Goal: Task Accomplishment & Management: Manage account settings

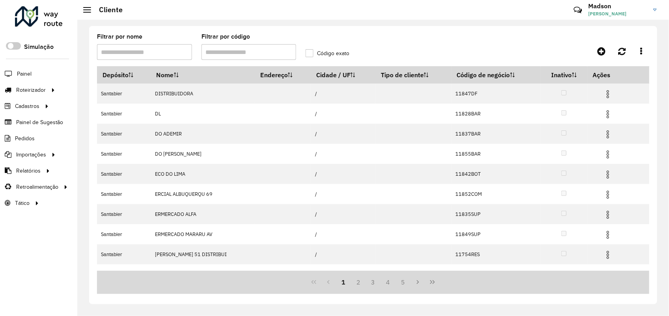
click at [603, 95] on img at bounding box center [607, 93] width 9 height 9
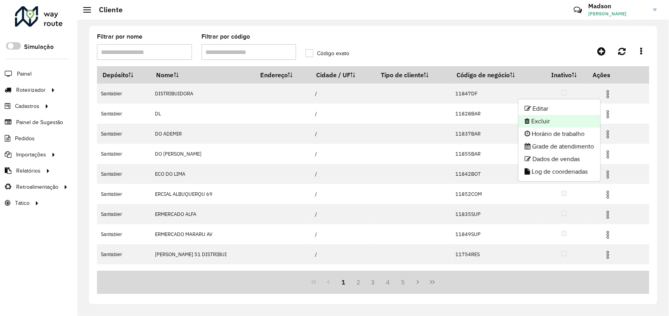
click at [555, 121] on li "Excluir" at bounding box center [559, 121] width 82 height 13
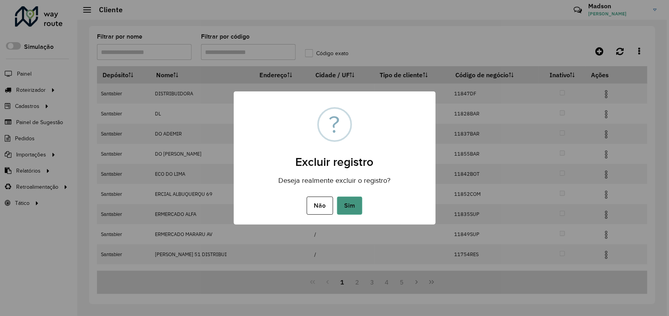
click at [349, 205] on button "Sim" at bounding box center [349, 206] width 25 height 18
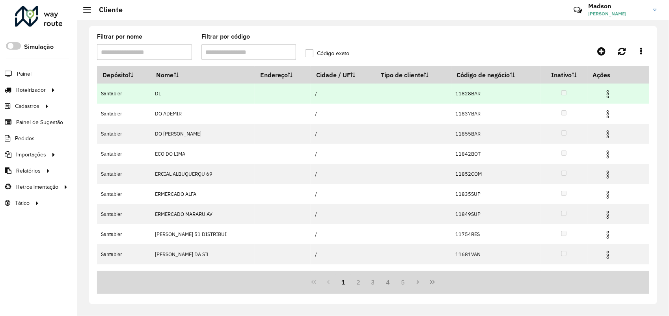
click at [603, 95] on img at bounding box center [607, 93] width 9 height 9
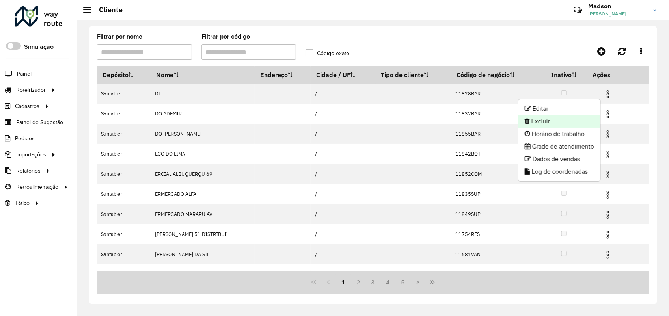
click at [532, 124] on li "Excluir" at bounding box center [559, 121] width 82 height 13
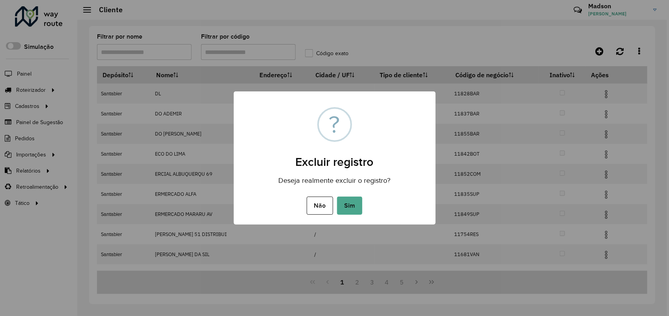
drag, startPoint x: 350, startPoint y: 203, endPoint x: 354, endPoint y: 188, distance: 15.5
click at [350, 200] on button "Sim" at bounding box center [349, 206] width 25 height 18
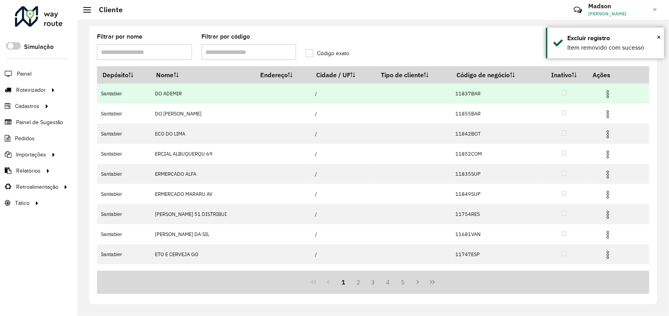
click at [605, 93] on img at bounding box center [607, 93] width 9 height 9
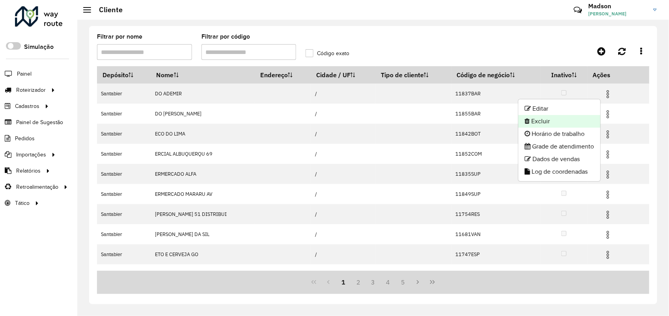
click at [569, 121] on li "Excluir" at bounding box center [559, 121] width 82 height 13
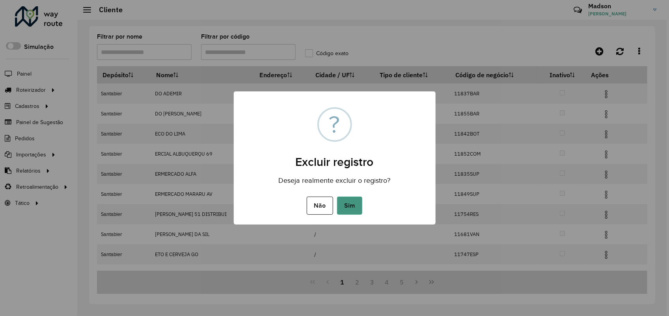
click at [355, 206] on button "Sim" at bounding box center [349, 206] width 25 height 18
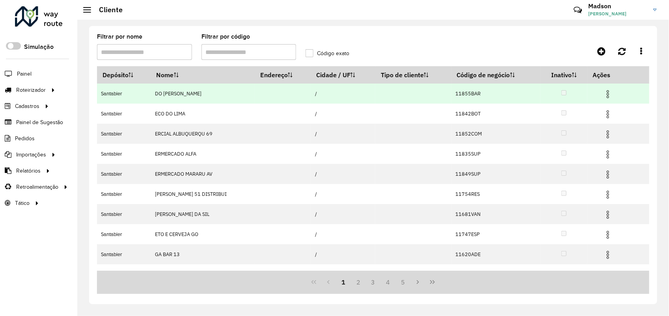
click at [603, 95] on img at bounding box center [607, 93] width 9 height 9
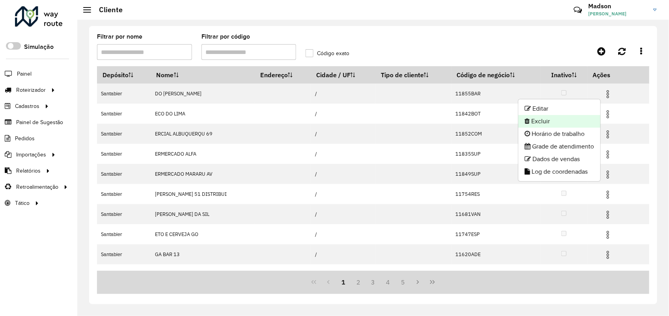
click at [529, 122] on li "Excluir" at bounding box center [559, 121] width 82 height 13
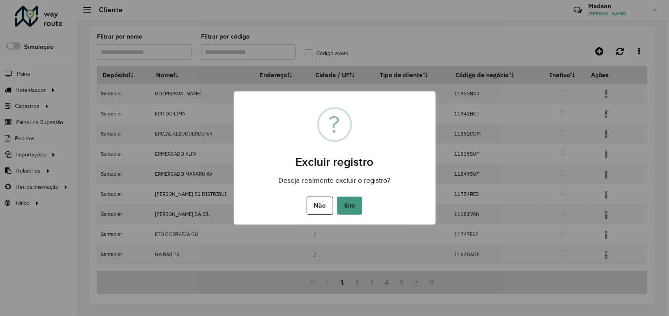
click at [347, 202] on button "Sim" at bounding box center [349, 206] width 25 height 18
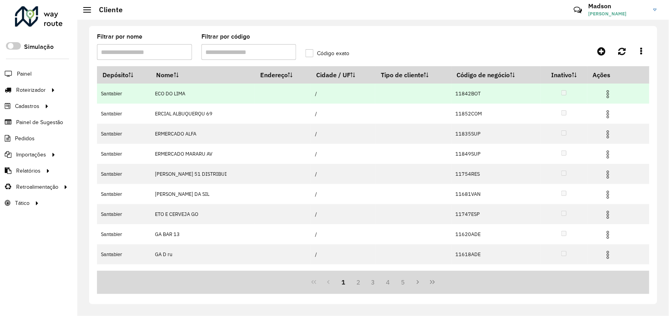
click at [603, 95] on img at bounding box center [607, 93] width 9 height 9
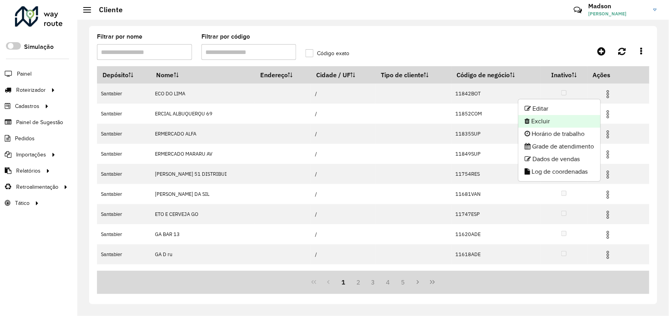
click at [541, 121] on li "Excluir" at bounding box center [559, 121] width 82 height 13
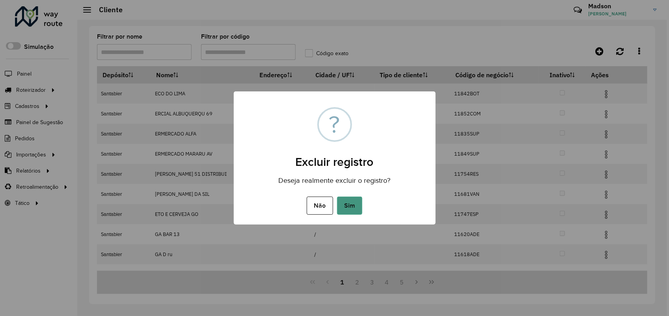
click at [355, 198] on button "Sim" at bounding box center [349, 206] width 25 height 18
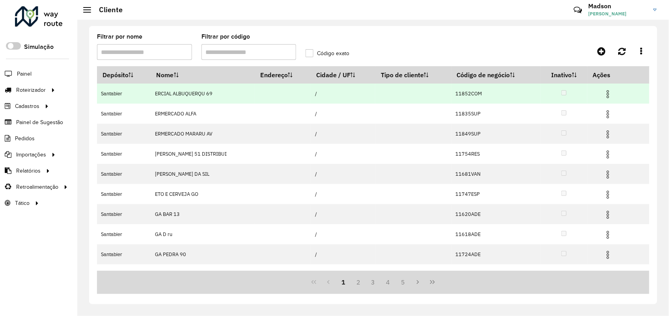
click at [605, 95] on img at bounding box center [607, 93] width 9 height 9
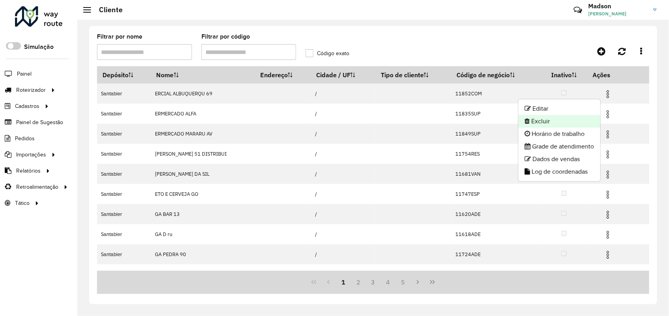
click at [550, 125] on li "Excluir" at bounding box center [559, 121] width 82 height 13
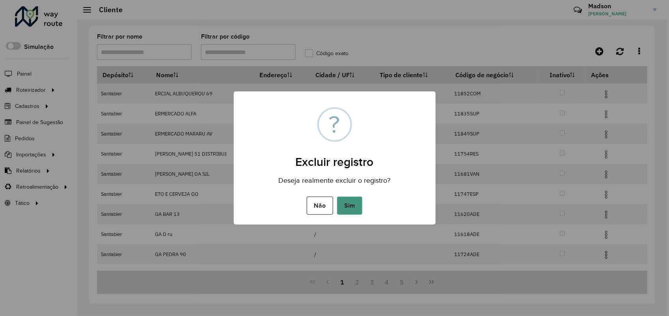
click at [355, 204] on button "Sim" at bounding box center [349, 206] width 25 height 18
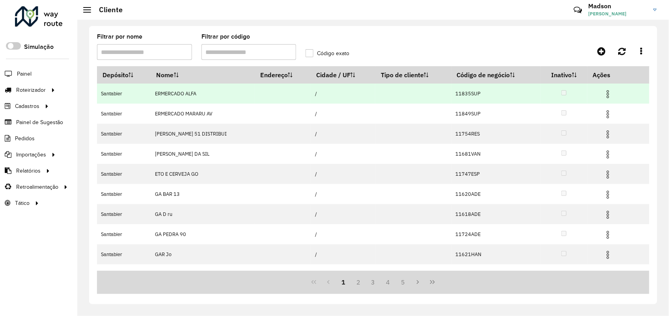
click at [604, 89] on span at bounding box center [607, 93] width 9 height 11
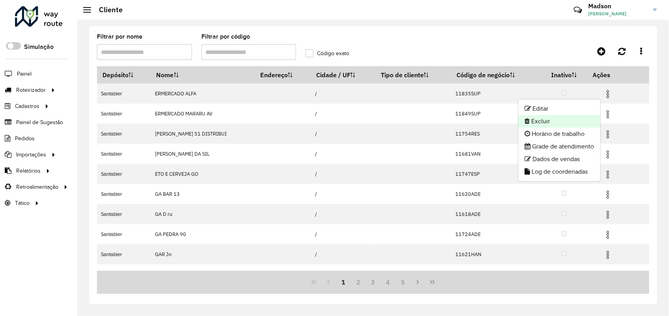
click at [545, 121] on li "Excluir" at bounding box center [559, 121] width 82 height 13
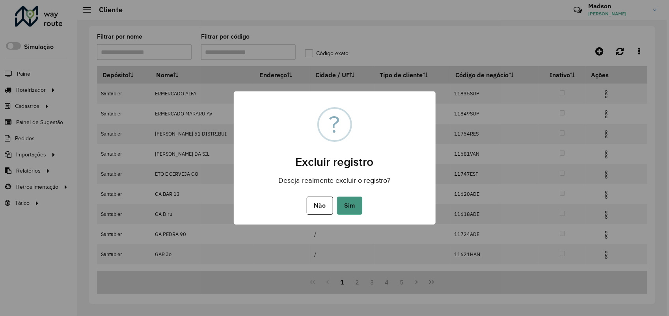
click at [347, 213] on button "Sim" at bounding box center [349, 206] width 25 height 18
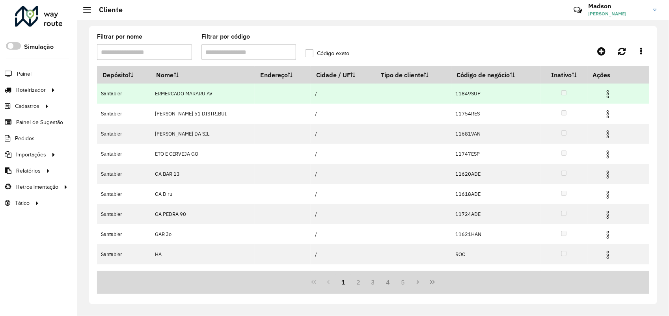
click at [603, 93] on img at bounding box center [607, 93] width 9 height 9
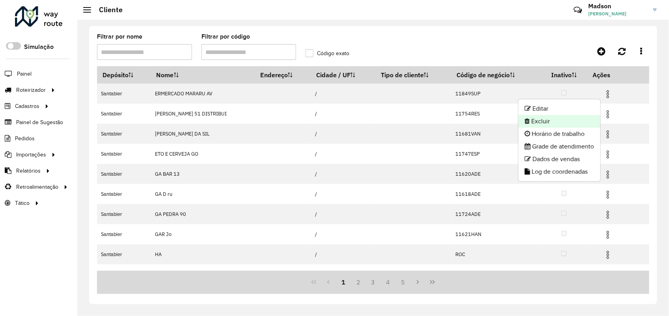
click at [537, 124] on li "Excluir" at bounding box center [559, 121] width 82 height 13
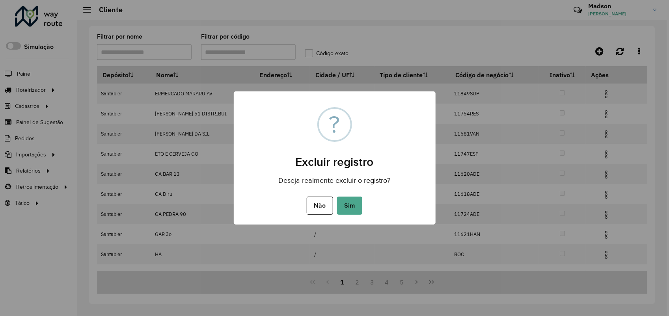
drag, startPoint x: 344, startPoint y: 207, endPoint x: 397, endPoint y: 61, distance: 155.1
click at [344, 206] on button "Sim" at bounding box center [349, 206] width 25 height 18
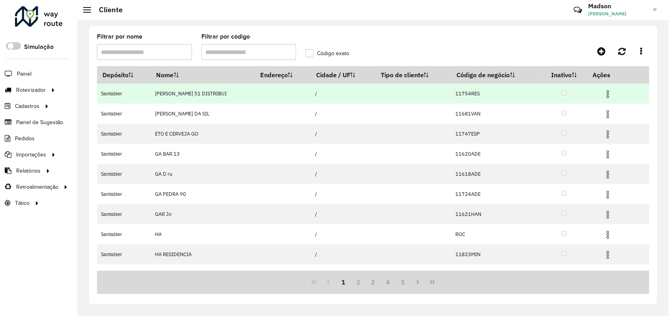
click at [603, 91] on img at bounding box center [607, 93] width 9 height 9
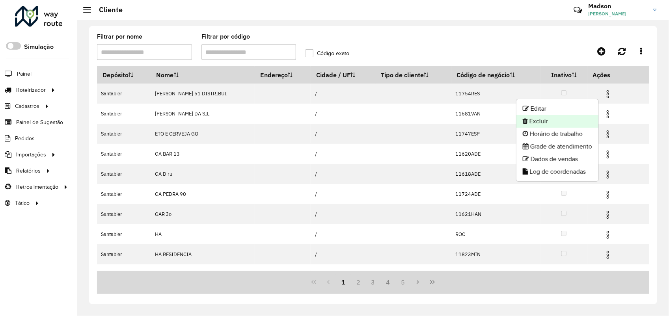
click at [552, 122] on li "Excluir" at bounding box center [557, 121] width 82 height 13
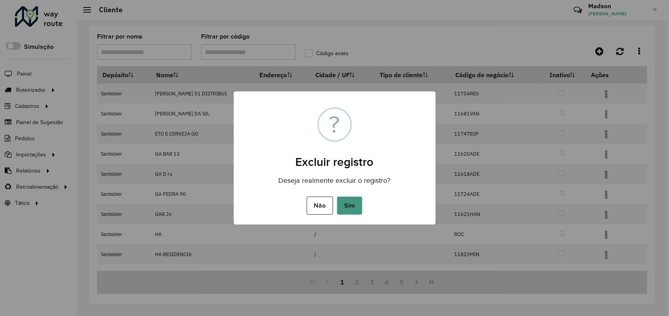
click at [354, 204] on button "Sim" at bounding box center [349, 206] width 25 height 18
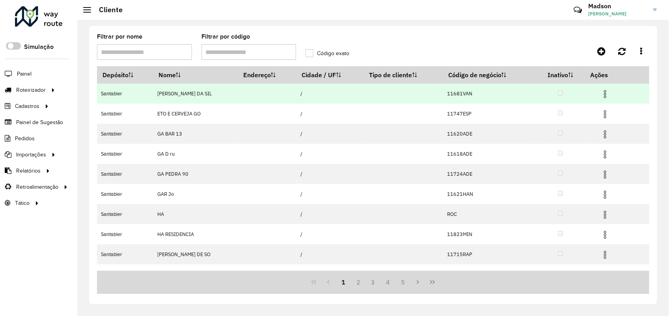
click at [602, 95] on img at bounding box center [604, 93] width 9 height 9
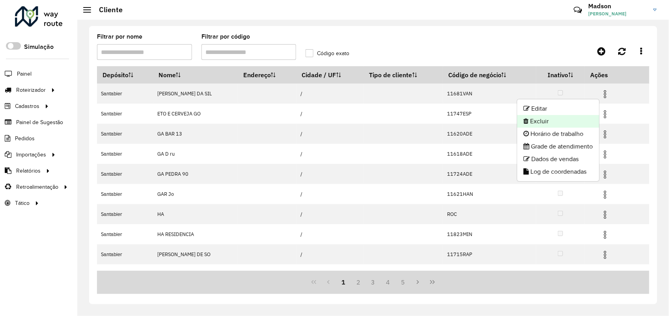
click at [573, 121] on li "Excluir" at bounding box center [558, 121] width 82 height 13
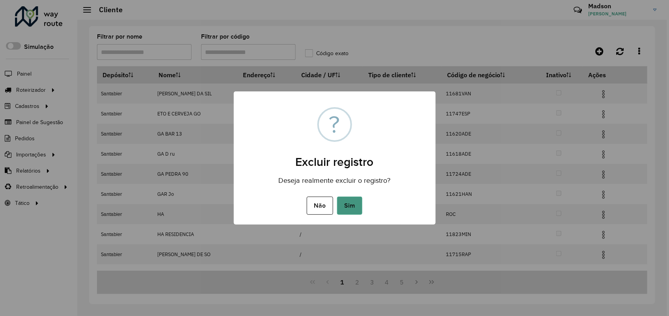
click at [351, 203] on button "Sim" at bounding box center [349, 206] width 25 height 18
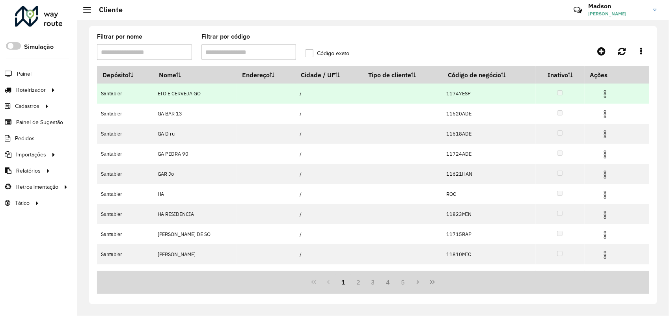
click at [604, 93] on img at bounding box center [604, 93] width 9 height 9
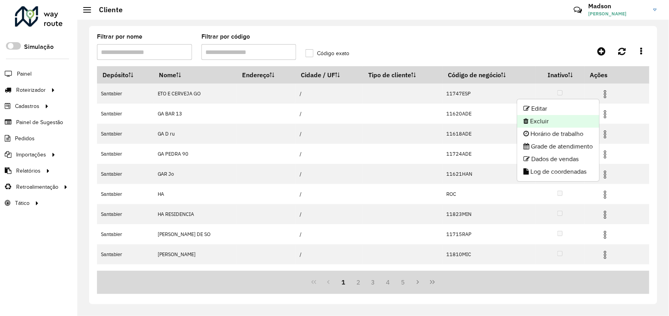
click at [541, 126] on li "Excluir" at bounding box center [558, 121] width 82 height 13
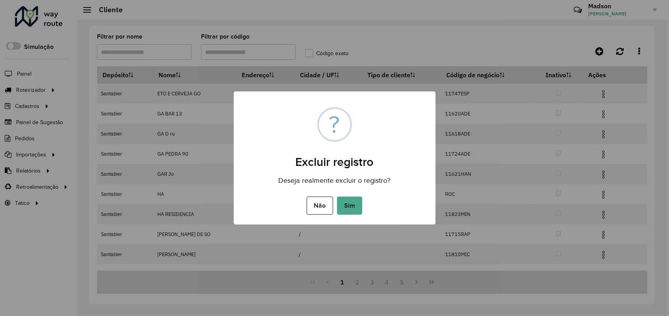
drag, startPoint x: 343, startPoint y: 212, endPoint x: 348, endPoint y: 207, distance: 6.4
click at [343, 211] on button "Sim" at bounding box center [349, 206] width 25 height 18
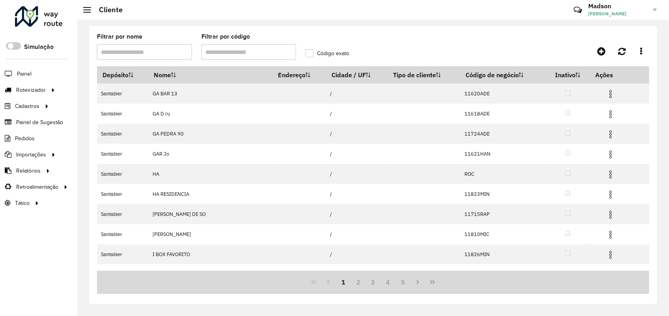
click at [556, 45] on div at bounding box center [580, 51] width 138 height 14
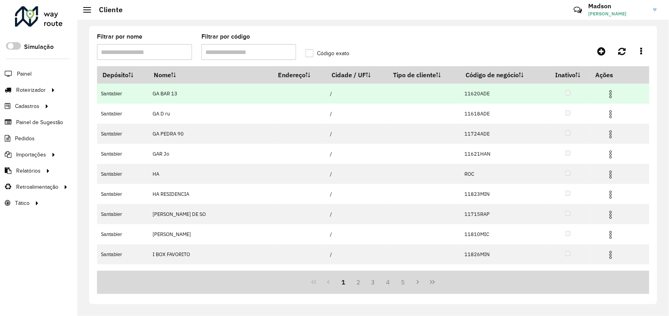
click at [608, 92] on img at bounding box center [610, 93] width 9 height 9
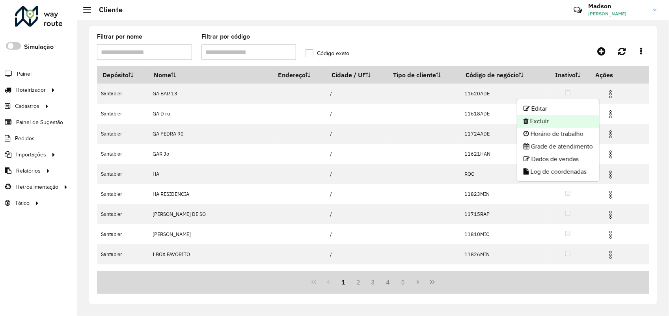
click at [575, 123] on li "Excluir" at bounding box center [558, 121] width 82 height 13
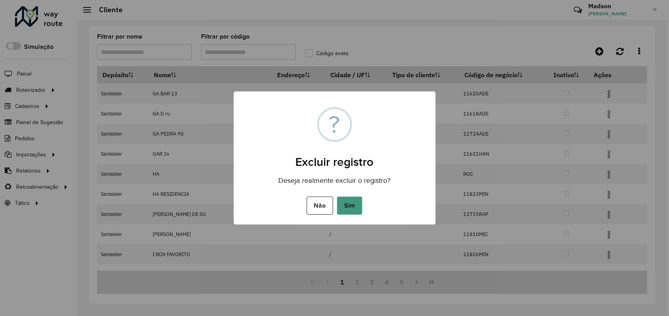
click at [342, 205] on button "Sim" at bounding box center [349, 206] width 25 height 18
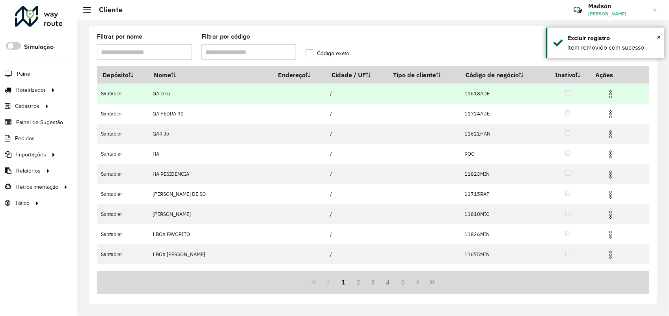
click at [606, 89] on span at bounding box center [610, 93] width 9 height 11
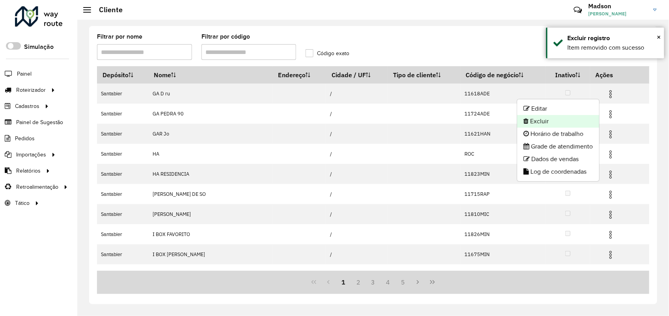
click at [549, 117] on li "Excluir" at bounding box center [558, 121] width 82 height 13
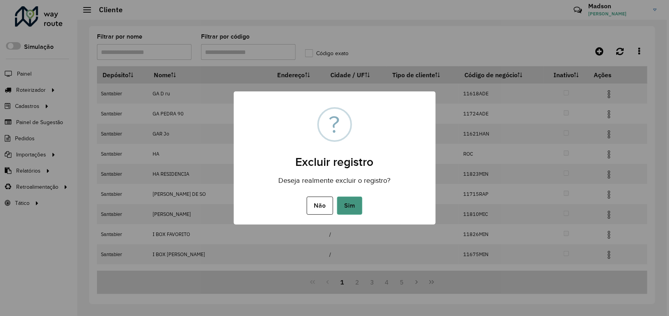
click at [356, 202] on button "Sim" at bounding box center [349, 206] width 25 height 18
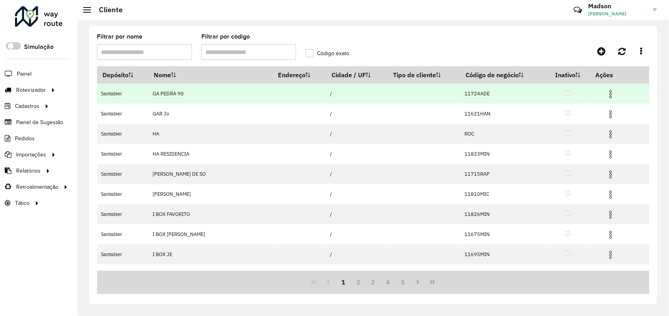
click at [606, 99] on img at bounding box center [610, 93] width 9 height 9
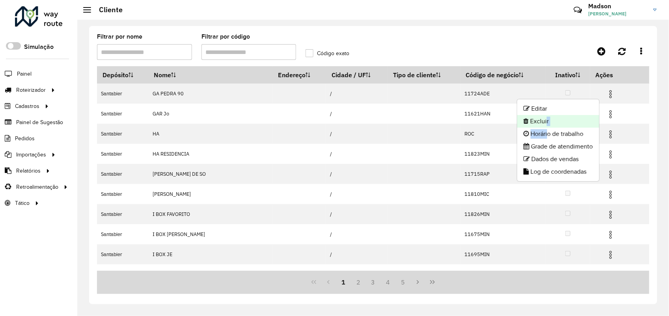
click at [544, 125] on ul "Editar Excluir Horário de trabalho Grade de atendimento Dados de vendas Log de …" at bounding box center [558, 140] width 83 height 83
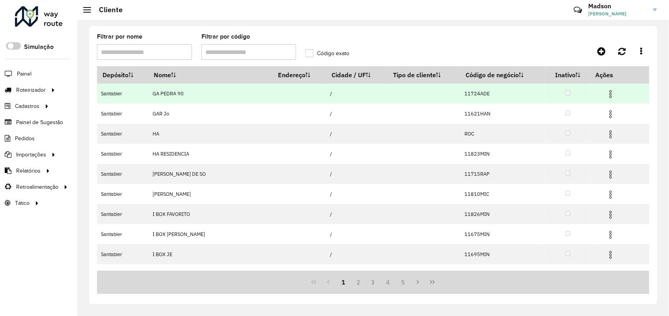
click at [607, 91] on img at bounding box center [610, 93] width 9 height 9
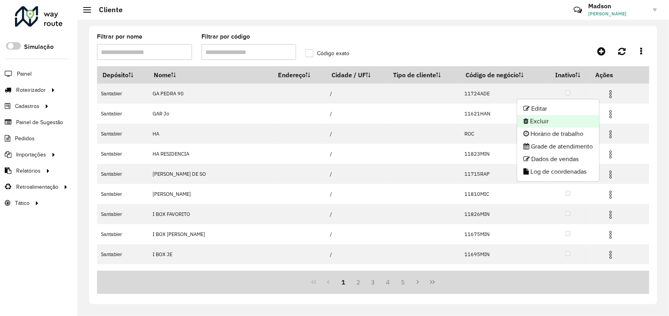
click at [564, 120] on li "Excluir" at bounding box center [558, 121] width 82 height 13
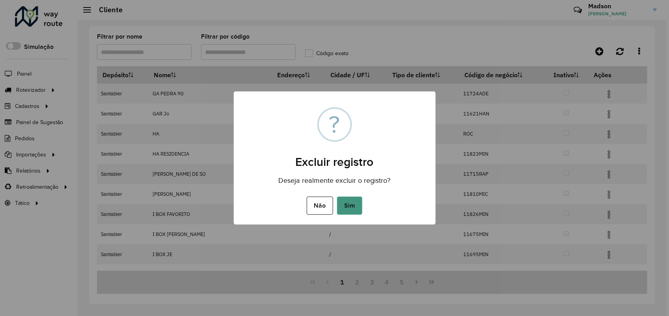
click at [354, 201] on button "Sim" at bounding box center [349, 206] width 25 height 18
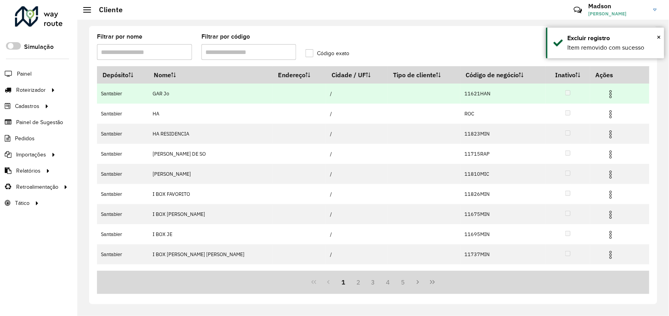
click at [606, 91] on img at bounding box center [610, 93] width 9 height 9
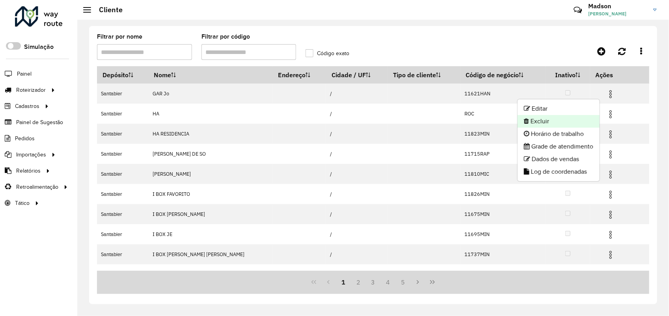
click at [544, 117] on li "Excluir" at bounding box center [559, 121] width 82 height 13
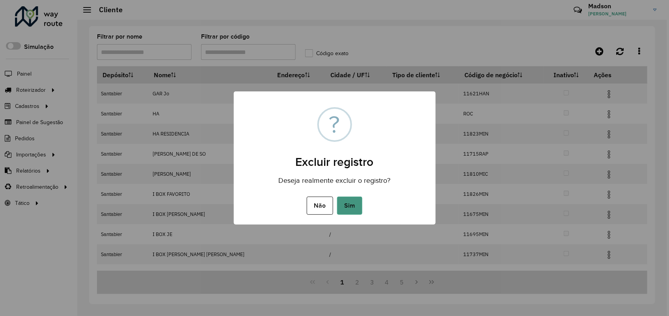
click at [353, 205] on button "Sim" at bounding box center [349, 206] width 25 height 18
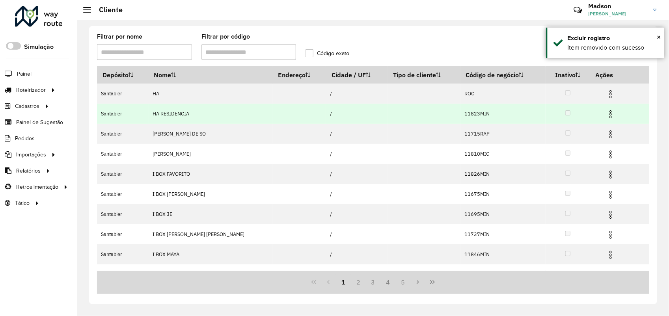
click at [606, 110] on span at bounding box center [610, 113] width 9 height 11
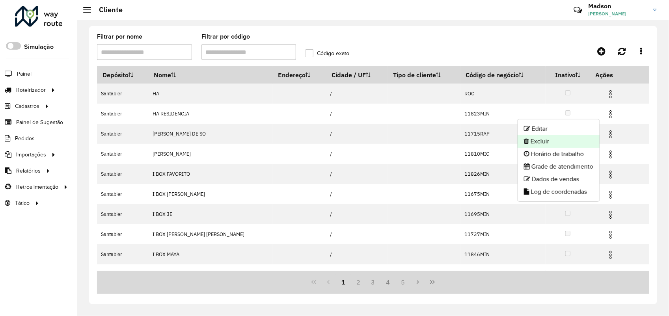
click at [532, 137] on li "Excluir" at bounding box center [559, 141] width 82 height 13
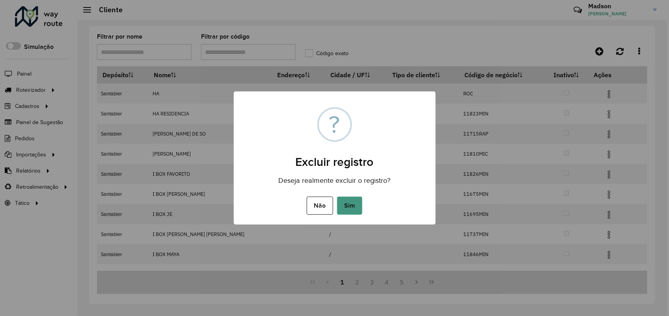
click at [346, 207] on button "Sim" at bounding box center [349, 206] width 25 height 18
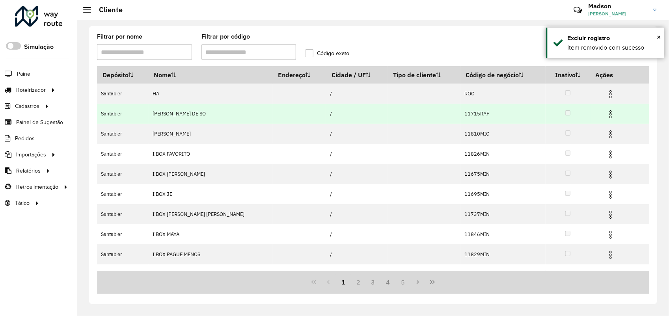
click at [606, 110] on img at bounding box center [610, 114] width 9 height 9
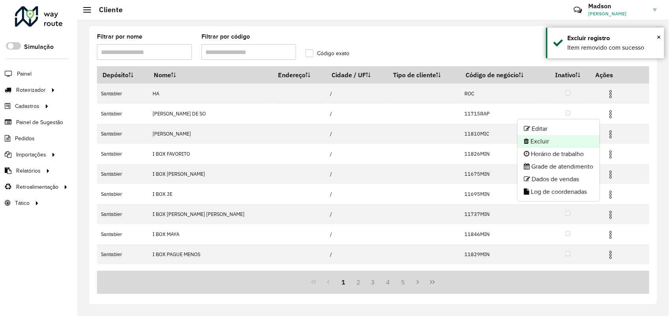
click at [562, 138] on li "Excluir" at bounding box center [559, 141] width 82 height 13
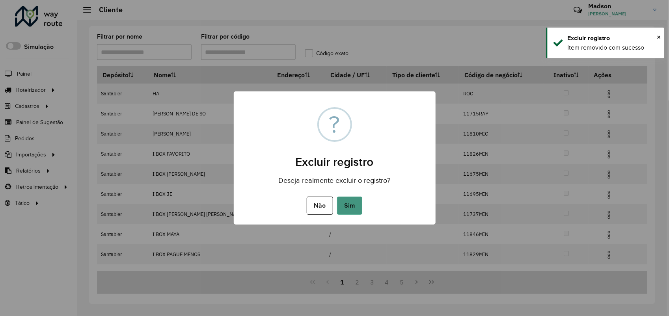
click at [354, 200] on button "Sim" at bounding box center [349, 206] width 25 height 18
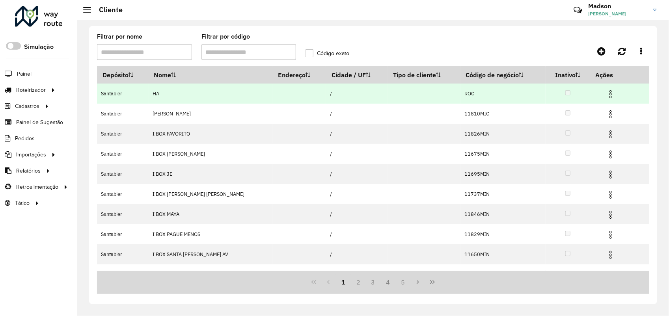
click at [599, 89] on td at bounding box center [613, 94] width 47 height 20
click at [606, 95] on img at bounding box center [610, 93] width 9 height 9
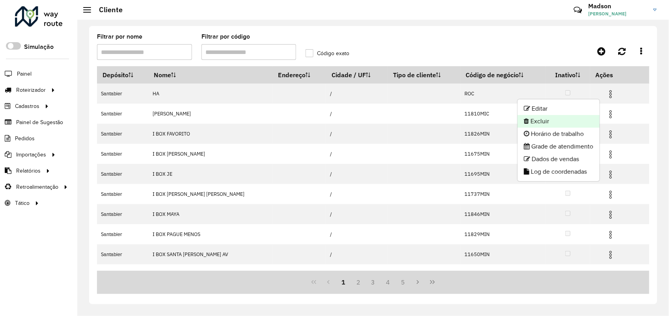
click at [533, 118] on li "Excluir" at bounding box center [559, 121] width 82 height 13
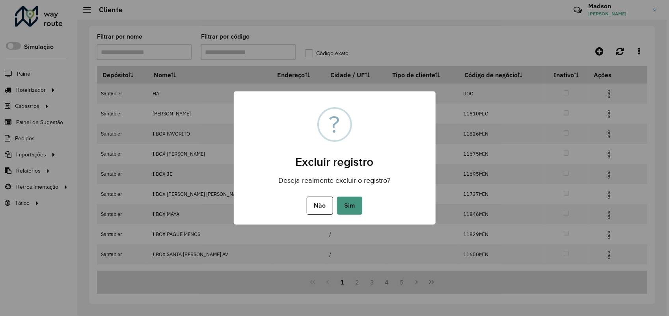
click at [348, 204] on button "Sim" at bounding box center [349, 206] width 25 height 18
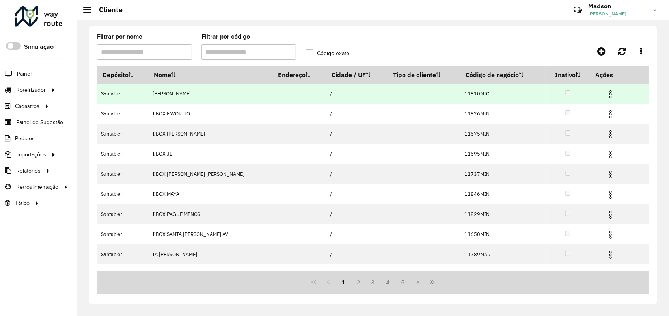
click at [606, 97] on img at bounding box center [610, 93] width 9 height 9
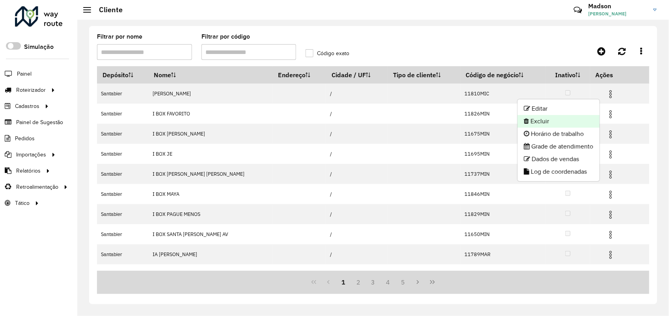
click at [542, 120] on li "Excluir" at bounding box center [559, 121] width 82 height 13
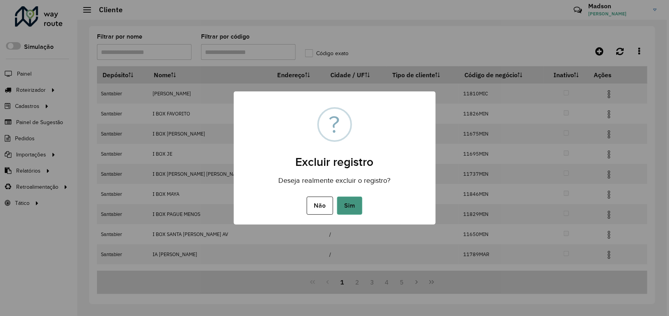
drag, startPoint x: 344, startPoint y: 203, endPoint x: 355, endPoint y: 123, distance: 80.7
click at [345, 201] on button "Sim" at bounding box center [349, 206] width 25 height 18
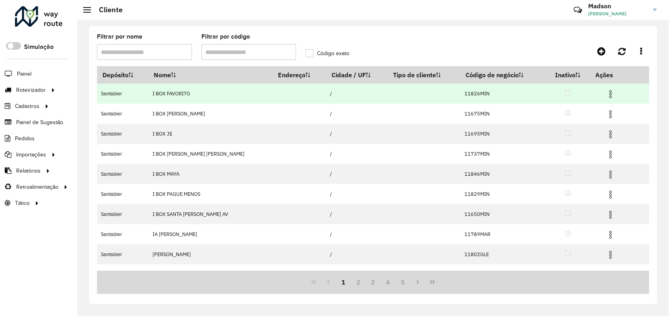
click at [606, 94] on img at bounding box center [610, 93] width 9 height 9
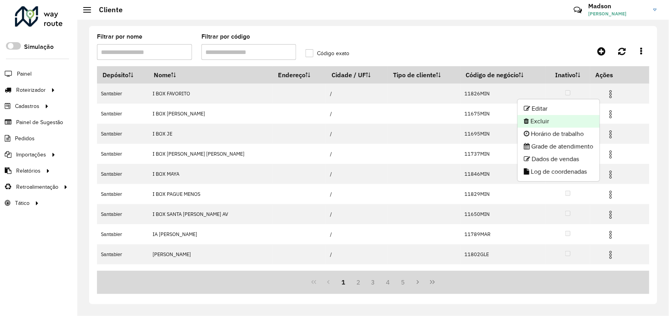
click at [544, 122] on li "Excluir" at bounding box center [559, 121] width 82 height 13
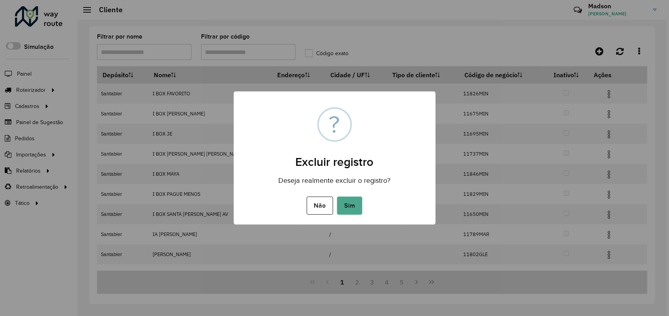
drag, startPoint x: 356, startPoint y: 206, endPoint x: 397, endPoint y: 99, distance: 114.3
click at [363, 197] on div "Não No Sim" at bounding box center [335, 206] width 202 height 22
click at [357, 199] on button "Sim" at bounding box center [349, 206] width 25 height 18
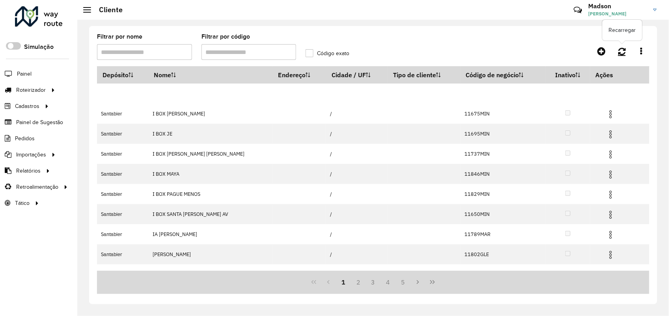
click at [624, 51] on hb-app "Aguarde... Pop-up bloqueado! Seu navegador bloqueou automáticamente a abertura …" at bounding box center [334, 158] width 669 height 316
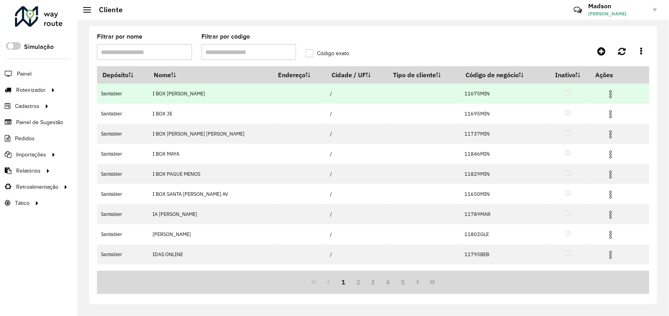
drag, startPoint x: 604, startPoint y: 91, endPoint x: 599, endPoint y: 95, distance: 5.7
click at [606, 91] on img at bounding box center [610, 93] width 9 height 9
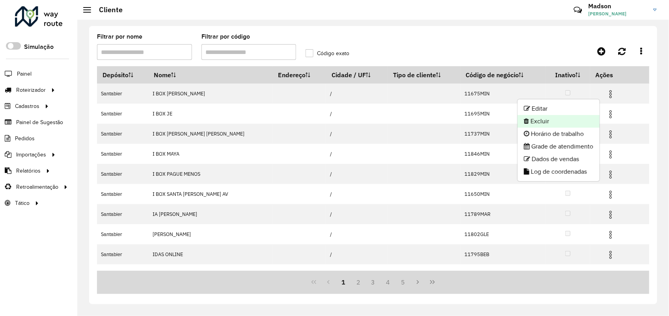
click at [548, 118] on li "Excluir" at bounding box center [559, 121] width 82 height 13
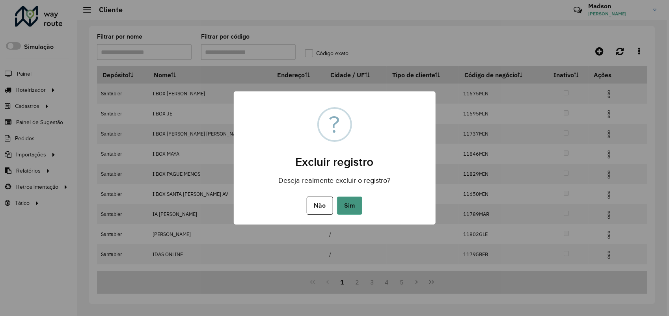
click at [355, 204] on button "Sim" at bounding box center [349, 206] width 25 height 18
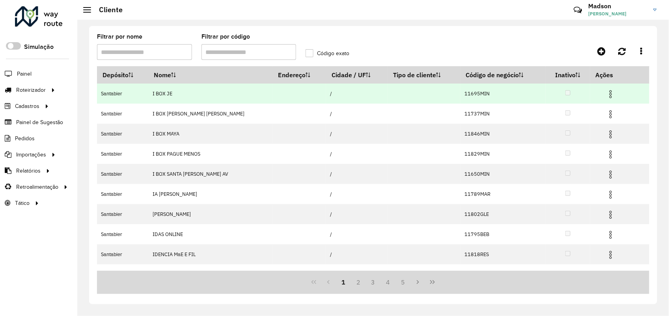
click at [606, 98] on img at bounding box center [610, 93] width 9 height 9
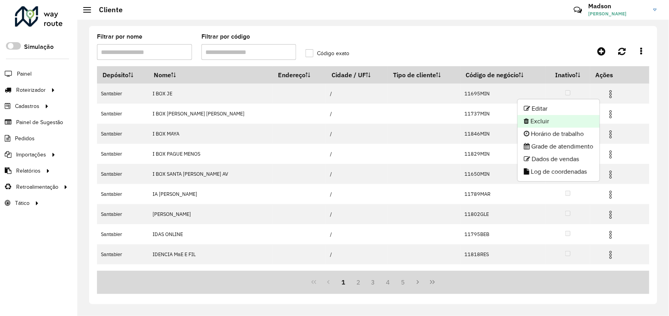
click at [543, 119] on li "Excluir" at bounding box center [559, 121] width 82 height 13
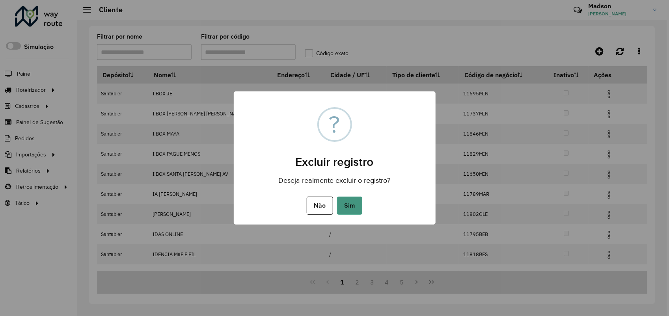
click at [346, 209] on button "Sim" at bounding box center [349, 206] width 25 height 18
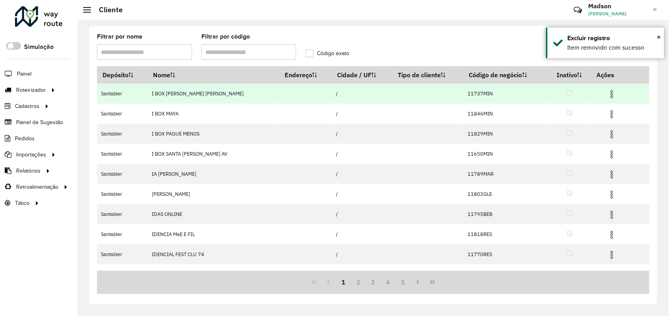
click at [607, 93] on img at bounding box center [611, 93] width 9 height 9
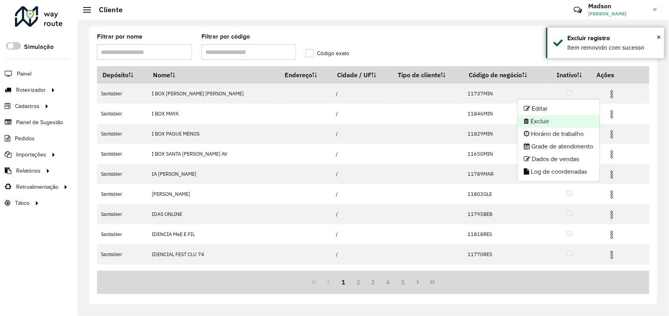
click at [543, 121] on li "Excluir" at bounding box center [559, 121] width 82 height 13
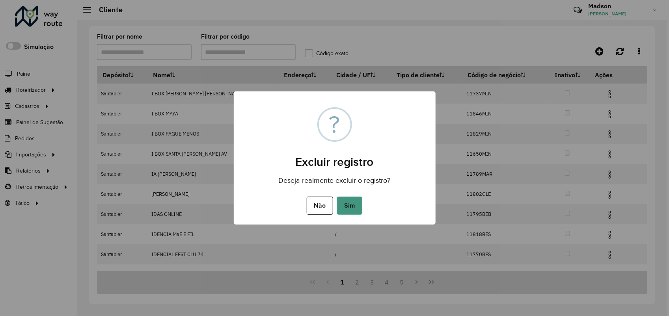
click at [349, 212] on button "Sim" at bounding box center [349, 206] width 25 height 18
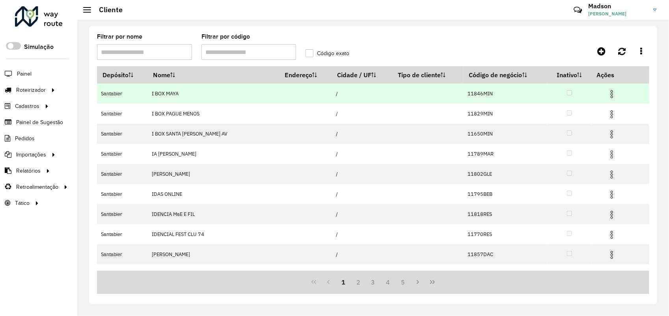
click at [607, 95] on img at bounding box center [611, 93] width 9 height 9
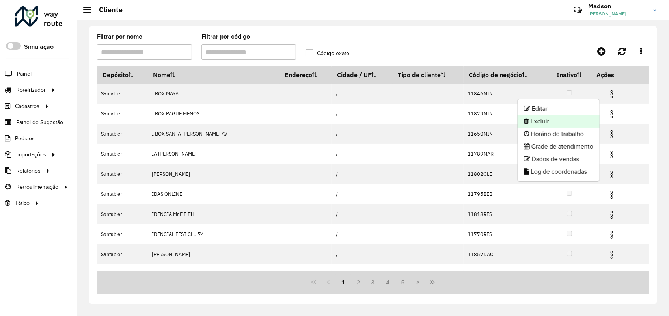
click at [568, 119] on li "Excluir" at bounding box center [559, 121] width 82 height 13
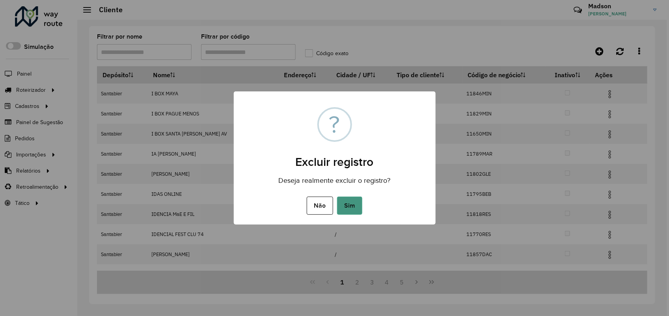
click at [357, 203] on button "Sim" at bounding box center [349, 206] width 25 height 18
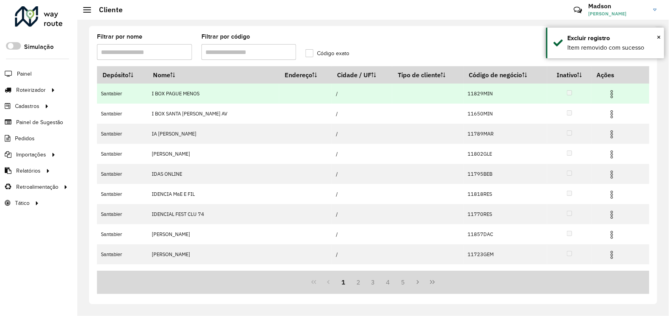
click at [607, 93] on img at bounding box center [611, 93] width 9 height 9
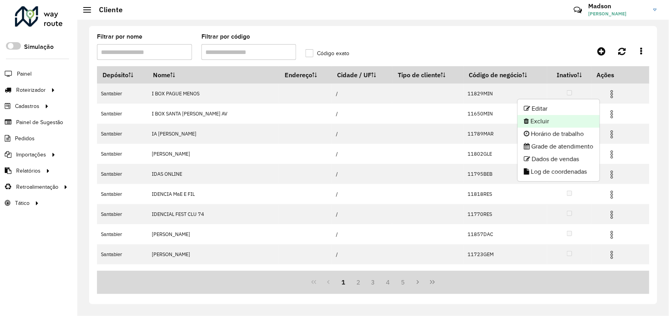
click at [564, 117] on li "Excluir" at bounding box center [559, 121] width 82 height 13
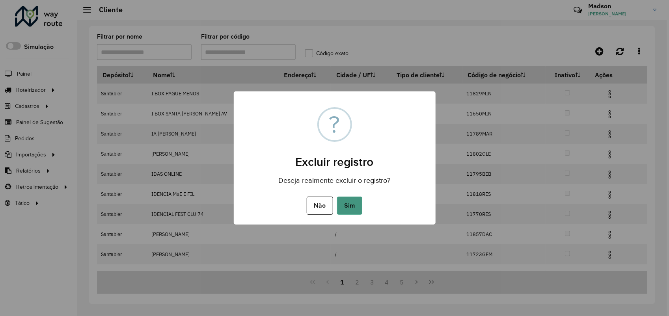
click at [353, 206] on button "Sim" at bounding box center [349, 206] width 25 height 18
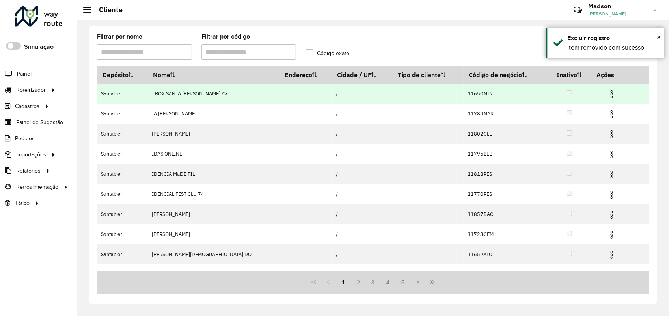
click at [607, 99] on img at bounding box center [611, 93] width 9 height 9
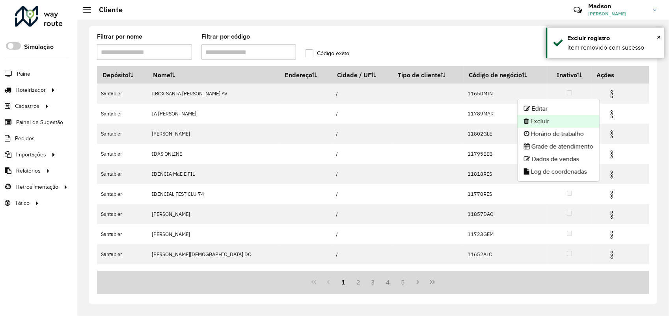
click at [562, 125] on li "Excluir" at bounding box center [559, 121] width 82 height 13
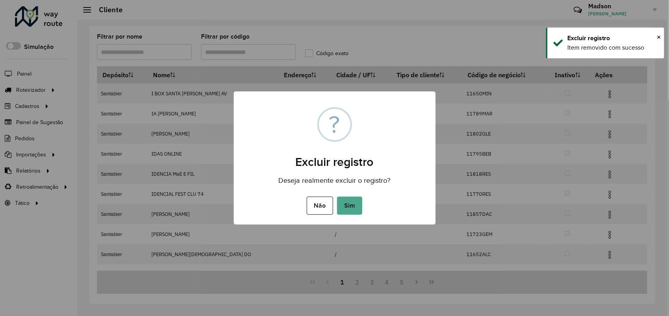
drag, startPoint x: 346, startPoint y: 208, endPoint x: 367, endPoint y: 12, distance: 197.0
click at [346, 207] on button "Sim" at bounding box center [349, 206] width 25 height 18
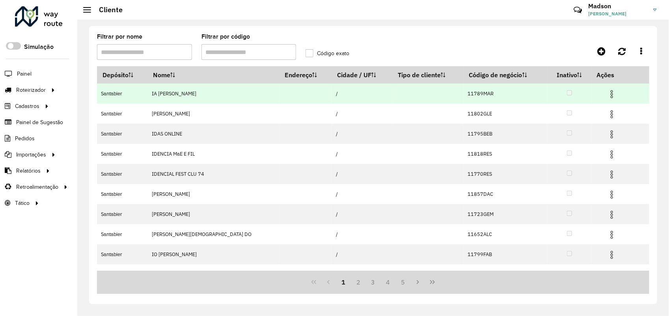
drag, startPoint x: 604, startPoint y: 95, endPoint x: 599, endPoint y: 99, distance: 5.9
click at [607, 95] on img at bounding box center [611, 93] width 9 height 9
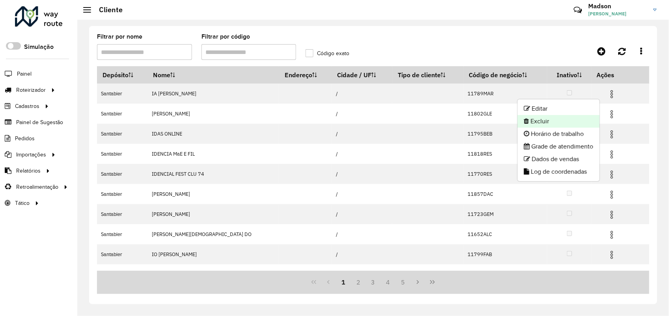
click at [525, 123] on icon at bounding box center [526, 121] width 5 height 6
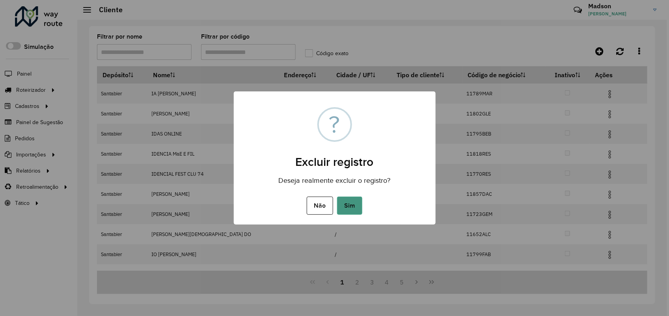
click at [343, 203] on button "Sim" at bounding box center [349, 206] width 25 height 18
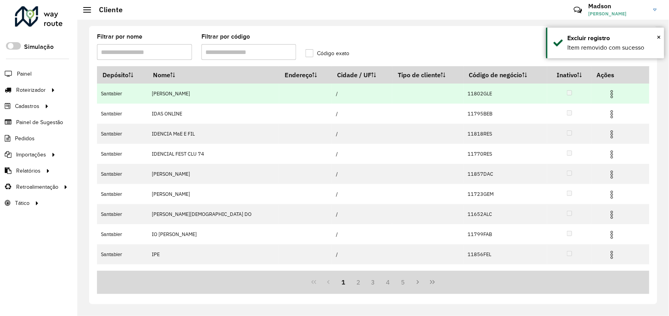
click at [607, 94] on img at bounding box center [611, 93] width 9 height 9
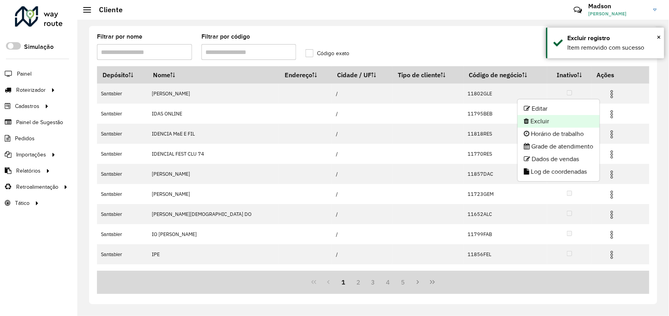
click at [558, 121] on li "Excluir" at bounding box center [559, 121] width 82 height 13
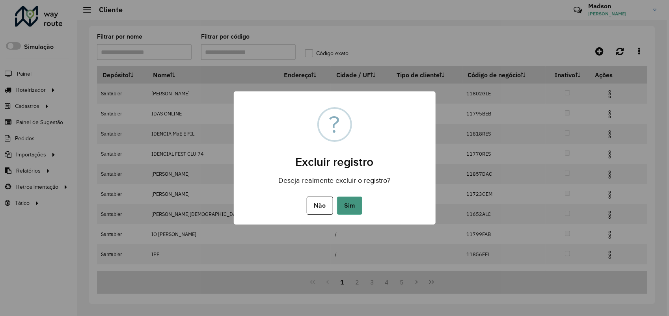
click at [350, 206] on button "Sim" at bounding box center [349, 206] width 25 height 18
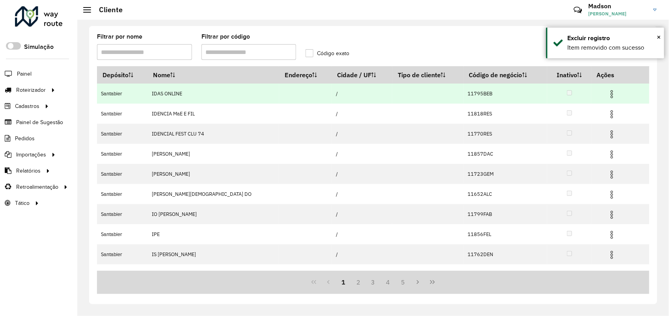
click at [607, 92] on img at bounding box center [611, 93] width 9 height 9
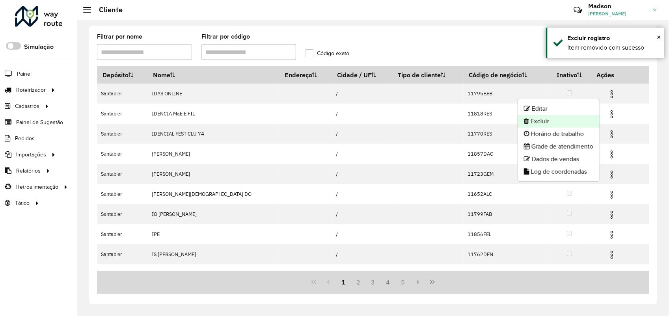
click at [542, 124] on li "Excluir" at bounding box center [559, 121] width 82 height 13
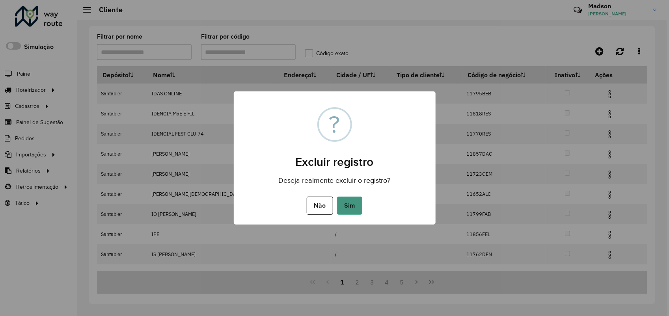
click at [345, 207] on button "Sim" at bounding box center [349, 206] width 25 height 18
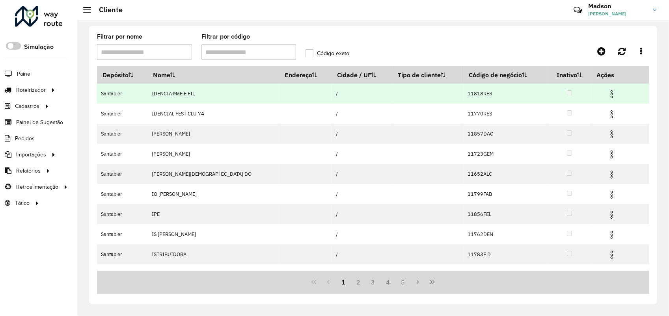
drag, startPoint x: 604, startPoint y: 91, endPoint x: 604, endPoint y: 101, distance: 9.1
click at [607, 92] on img at bounding box center [611, 93] width 9 height 9
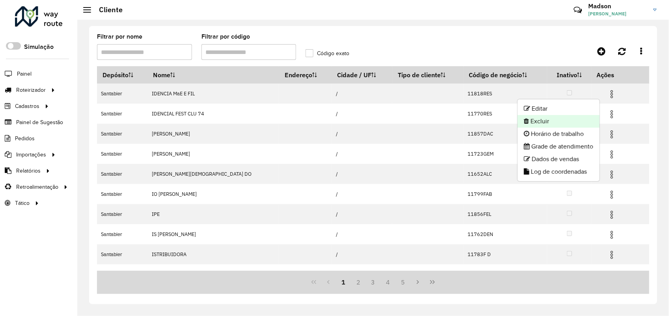
drag, startPoint x: 557, startPoint y: 128, endPoint x: 556, endPoint y: 122, distance: 6.0
click at [556, 122] on ul "Editar Excluir Horário de trabalho Grade de atendimento Dados de vendas Log de …" at bounding box center [558, 140] width 83 height 83
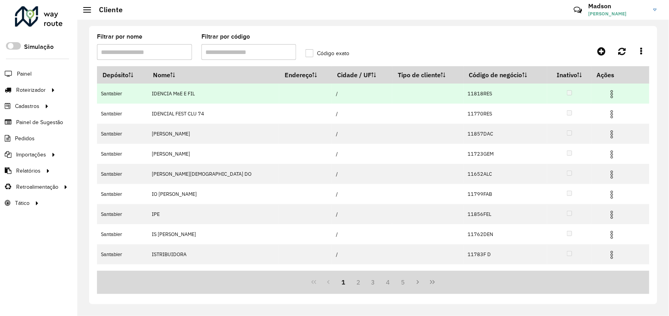
click at [607, 94] on img at bounding box center [611, 93] width 9 height 9
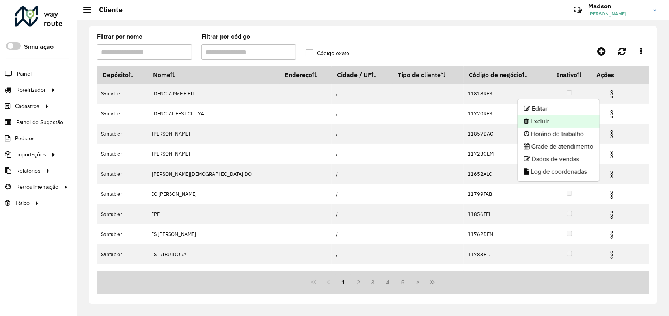
click at [576, 121] on li "Excluir" at bounding box center [559, 121] width 82 height 13
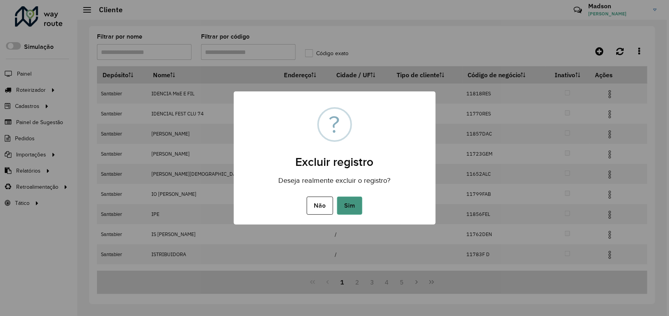
click at [357, 207] on button "Sim" at bounding box center [349, 206] width 25 height 18
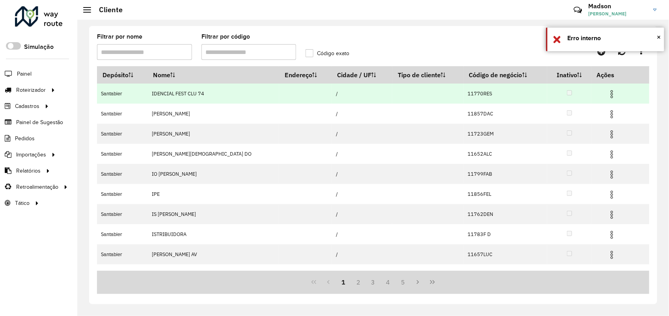
click at [607, 89] on span at bounding box center [611, 93] width 9 height 11
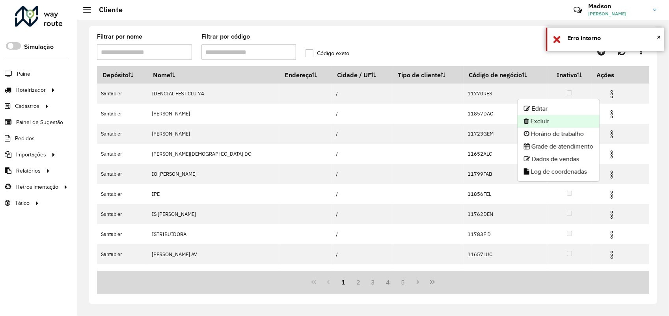
click at [564, 120] on li "Excluir" at bounding box center [559, 121] width 82 height 13
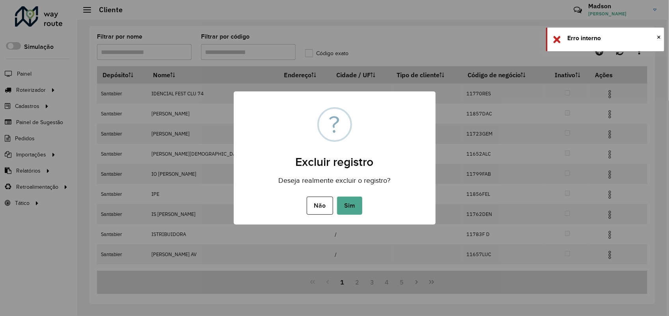
click at [344, 215] on div "Não No Sim" at bounding box center [335, 206] width 202 height 22
drag, startPoint x: 349, startPoint y: 200, endPoint x: 372, endPoint y: 14, distance: 187.1
click at [350, 197] on button "Sim" at bounding box center [349, 206] width 25 height 18
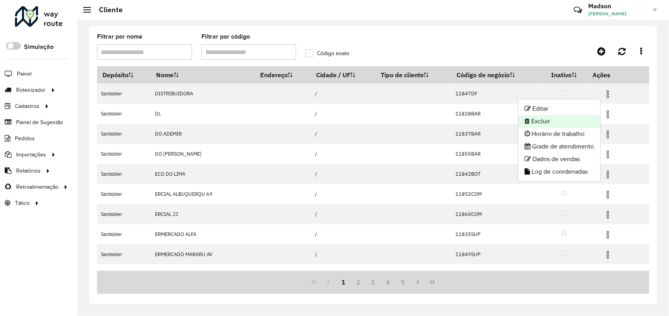
click at [544, 123] on li "Excluir" at bounding box center [559, 121] width 82 height 13
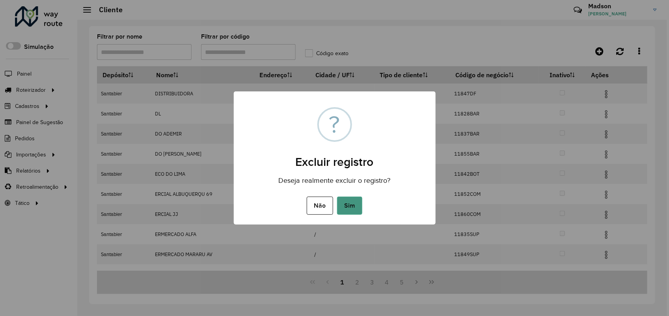
drag, startPoint x: 357, startPoint y: 205, endPoint x: 449, endPoint y: 62, distance: 170.6
click at [357, 205] on button "Sim" at bounding box center [349, 206] width 25 height 18
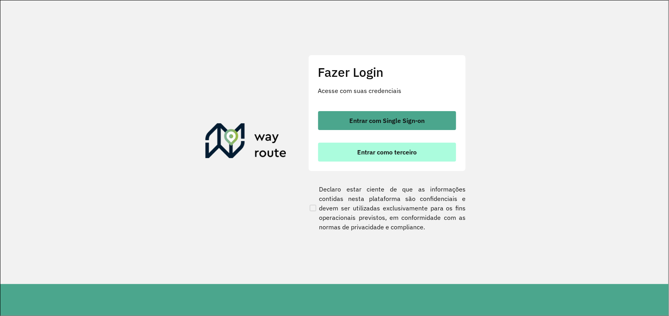
click at [413, 149] on span "Entrar como terceiro" at bounding box center [387, 152] width 60 height 6
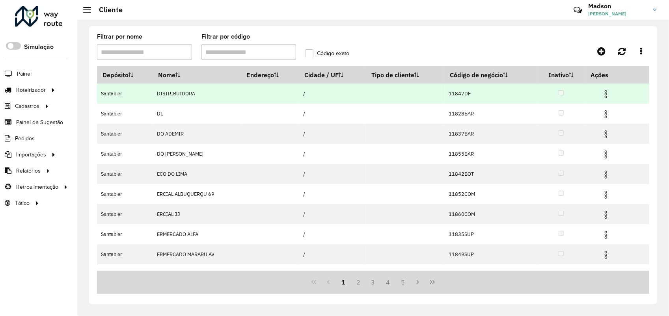
click at [604, 97] on img at bounding box center [605, 93] width 9 height 9
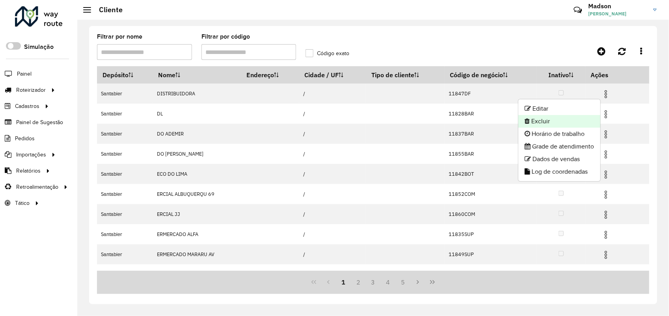
click at [527, 125] on li "Excluir" at bounding box center [559, 121] width 82 height 13
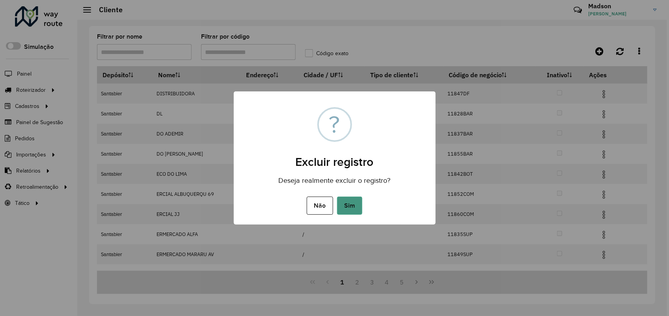
click at [350, 200] on button "Sim" at bounding box center [349, 206] width 25 height 18
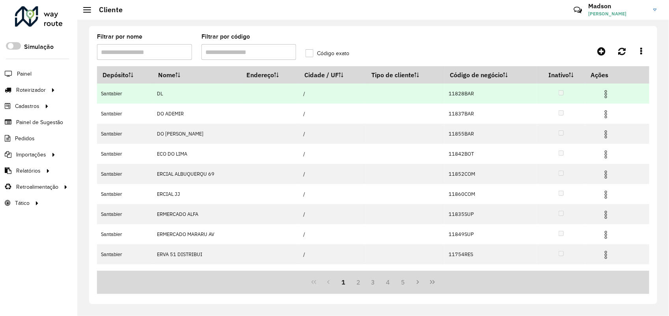
click at [602, 89] on span at bounding box center [605, 93] width 9 height 11
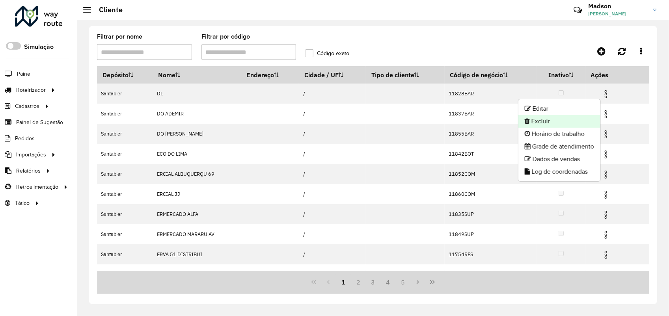
click at [556, 121] on li "Excluir" at bounding box center [559, 121] width 82 height 13
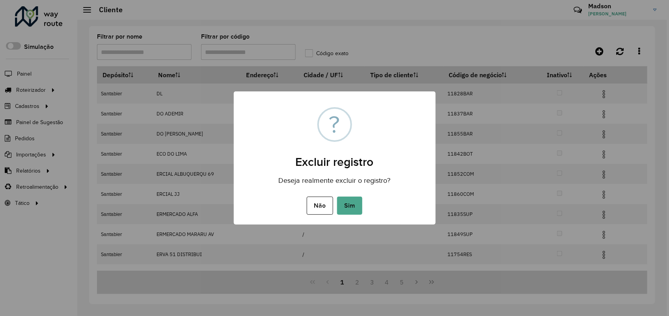
click at [363, 207] on div "Não No Sim" at bounding box center [335, 206] width 202 height 22
click at [350, 203] on button "Sim" at bounding box center [349, 206] width 25 height 18
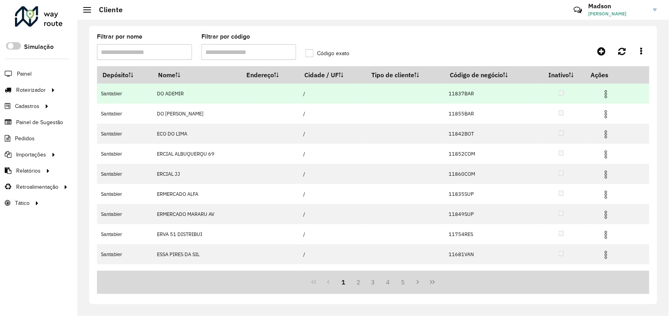
click at [605, 93] on img at bounding box center [605, 93] width 9 height 9
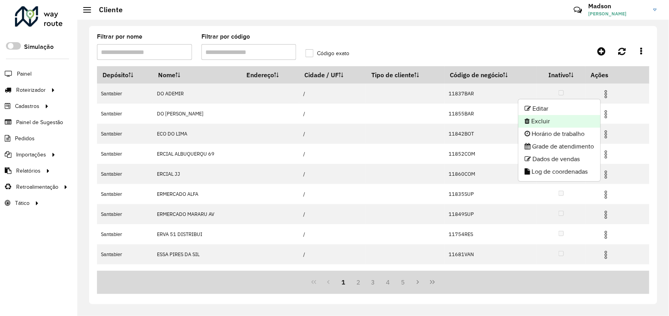
click at [570, 119] on li "Excluir" at bounding box center [559, 121] width 82 height 13
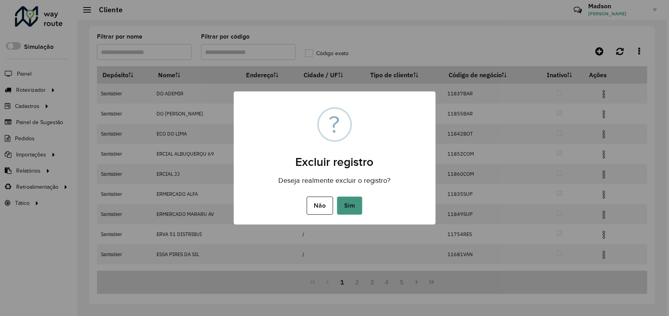
click at [351, 203] on button "Sim" at bounding box center [349, 206] width 25 height 18
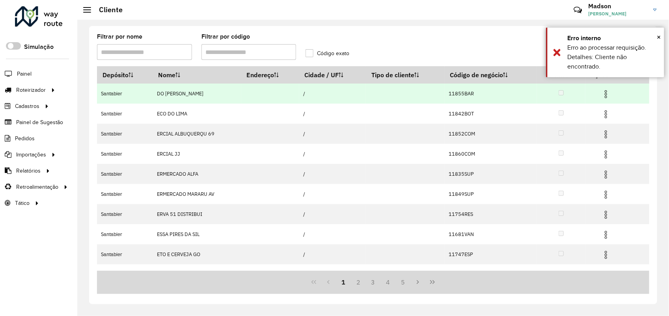
click at [606, 91] on img at bounding box center [605, 93] width 9 height 9
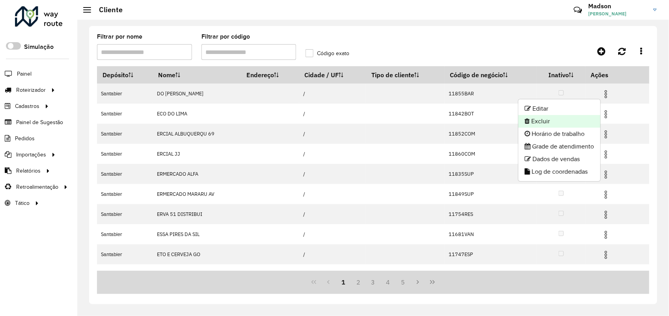
click at [542, 123] on li "Excluir" at bounding box center [559, 121] width 82 height 13
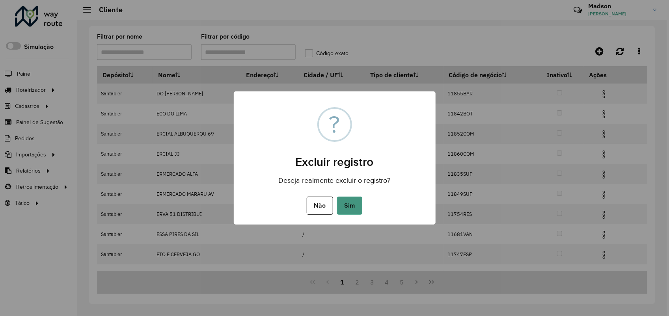
click at [352, 205] on button "Sim" at bounding box center [349, 206] width 25 height 18
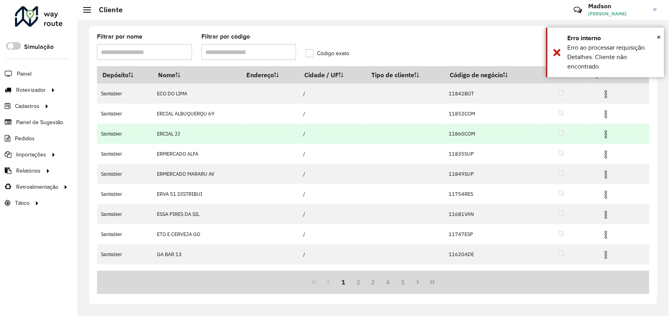
click at [606, 132] on img at bounding box center [605, 134] width 9 height 9
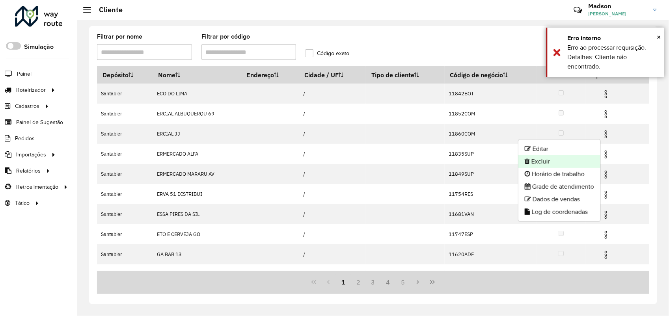
click at [533, 160] on li "Excluir" at bounding box center [559, 161] width 82 height 13
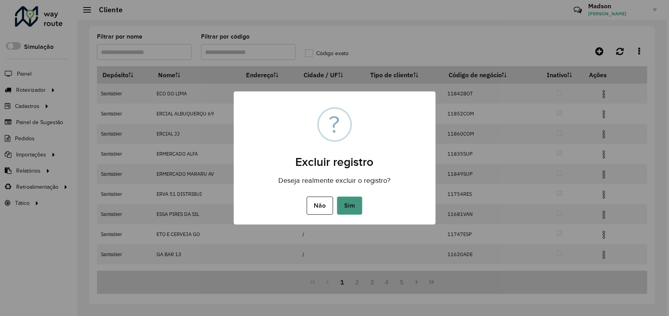
click at [355, 206] on button "Sim" at bounding box center [349, 206] width 25 height 18
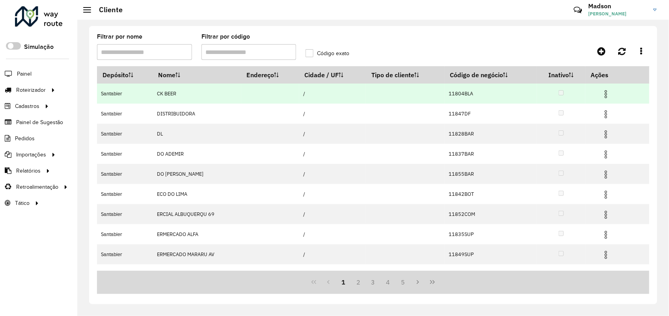
click at [604, 94] on img at bounding box center [605, 93] width 9 height 9
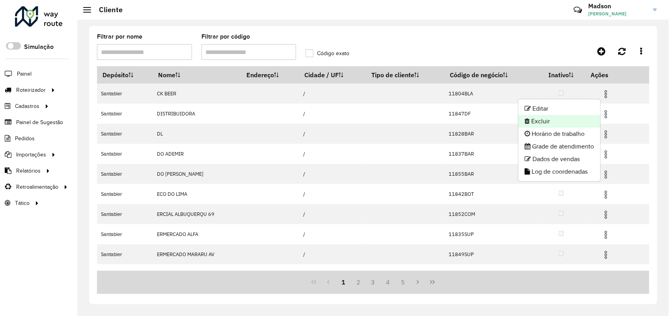
click at [541, 125] on li "Excluir" at bounding box center [559, 121] width 82 height 13
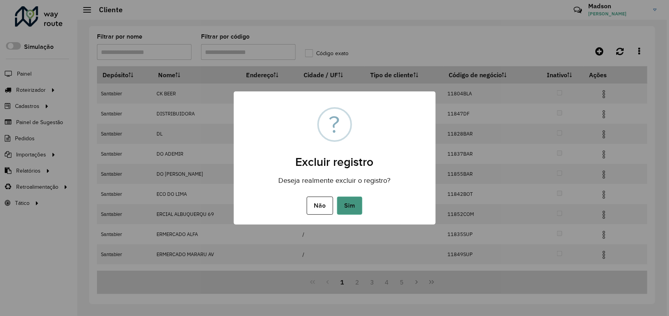
click at [350, 207] on button "Sim" at bounding box center [349, 206] width 25 height 18
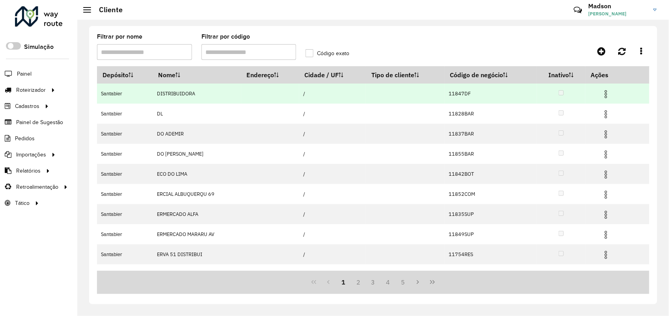
click at [606, 97] on img at bounding box center [605, 93] width 9 height 9
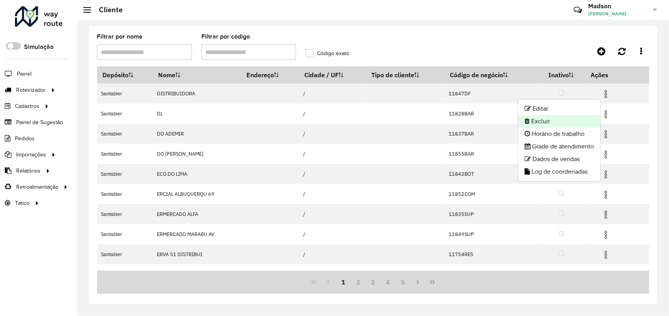
click at [560, 123] on li "Excluir" at bounding box center [559, 121] width 82 height 13
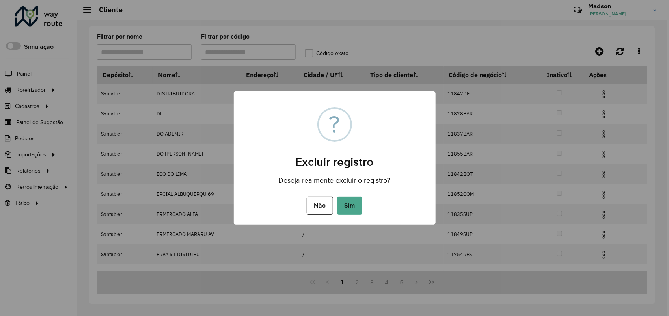
drag, startPoint x: 345, startPoint y: 203, endPoint x: 344, endPoint y: 195, distance: 8.4
click at [344, 202] on button "Sim" at bounding box center [349, 206] width 25 height 18
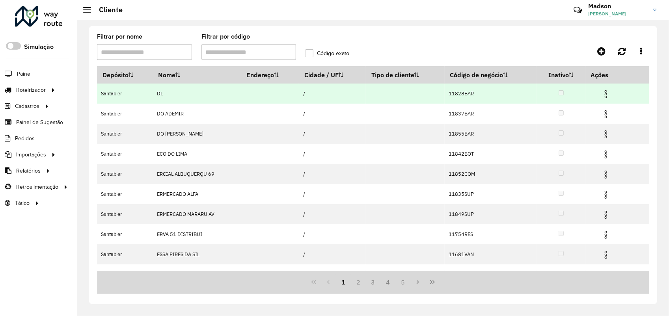
click at [602, 94] on img at bounding box center [605, 93] width 9 height 9
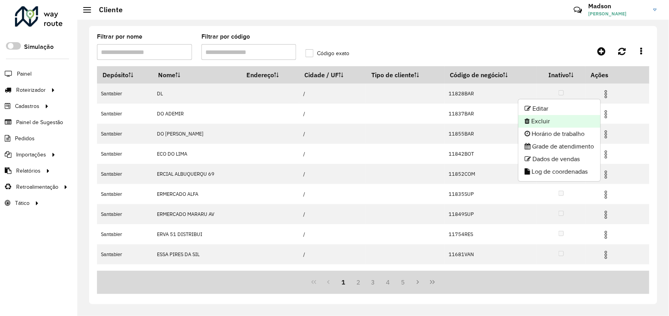
click at [527, 122] on icon at bounding box center [527, 121] width 5 height 6
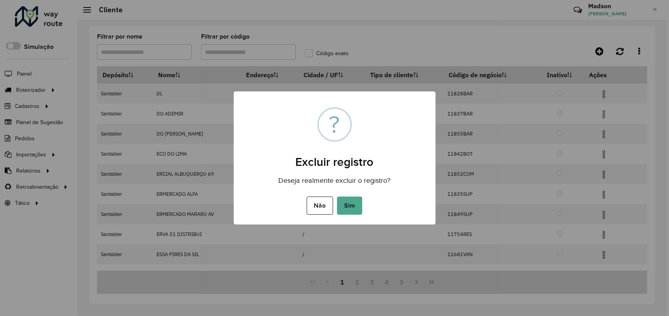
drag, startPoint x: 346, startPoint y: 204, endPoint x: 326, endPoint y: 115, distance: 91.2
click at [345, 203] on button "Sim" at bounding box center [349, 206] width 25 height 18
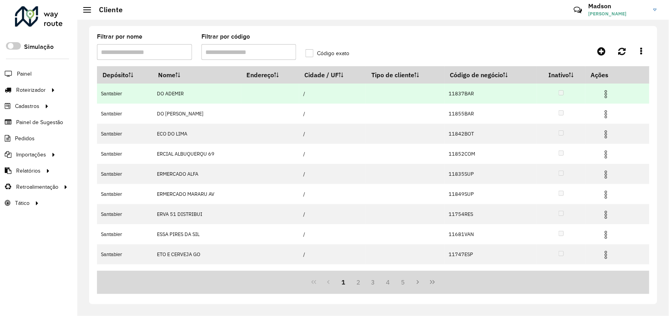
click at [606, 93] on img at bounding box center [605, 93] width 9 height 9
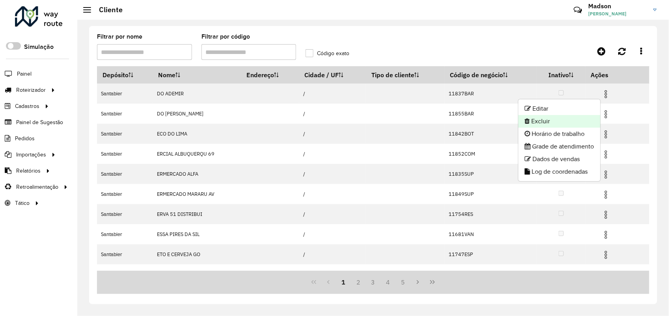
click at [581, 118] on li "Excluir" at bounding box center [559, 121] width 82 height 13
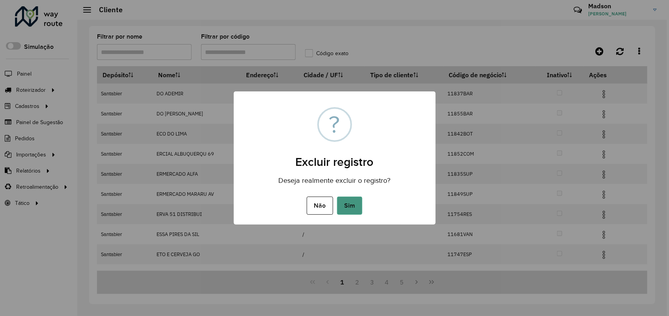
click at [359, 199] on button "Sim" at bounding box center [349, 206] width 25 height 18
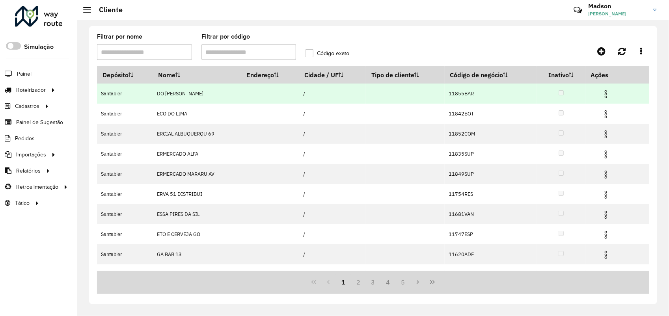
drag, startPoint x: 607, startPoint y: 93, endPoint x: 602, endPoint y: 96, distance: 5.6
click at [607, 93] on img at bounding box center [605, 93] width 9 height 9
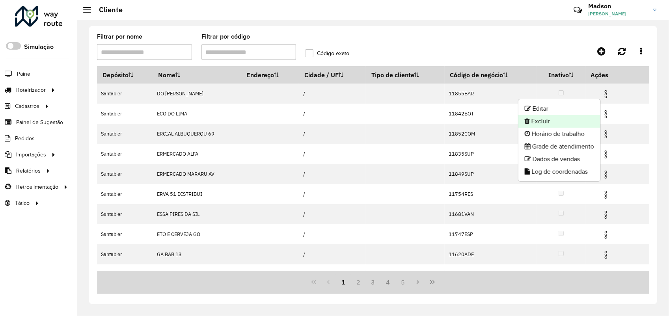
click at [550, 121] on li "Excluir" at bounding box center [559, 121] width 82 height 13
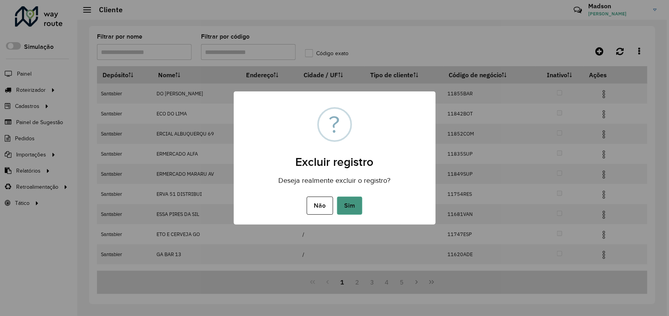
click at [345, 207] on button "Sim" at bounding box center [349, 206] width 25 height 18
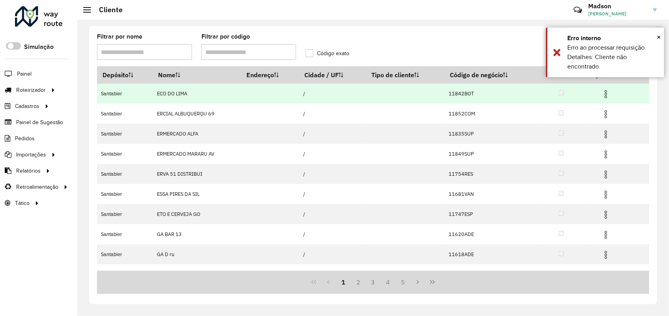
click at [605, 94] on img at bounding box center [605, 93] width 9 height 9
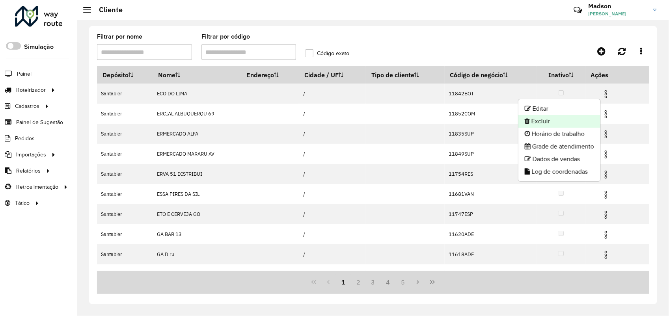
click at [559, 117] on li "Excluir" at bounding box center [559, 121] width 82 height 13
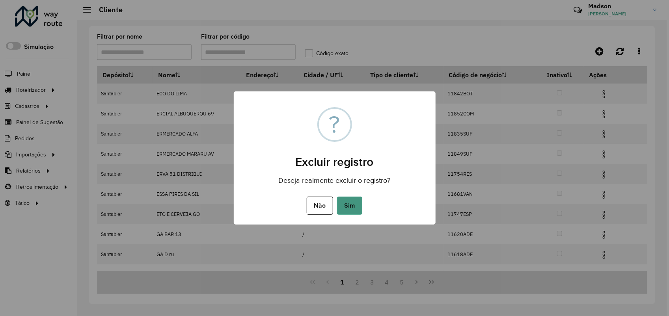
click at [345, 208] on button "Sim" at bounding box center [349, 206] width 25 height 18
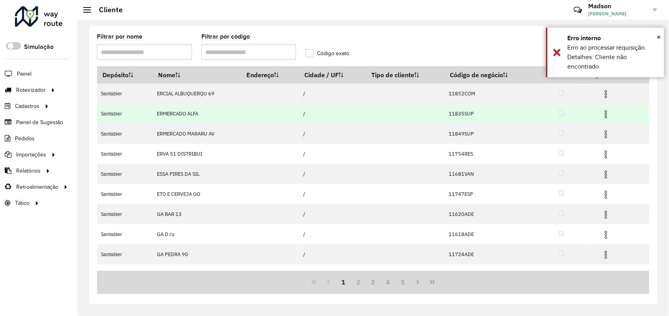
click at [606, 113] on img at bounding box center [605, 114] width 9 height 9
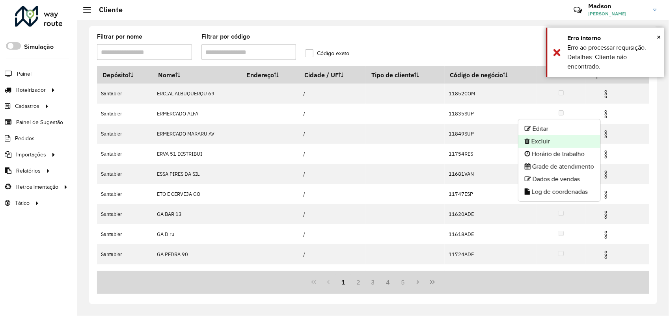
click at [551, 144] on li "Excluir" at bounding box center [559, 141] width 82 height 13
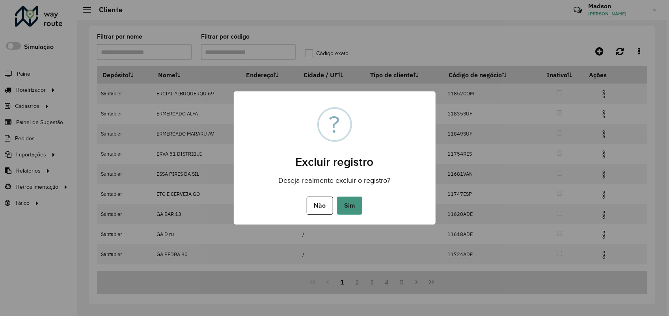
click at [346, 200] on button "Sim" at bounding box center [349, 206] width 25 height 18
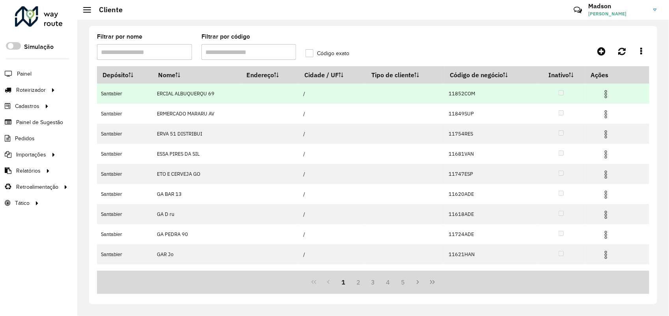
click at [607, 95] on img at bounding box center [605, 93] width 9 height 9
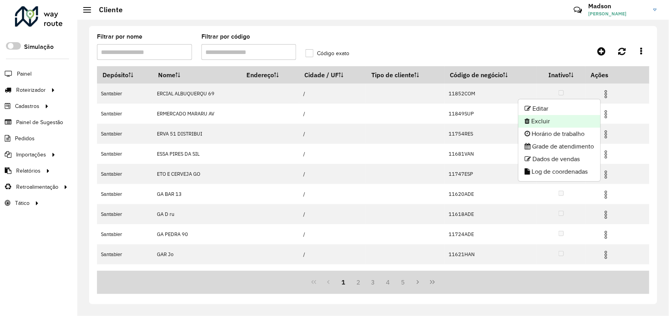
click at [571, 117] on li "Excluir" at bounding box center [559, 121] width 82 height 13
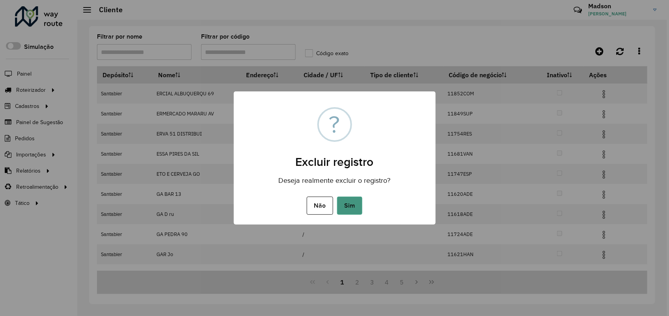
click at [340, 208] on button "Sim" at bounding box center [349, 206] width 25 height 18
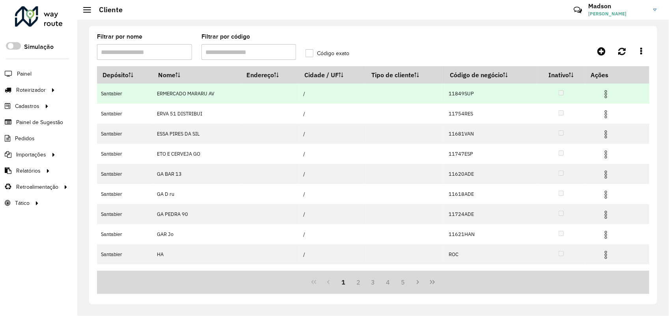
click at [608, 89] on span at bounding box center [605, 93] width 9 height 11
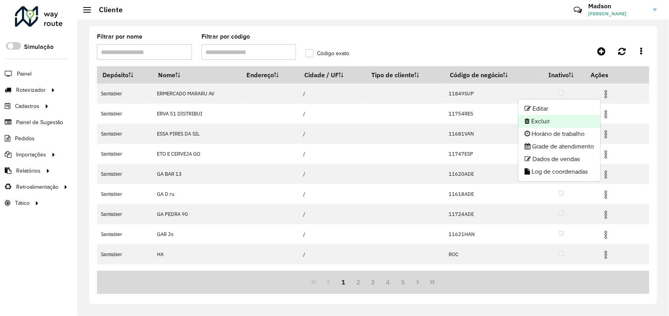
click at [551, 118] on li "Excluir" at bounding box center [559, 121] width 82 height 13
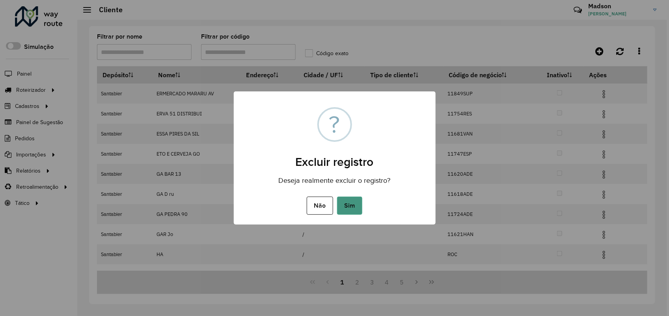
click at [338, 209] on button "Sim" at bounding box center [349, 206] width 25 height 18
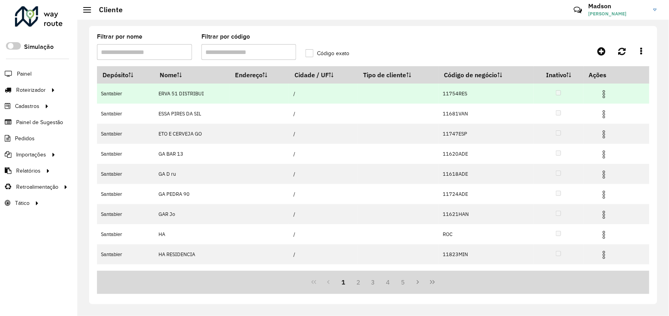
click at [601, 95] on img at bounding box center [603, 93] width 9 height 9
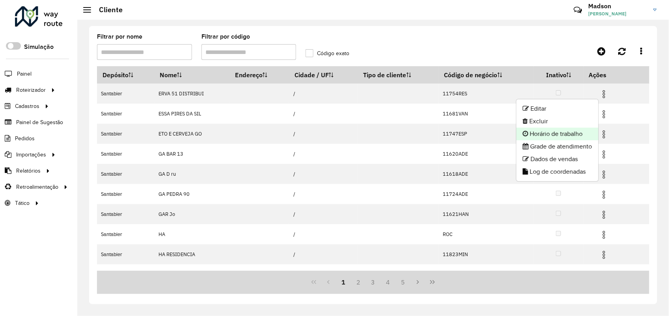
click at [542, 128] on li "Horário de trabalho" at bounding box center [557, 134] width 82 height 13
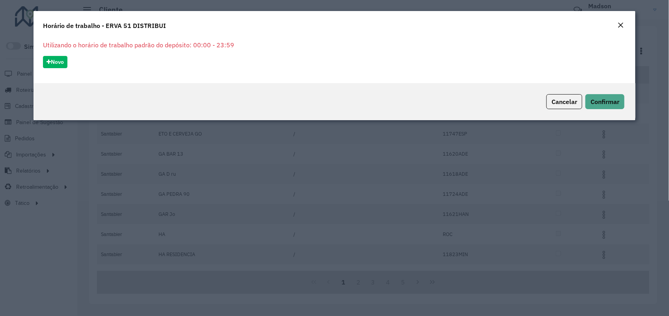
click at [618, 24] on em "Close" at bounding box center [620, 25] width 6 height 6
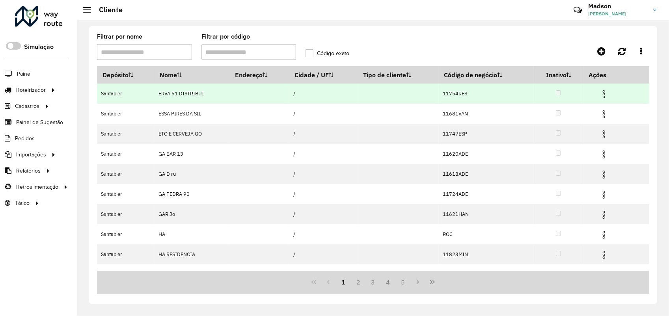
click at [604, 92] on img at bounding box center [603, 93] width 9 height 9
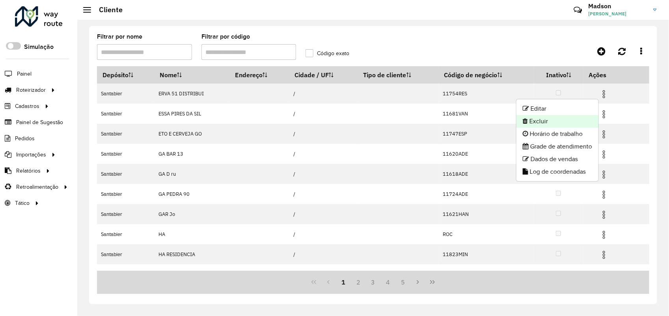
click at [569, 115] on li "Excluir" at bounding box center [557, 121] width 82 height 13
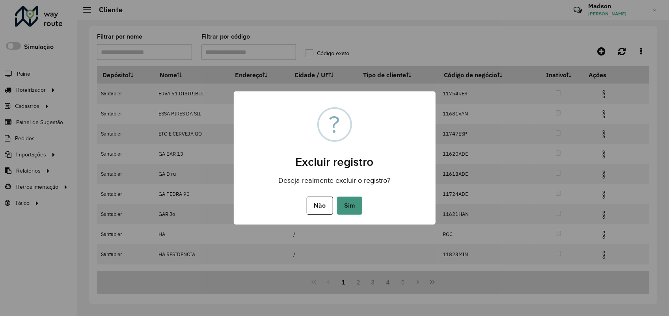
click at [354, 199] on button "Sim" at bounding box center [349, 206] width 25 height 18
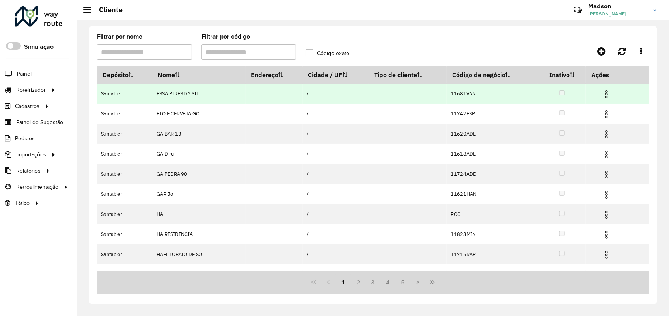
click at [605, 95] on img at bounding box center [605, 93] width 9 height 9
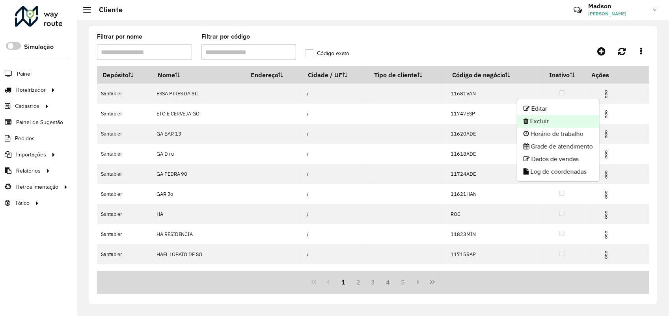
click at [556, 121] on li "Excluir" at bounding box center [558, 121] width 82 height 13
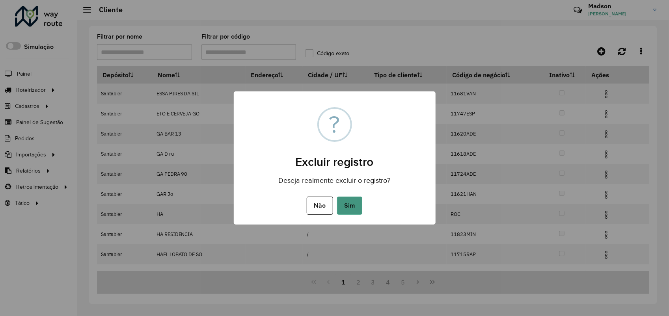
click at [359, 206] on button "Sim" at bounding box center [349, 206] width 25 height 18
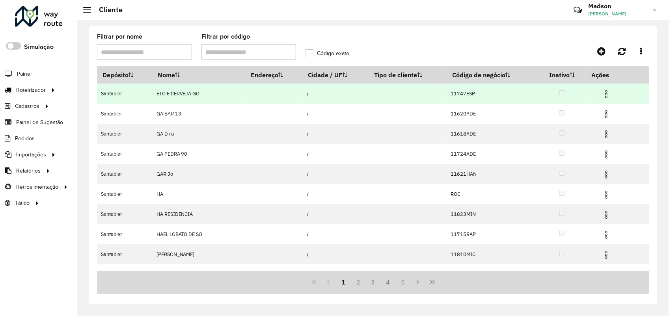
click at [602, 94] on img at bounding box center [605, 93] width 9 height 9
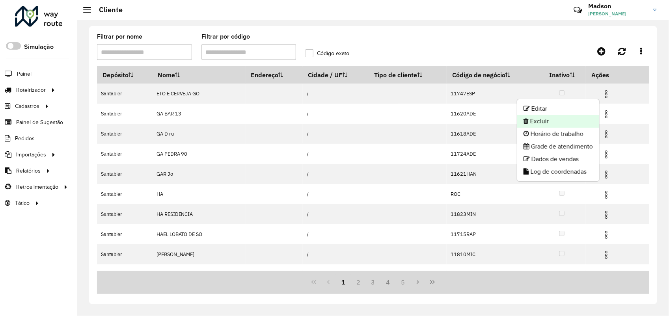
click at [524, 123] on icon at bounding box center [525, 121] width 5 height 6
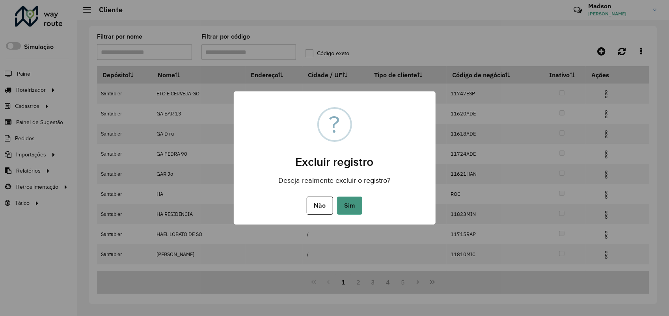
click at [342, 199] on button "Sim" at bounding box center [349, 206] width 25 height 18
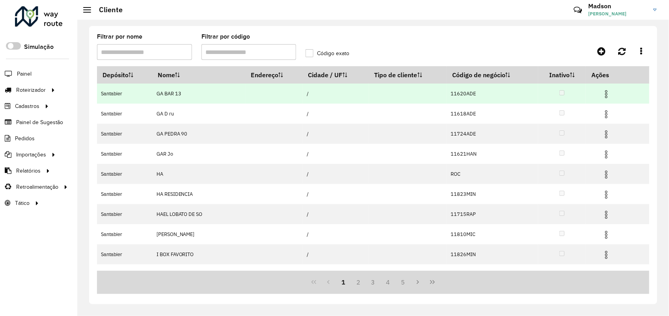
click at [602, 93] on img at bounding box center [605, 93] width 9 height 9
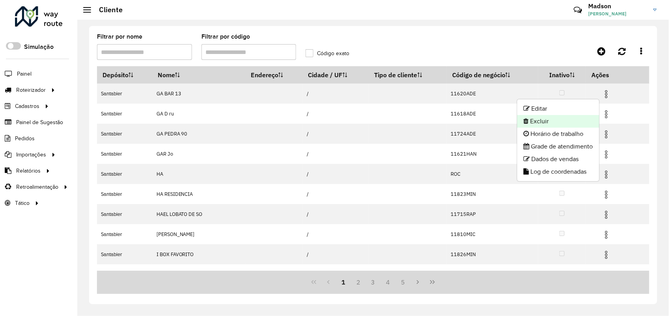
drag, startPoint x: 557, startPoint y: 114, endPoint x: 556, endPoint y: 121, distance: 6.4
click at [556, 121] on ul "Editar Excluir Horário de trabalho Grade de atendimento Dados de vendas Log de …" at bounding box center [558, 140] width 83 height 83
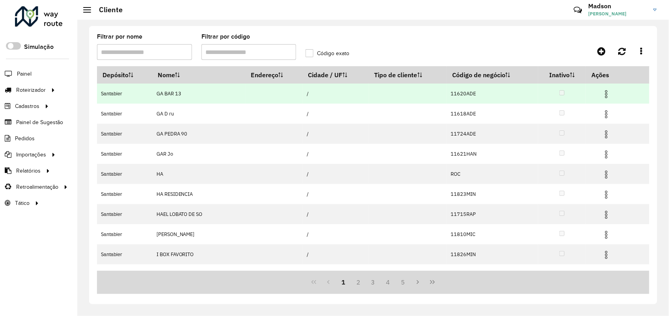
click at [606, 91] on img at bounding box center [605, 93] width 9 height 9
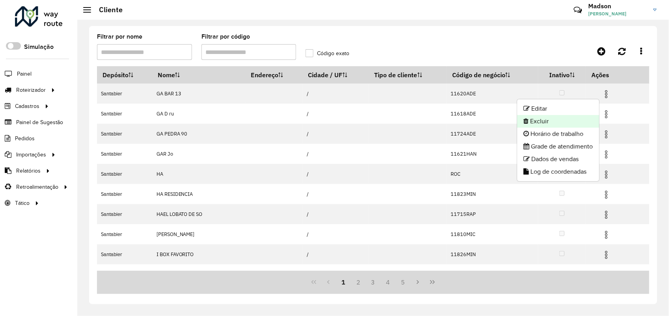
click at [556, 117] on li "Excluir" at bounding box center [558, 121] width 82 height 13
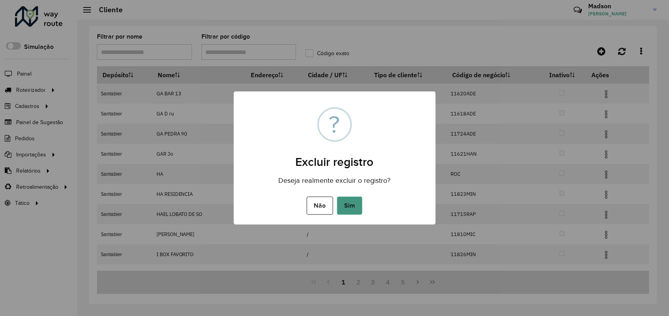
click at [355, 201] on button "Sim" at bounding box center [349, 206] width 25 height 18
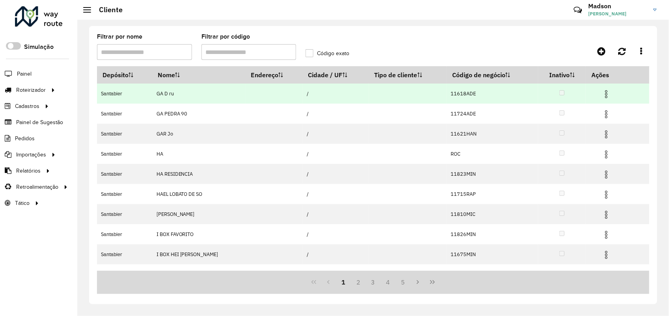
click at [601, 96] on img at bounding box center [605, 93] width 9 height 9
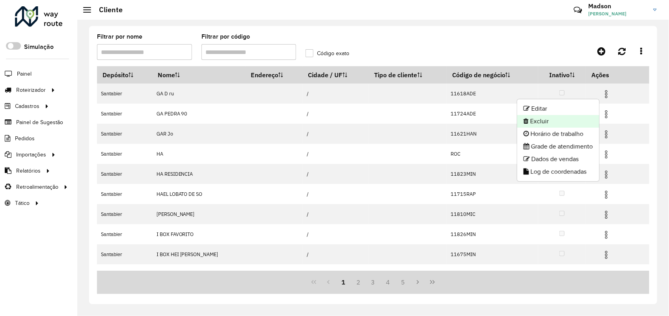
click at [532, 124] on li "Excluir" at bounding box center [558, 121] width 82 height 13
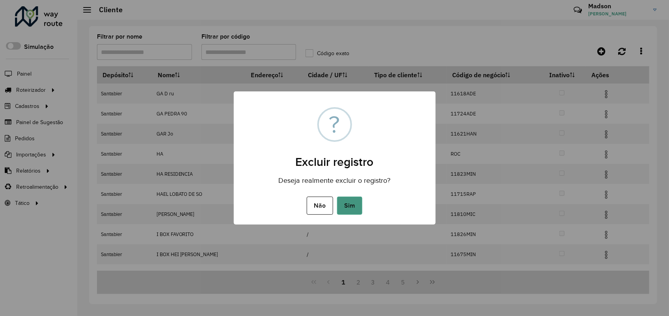
click at [349, 200] on button "Sim" at bounding box center [349, 206] width 25 height 18
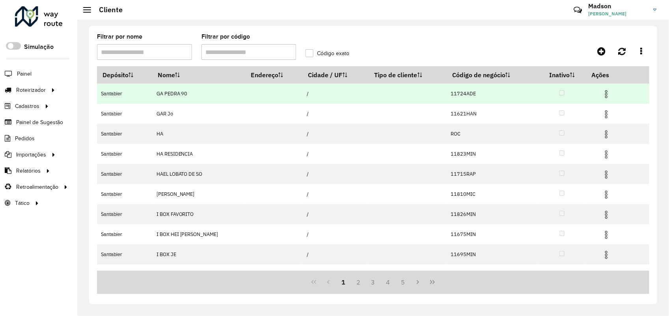
click at [604, 97] on img at bounding box center [605, 93] width 9 height 9
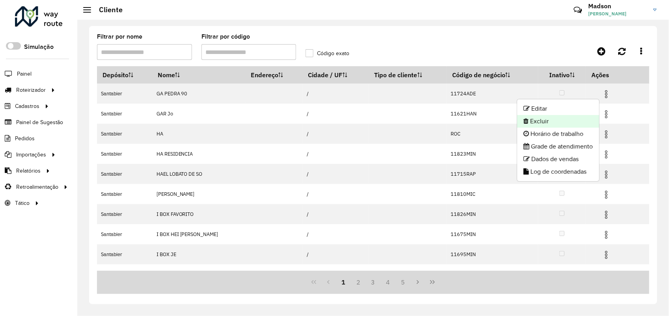
click at [531, 119] on li "Excluir" at bounding box center [558, 121] width 82 height 13
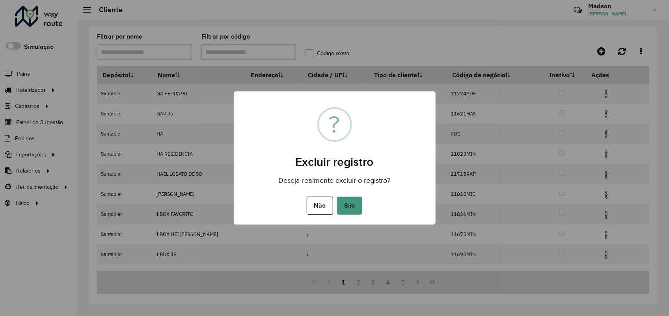
click at [348, 200] on button "Sim" at bounding box center [349, 206] width 25 height 18
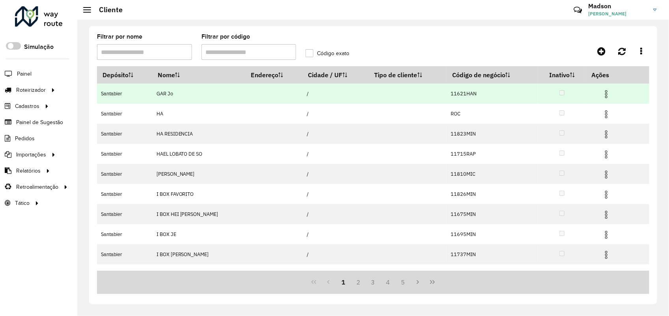
click at [603, 91] on img at bounding box center [605, 93] width 9 height 9
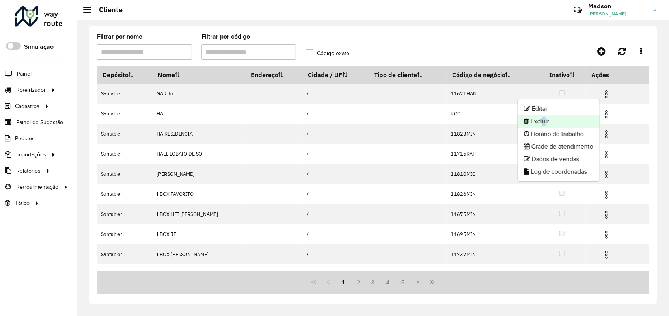
click at [540, 115] on li "Excluir" at bounding box center [559, 121] width 82 height 13
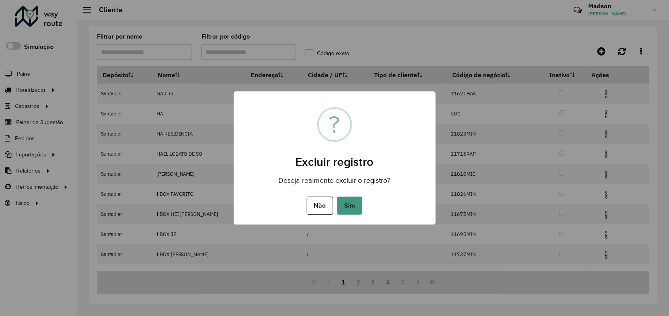
click at [356, 198] on button "Sim" at bounding box center [349, 206] width 25 height 18
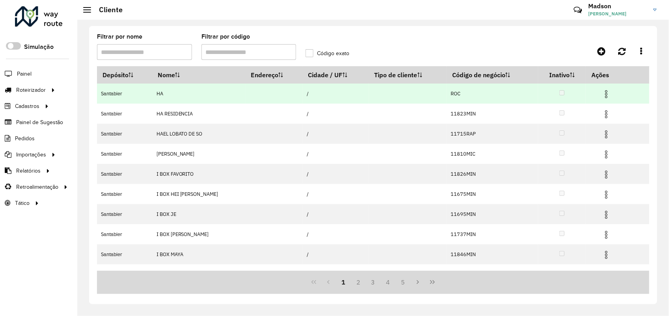
click at [604, 93] on img at bounding box center [605, 93] width 9 height 9
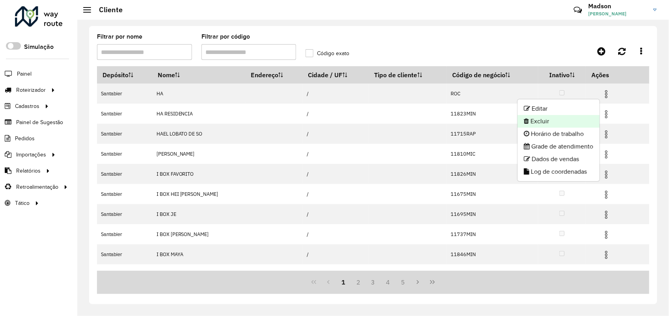
click at [546, 124] on li "Excluir" at bounding box center [559, 121] width 82 height 13
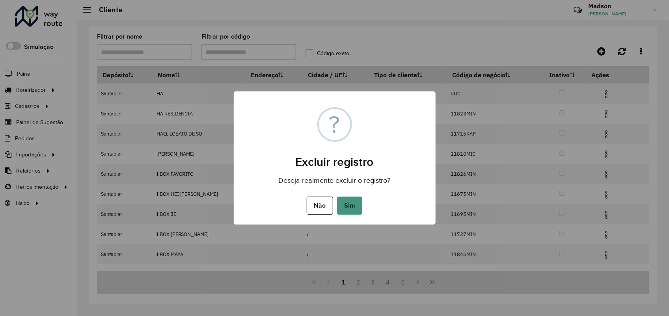
click at [356, 202] on button "Sim" at bounding box center [349, 206] width 25 height 18
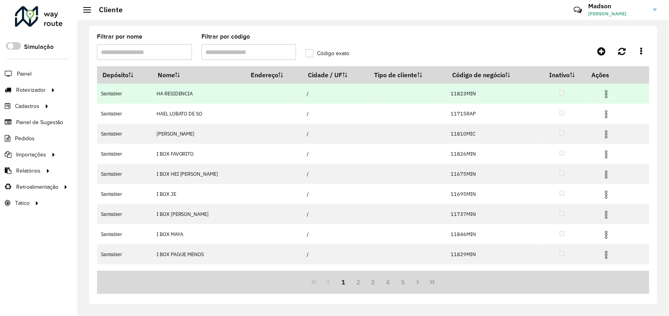
click at [603, 91] on img at bounding box center [605, 93] width 9 height 9
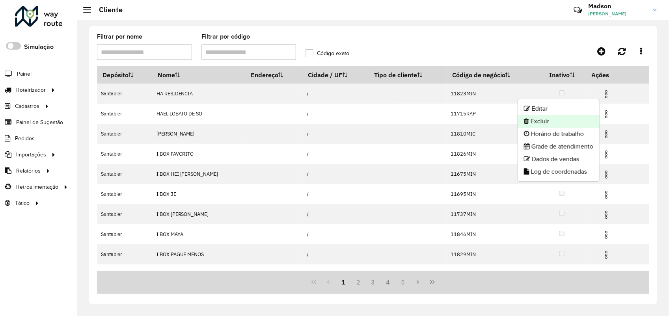
click at [566, 117] on li "Excluir" at bounding box center [559, 121] width 82 height 13
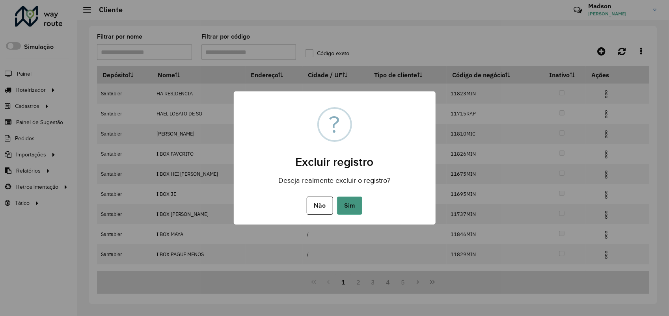
click at [357, 205] on button "Sim" at bounding box center [349, 206] width 25 height 18
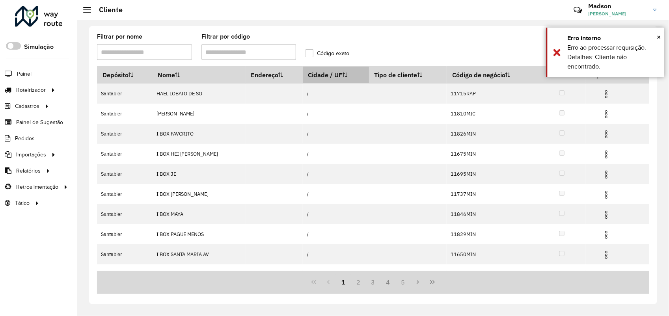
click at [318, 75] on th "Cidade / UF" at bounding box center [336, 75] width 66 height 17
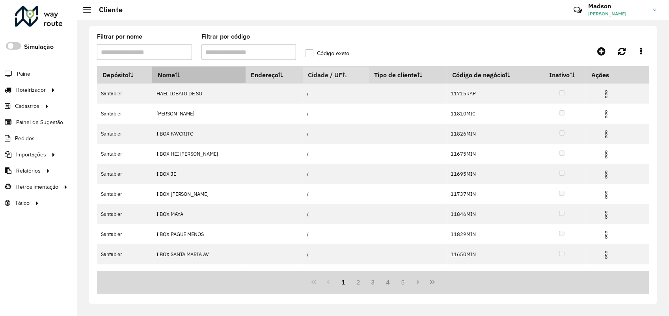
click at [178, 72] on sortalticon at bounding box center [177, 75] width 5 height 8
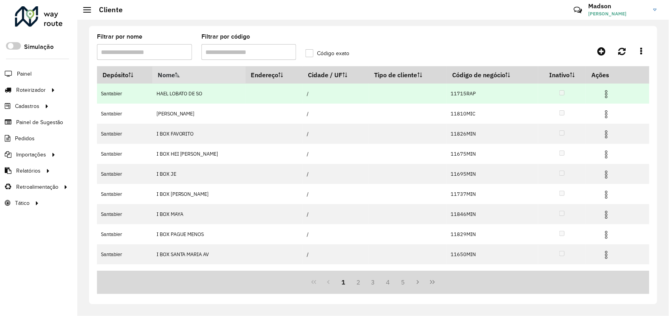
click at [608, 91] on img at bounding box center [605, 93] width 9 height 9
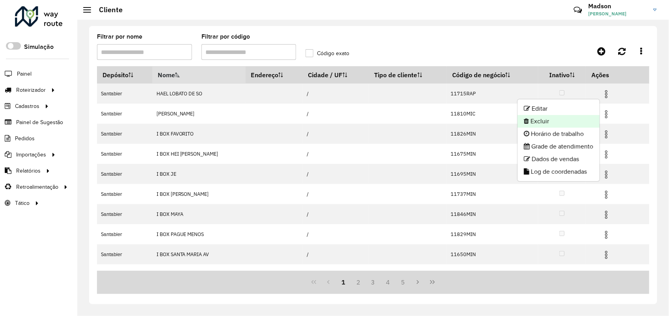
click at [552, 117] on li "Excluir" at bounding box center [559, 121] width 82 height 13
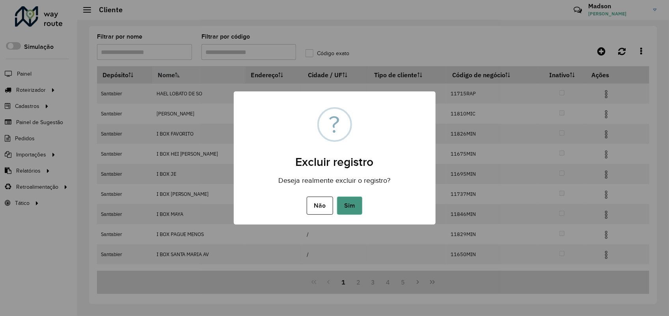
click at [341, 209] on button "Sim" at bounding box center [349, 206] width 25 height 18
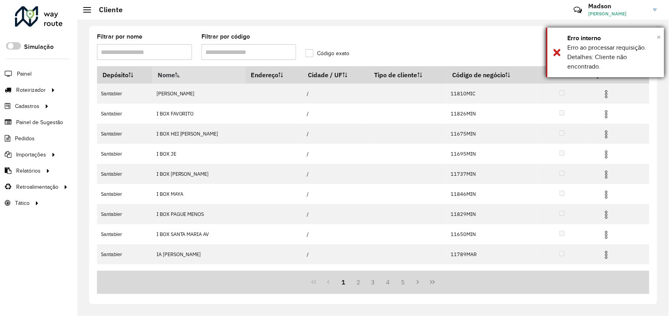
click at [657, 36] on span "×" at bounding box center [659, 37] width 4 height 9
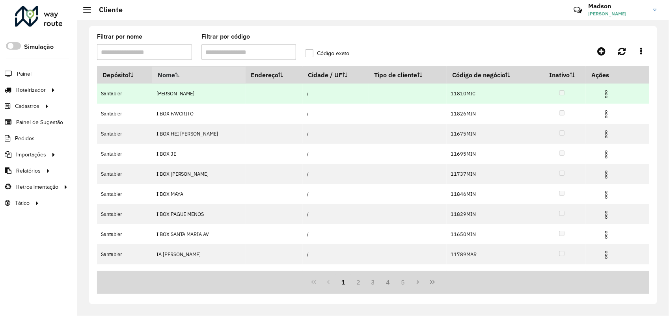
click at [604, 96] on img at bounding box center [605, 93] width 9 height 9
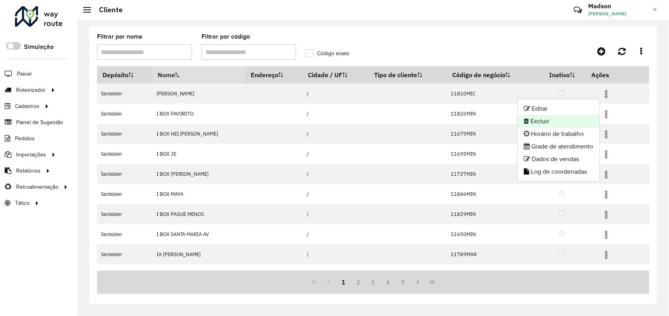
click at [553, 117] on li "Excluir" at bounding box center [559, 121] width 82 height 13
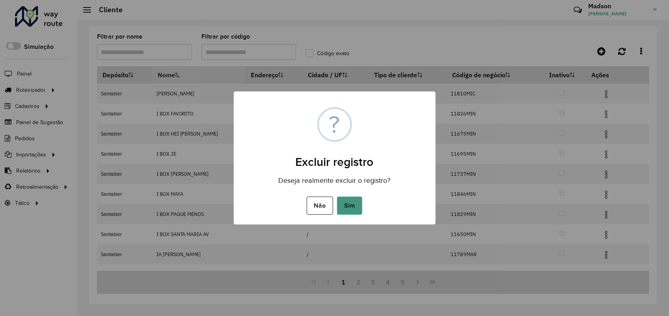
click at [357, 204] on button "Sim" at bounding box center [349, 206] width 25 height 18
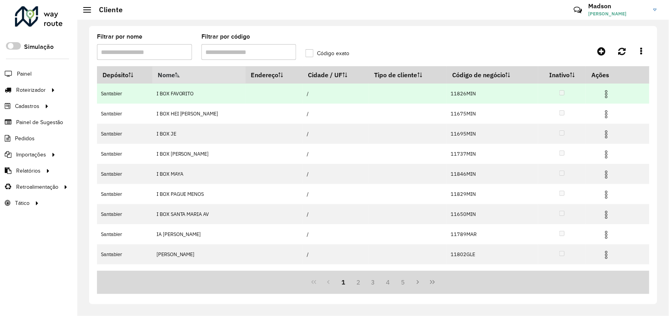
click at [606, 96] on img at bounding box center [605, 93] width 9 height 9
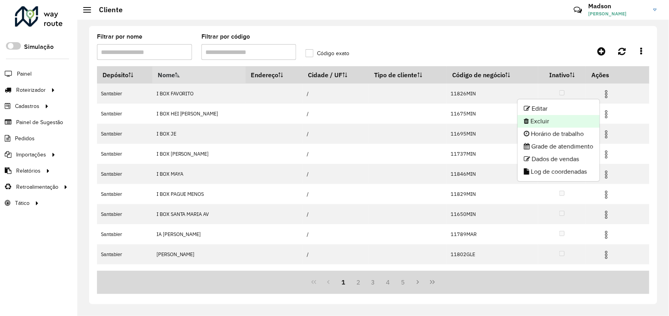
click at [553, 124] on li "Excluir" at bounding box center [559, 121] width 82 height 13
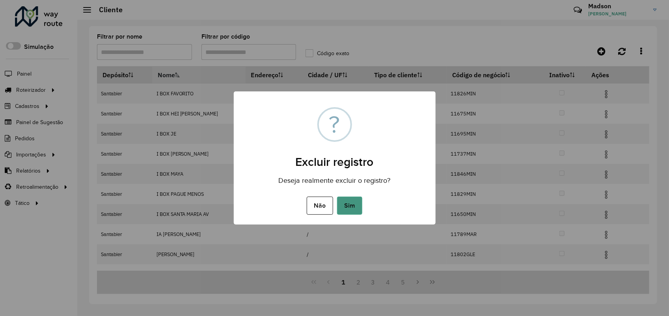
click at [360, 203] on button "Sim" at bounding box center [349, 206] width 25 height 18
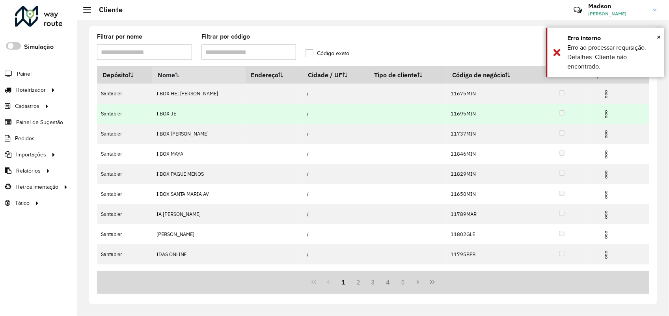
click at [602, 119] on img at bounding box center [605, 114] width 9 height 9
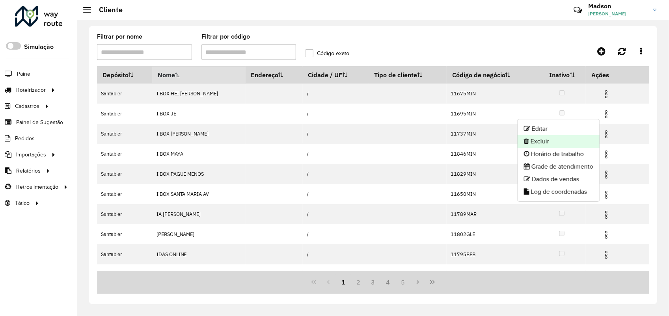
click at [527, 139] on li "Excluir" at bounding box center [559, 141] width 82 height 13
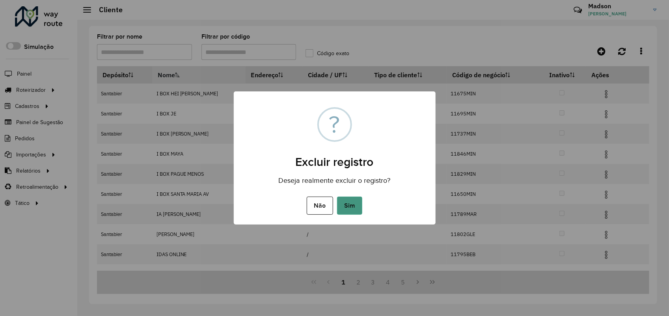
click at [356, 201] on button "Sim" at bounding box center [349, 206] width 25 height 18
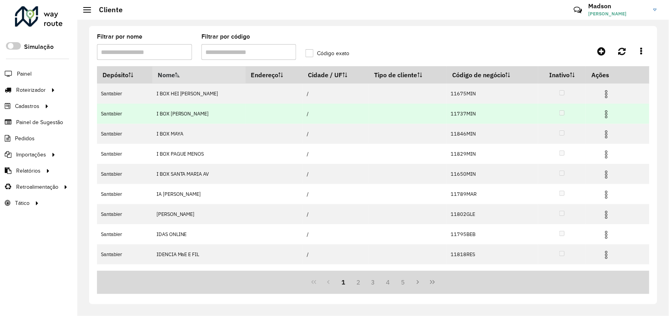
click at [608, 114] on img at bounding box center [605, 114] width 9 height 9
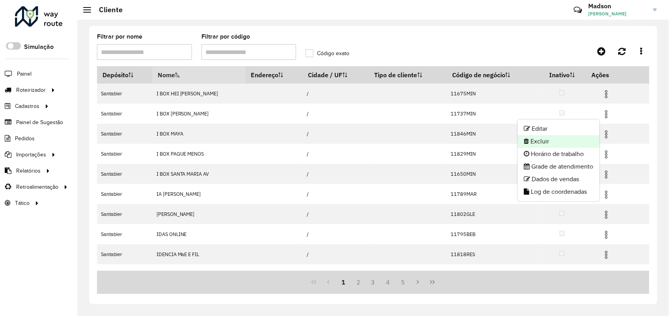
click at [539, 138] on li "Excluir" at bounding box center [559, 141] width 82 height 13
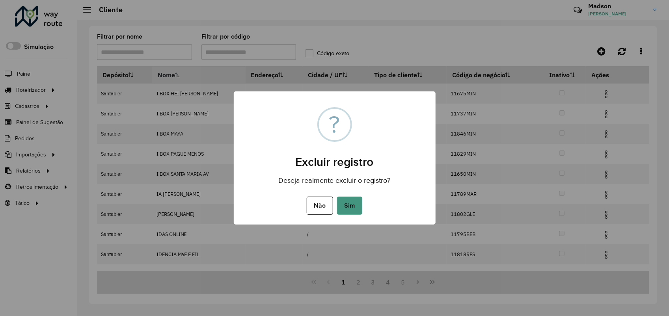
click at [345, 208] on button "Sim" at bounding box center [349, 206] width 25 height 18
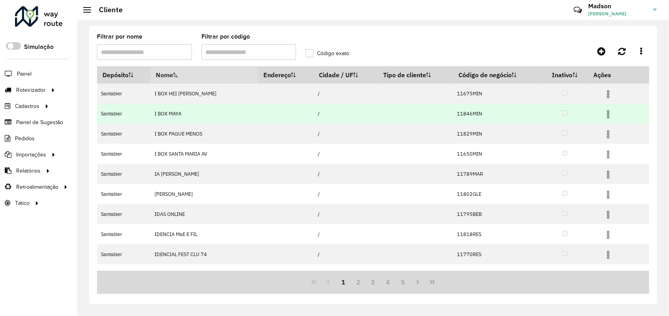
click at [605, 111] on img at bounding box center [607, 114] width 9 height 9
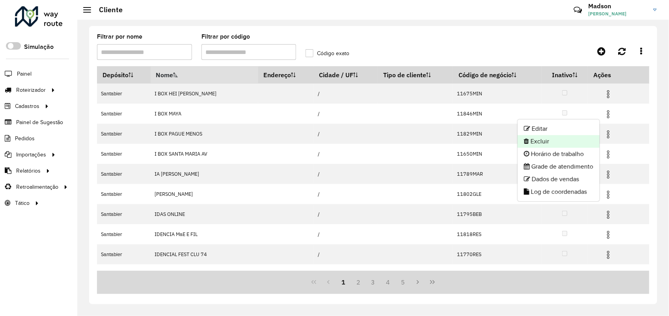
click at [534, 142] on li "Excluir" at bounding box center [559, 141] width 82 height 13
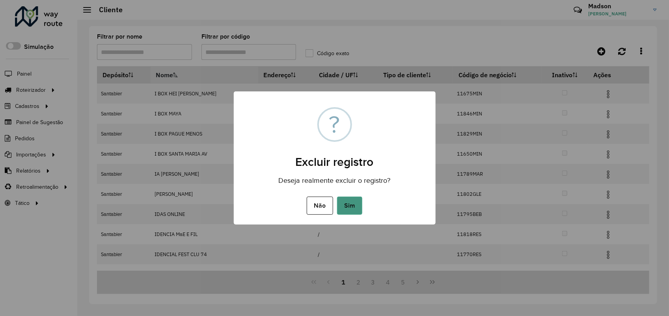
click at [341, 205] on button "Sim" at bounding box center [349, 206] width 25 height 18
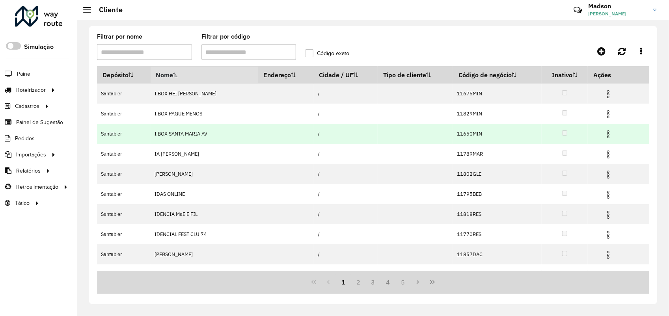
click at [605, 132] on img at bounding box center [607, 134] width 9 height 9
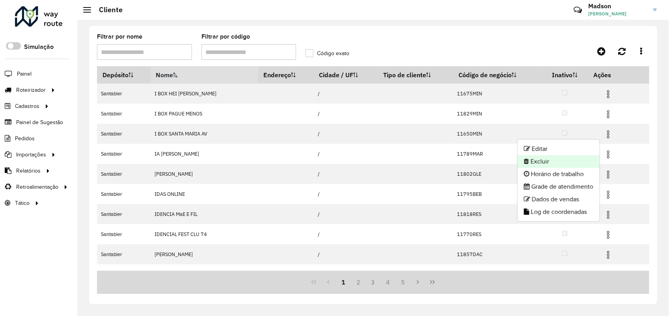
click at [531, 158] on li "Excluir" at bounding box center [559, 161] width 82 height 13
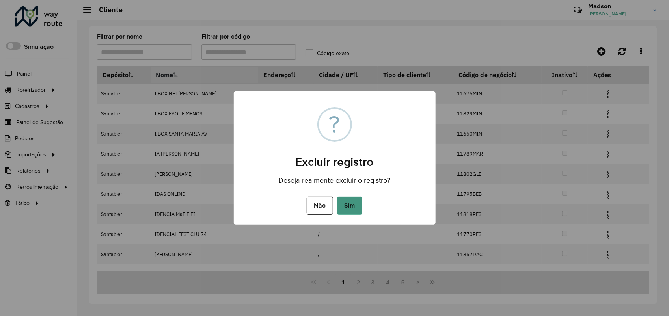
click at [356, 206] on button "Sim" at bounding box center [349, 206] width 25 height 18
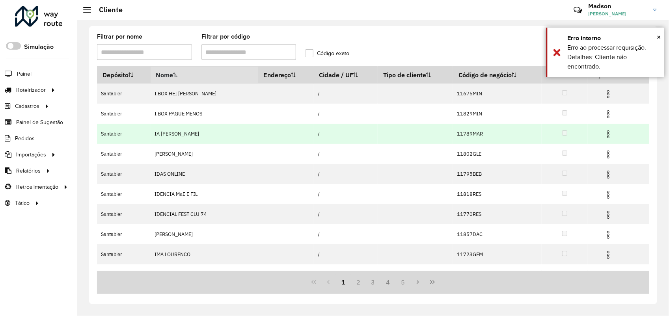
click at [607, 135] on img at bounding box center [607, 134] width 9 height 9
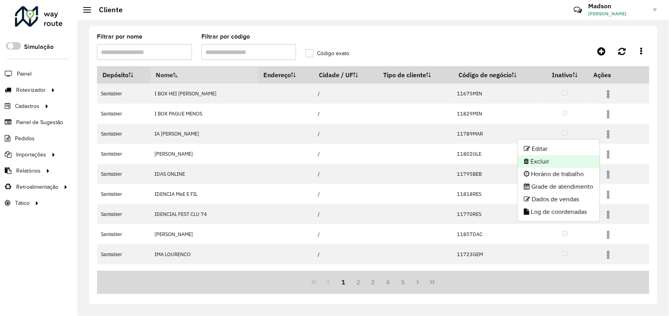
click at [560, 156] on li "Excluir" at bounding box center [559, 161] width 82 height 13
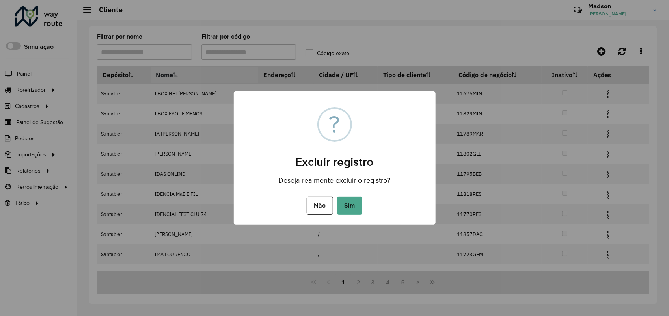
drag, startPoint x: 356, startPoint y: 205, endPoint x: 370, endPoint y: 201, distance: 15.4
click at [356, 205] on button "Sim" at bounding box center [349, 206] width 25 height 18
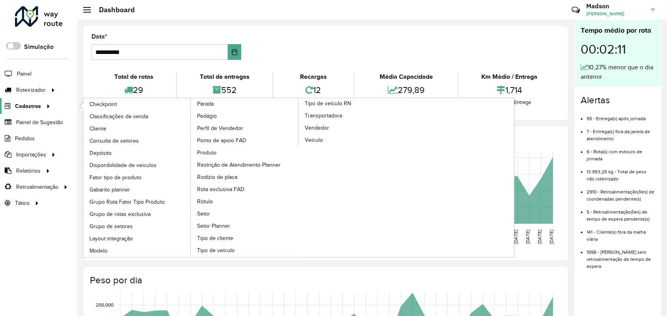
click at [30, 103] on span "Cadastros" at bounding box center [28, 106] width 26 height 8
click at [102, 130] on span "Cliente" at bounding box center [98, 129] width 19 height 8
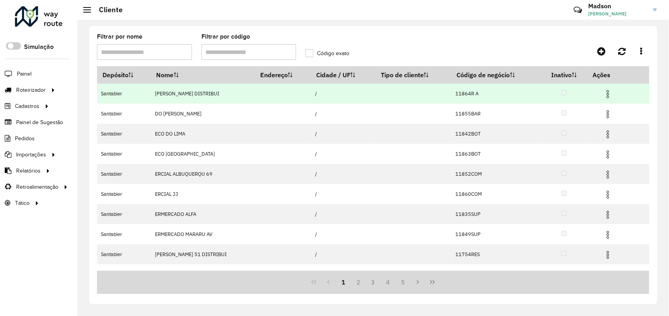
drag, startPoint x: 606, startPoint y: 95, endPoint x: 601, endPoint y: 99, distance: 6.2
click at [606, 95] on img at bounding box center [607, 93] width 9 height 9
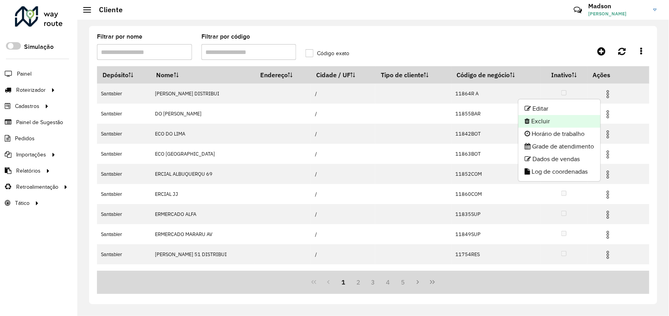
click at [541, 123] on li "Excluir" at bounding box center [559, 121] width 82 height 13
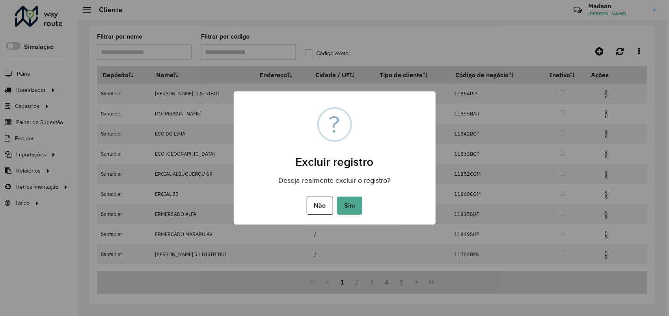
drag, startPoint x: 346, startPoint y: 202, endPoint x: 481, endPoint y: 28, distance: 220.5
click at [346, 201] on button "Sim" at bounding box center [349, 206] width 25 height 18
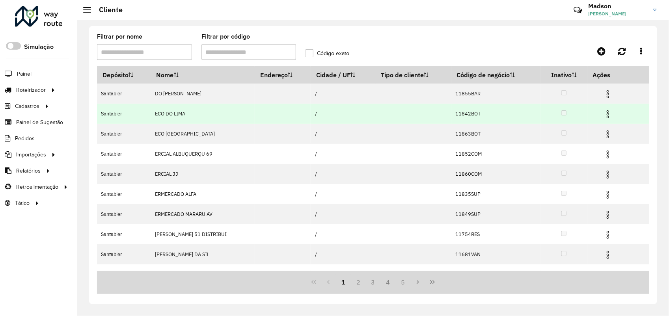
click at [606, 110] on span at bounding box center [607, 113] width 9 height 11
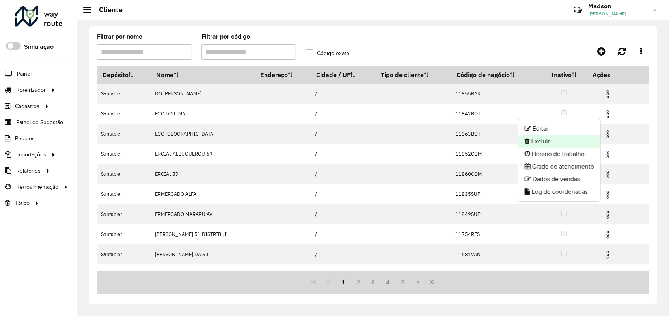
click at [527, 143] on li "Excluir" at bounding box center [559, 141] width 82 height 13
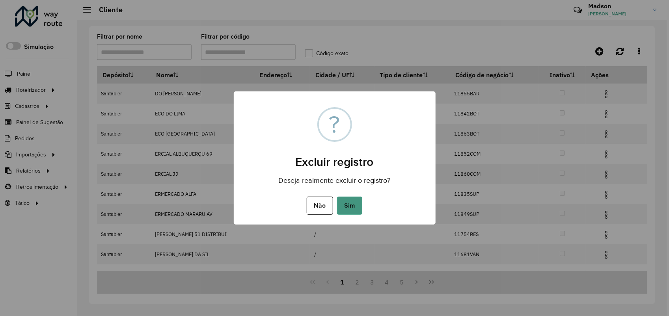
click at [345, 205] on button "Sim" at bounding box center [349, 206] width 25 height 18
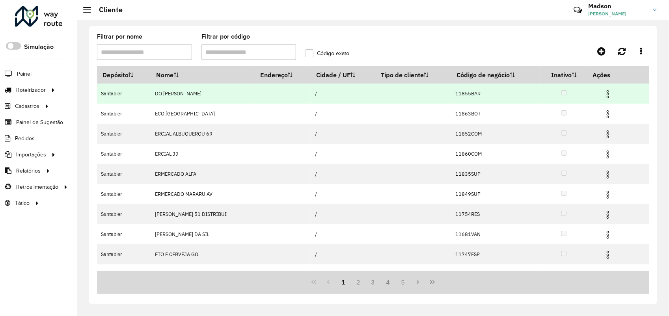
click at [604, 95] on img at bounding box center [607, 93] width 9 height 9
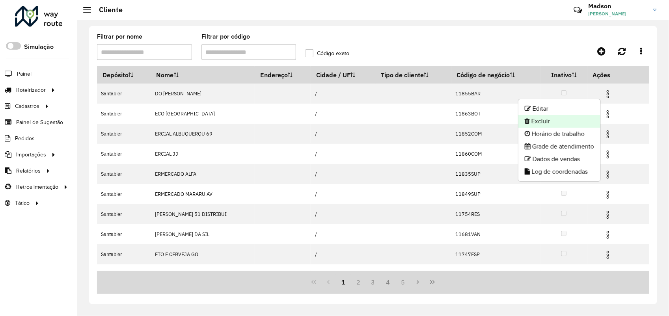
click at [527, 118] on li "Excluir" at bounding box center [559, 121] width 82 height 13
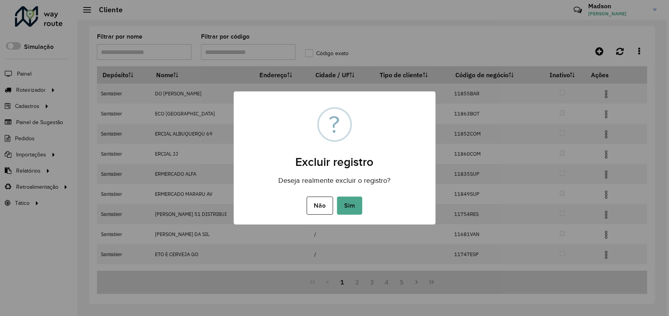
drag, startPoint x: 350, startPoint y: 205, endPoint x: 357, endPoint y: 193, distance: 13.8
click at [350, 204] on button "Sim" at bounding box center [349, 206] width 25 height 18
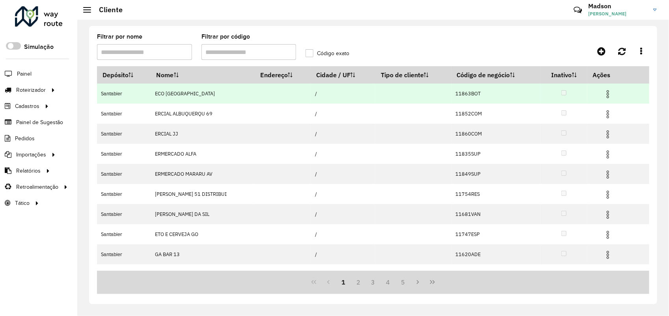
click at [603, 93] on img at bounding box center [607, 93] width 9 height 9
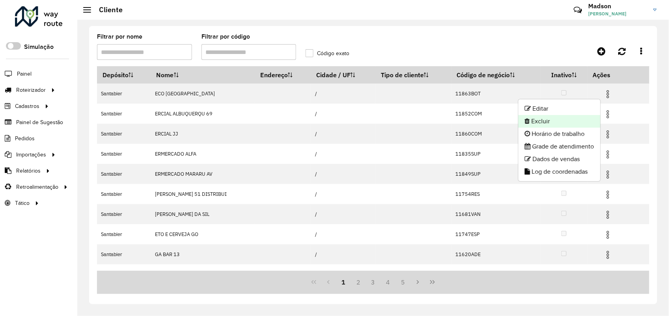
click at [548, 119] on li "Excluir" at bounding box center [559, 121] width 82 height 13
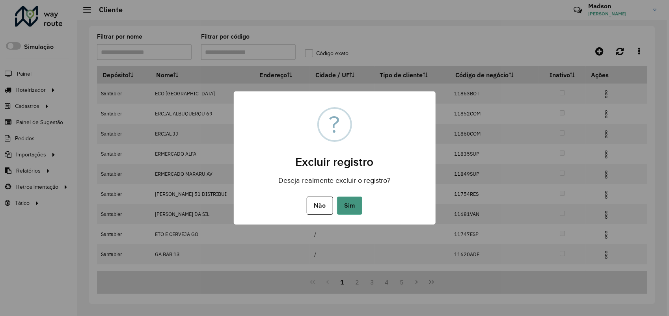
click at [348, 205] on button "Sim" at bounding box center [349, 206] width 25 height 18
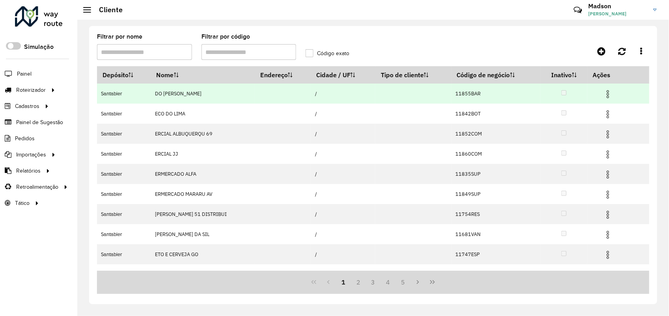
click at [608, 96] on img at bounding box center [607, 93] width 9 height 9
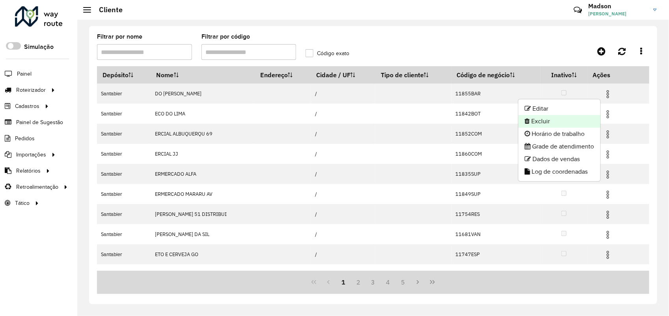
click at [578, 123] on li "Excluir" at bounding box center [559, 121] width 82 height 13
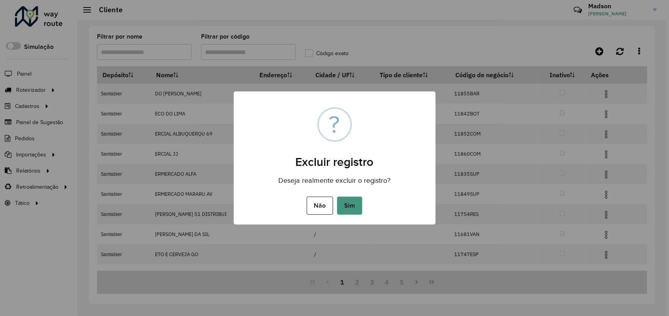
click at [357, 206] on button "Sim" at bounding box center [349, 206] width 25 height 18
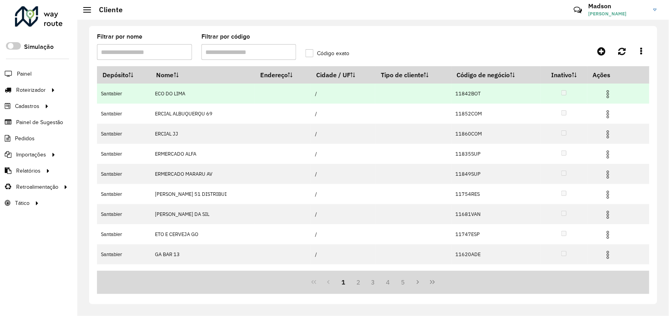
click at [600, 97] on td at bounding box center [611, 94] width 47 height 20
drag, startPoint x: 605, startPoint y: 91, endPoint x: 598, endPoint y: 95, distance: 8.5
click at [605, 91] on img at bounding box center [607, 93] width 9 height 9
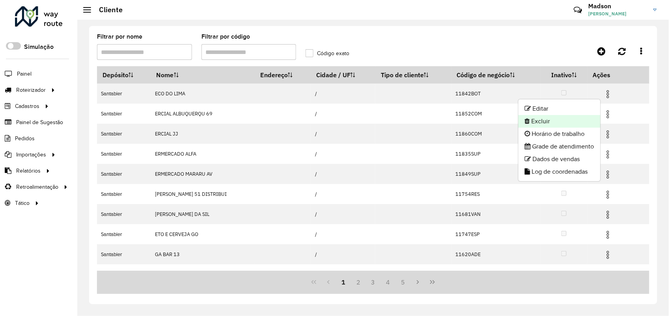
click at [536, 121] on li "Excluir" at bounding box center [559, 121] width 82 height 13
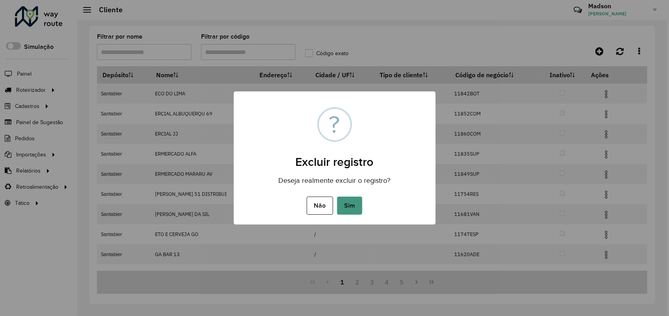
click at [346, 208] on button "Sim" at bounding box center [349, 206] width 25 height 18
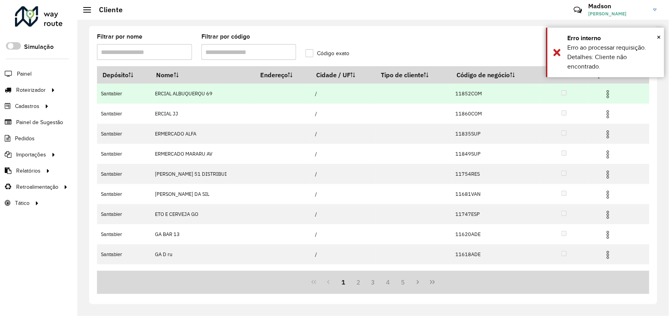
click at [607, 95] on img at bounding box center [607, 93] width 9 height 9
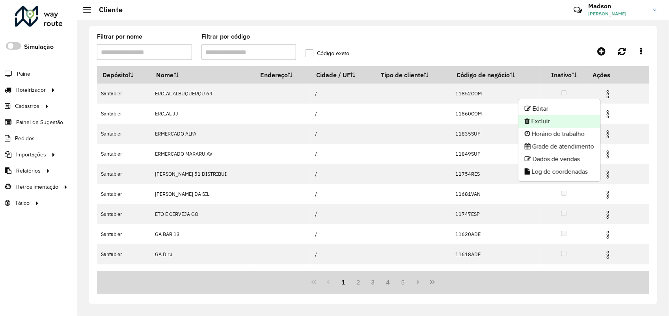
click at [555, 119] on li "Excluir" at bounding box center [559, 121] width 82 height 13
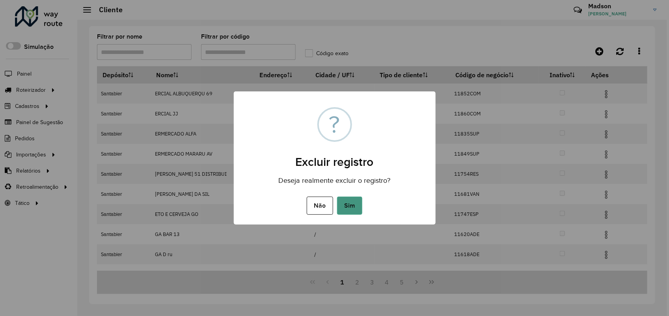
click at [347, 211] on button "Sim" at bounding box center [349, 206] width 25 height 18
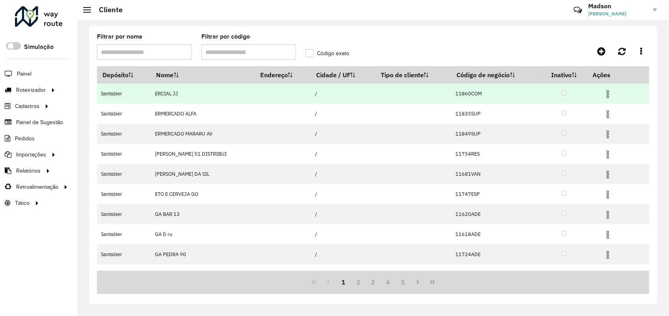
click at [606, 93] on img at bounding box center [607, 93] width 9 height 9
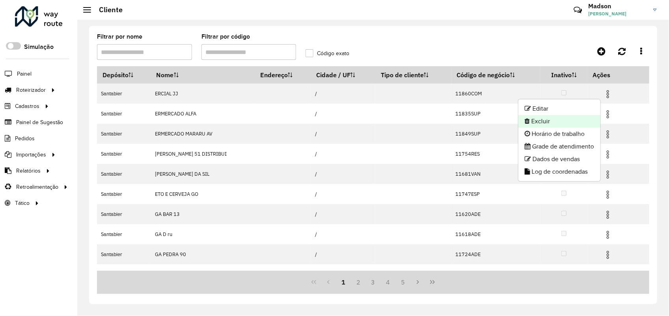
click at [574, 119] on li "Excluir" at bounding box center [559, 121] width 82 height 13
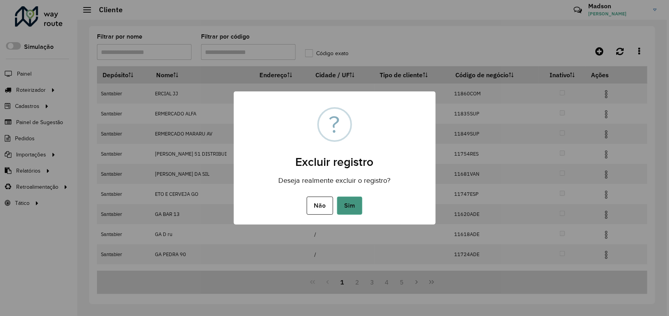
click at [357, 208] on button "Sim" at bounding box center [349, 206] width 25 height 18
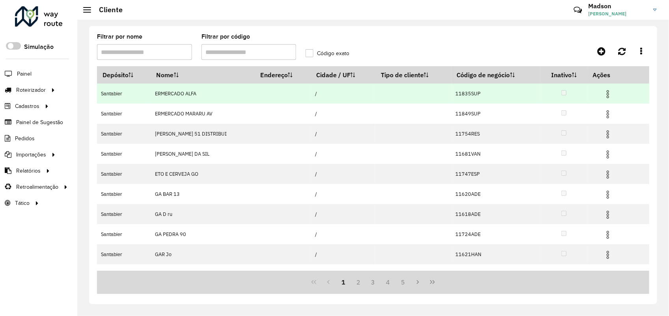
click at [607, 93] on img at bounding box center [607, 93] width 9 height 9
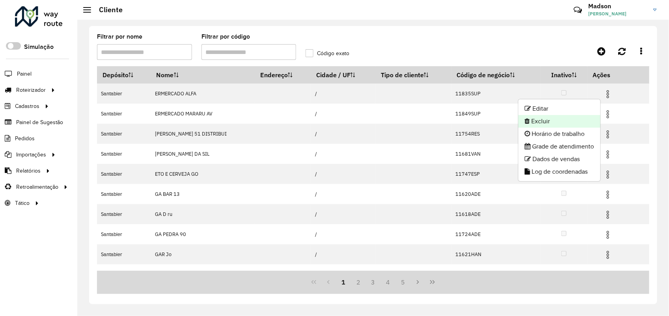
click at [555, 117] on li "Excluir" at bounding box center [559, 121] width 82 height 13
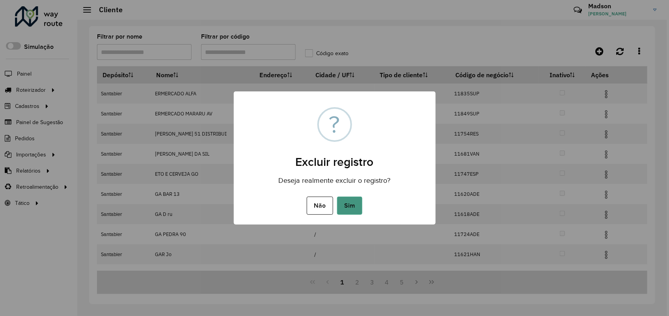
click at [358, 204] on button "Sim" at bounding box center [349, 206] width 25 height 18
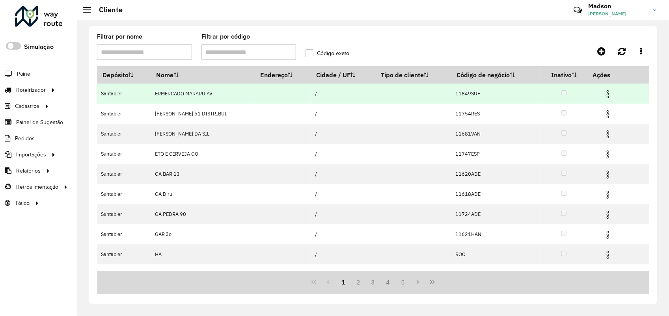
click at [603, 94] on img at bounding box center [607, 93] width 9 height 9
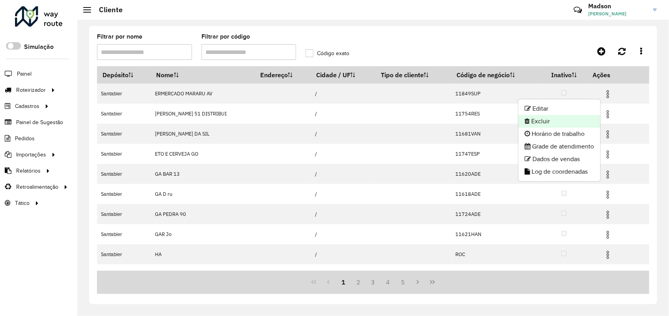
click at [562, 123] on li "Excluir" at bounding box center [559, 121] width 82 height 13
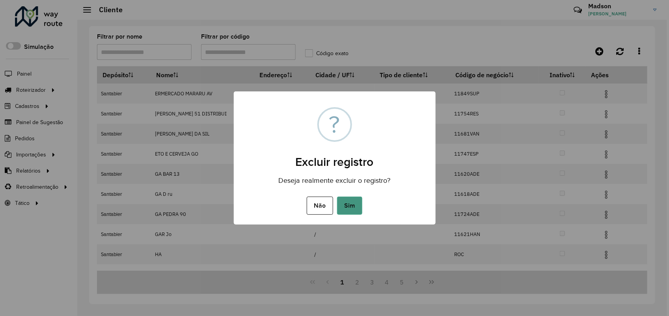
click at [351, 199] on button "Sim" at bounding box center [349, 206] width 25 height 18
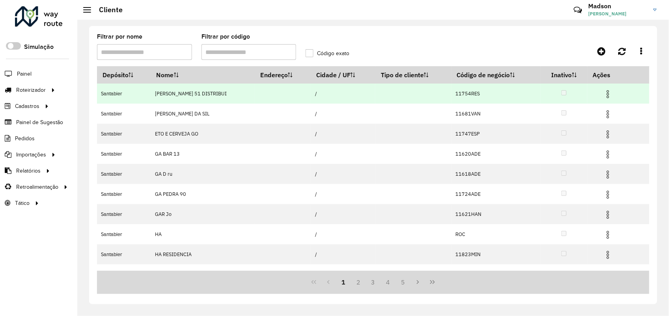
click at [603, 99] on img at bounding box center [607, 93] width 9 height 9
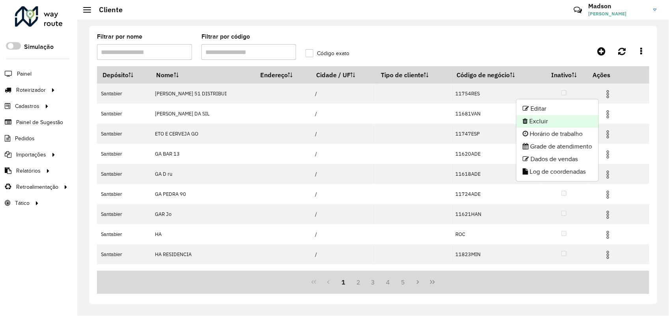
click at [558, 123] on li "Excluir" at bounding box center [557, 121] width 82 height 13
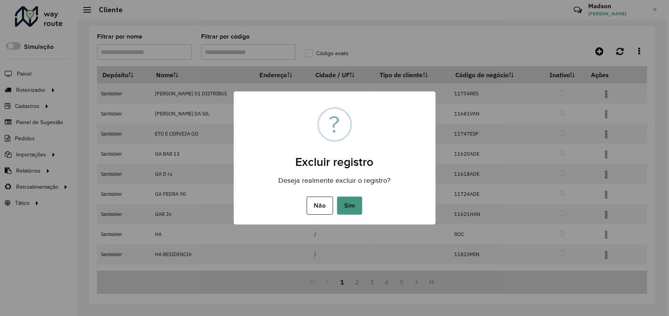
click at [361, 205] on button "Sim" at bounding box center [349, 206] width 25 height 18
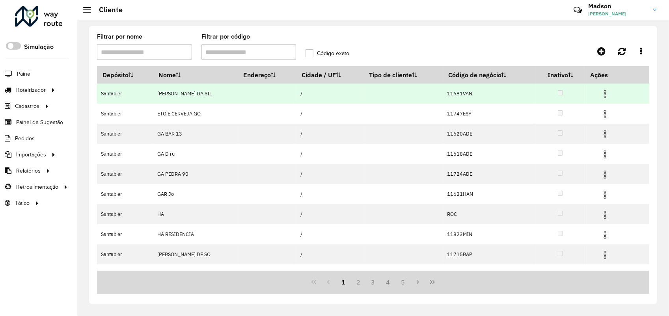
click at [605, 92] on img at bounding box center [604, 93] width 9 height 9
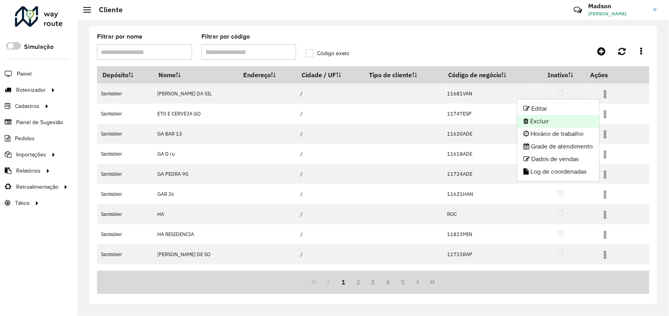
click at [572, 117] on li "Excluir" at bounding box center [558, 121] width 82 height 13
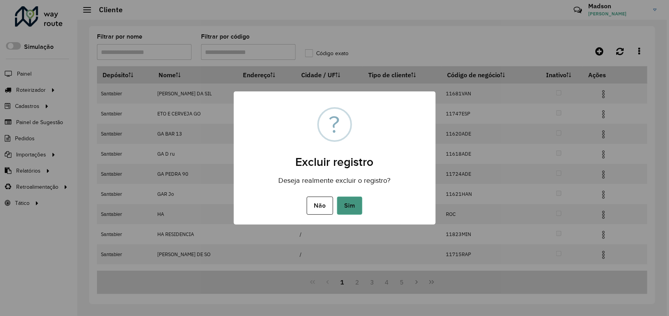
click at [351, 212] on button "Sim" at bounding box center [349, 206] width 25 height 18
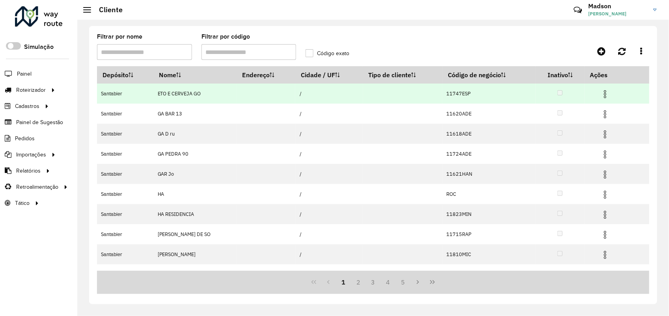
click at [607, 92] on img at bounding box center [604, 93] width 9 height 9
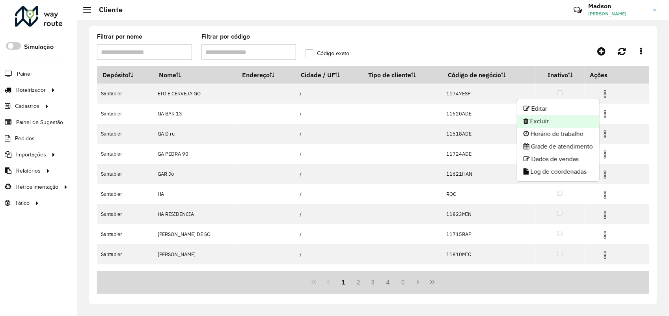
click at [548, 119] on li "Excluir" at bounding box center [558, 121] width 82 height 13
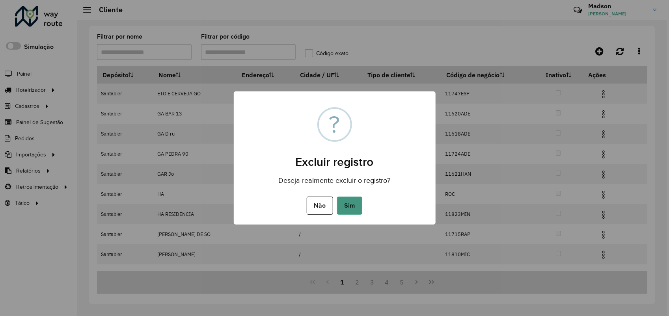
click at [348, 201] on button "Sim" at bounding box center [349, 206] width 25 height 18
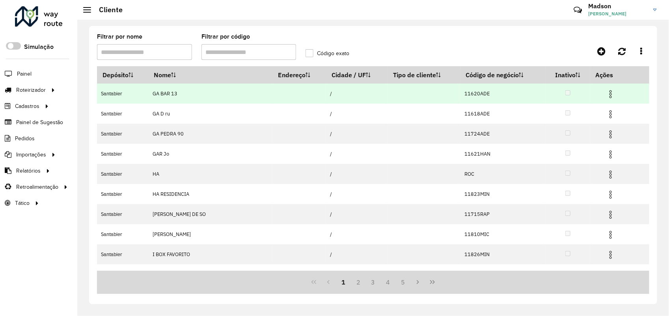
click at [606, 96] on img at bounding box center [610, 93] width 9 height 9
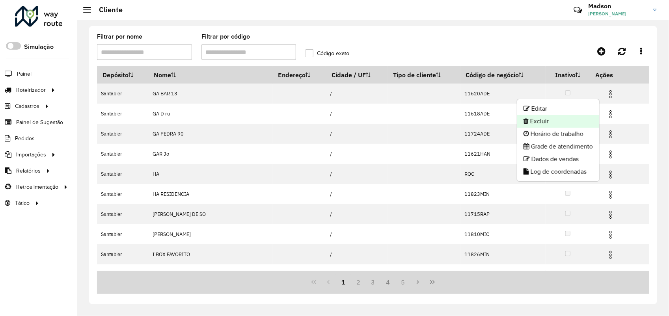
click at [559, 117] on li "Excluir" at bounding box center [558, 121] width 82 height 13
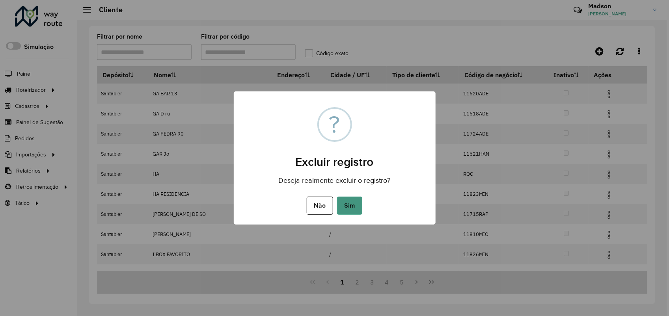
click at [359, 198] on button "Sim" at bounding box center [349, 206] width 25 height 18
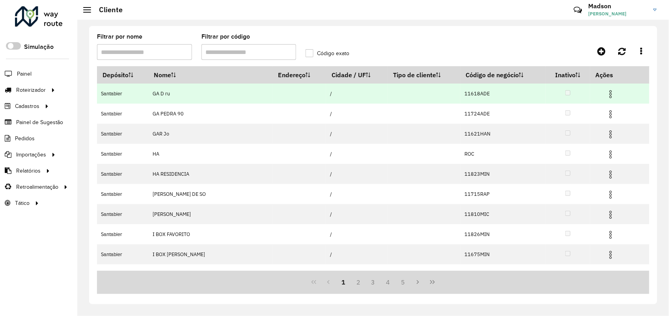
click at [606, 91] on img at bounding box center [610, 93] width 9 height 9
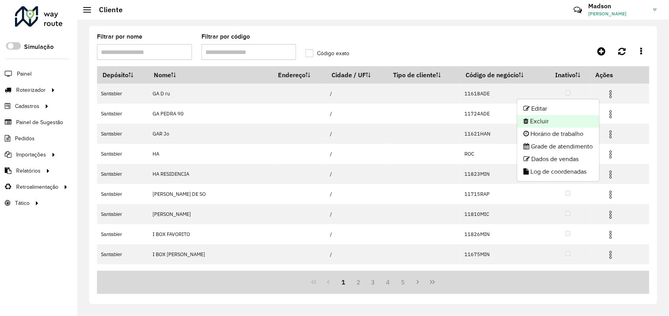
click at [574, 117] on li "Excluir" at bounding box center [558, 121] width 82 height 13
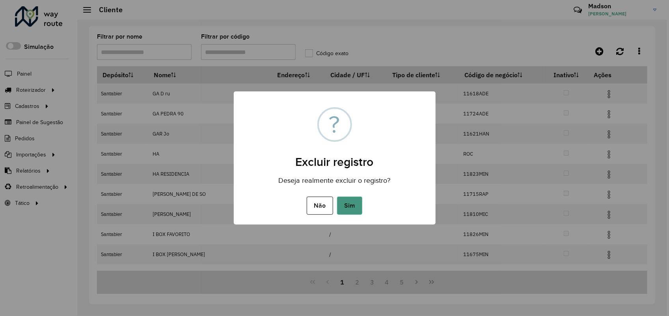
click at [351, 208] on button "Sim" at bounding box center [349, 206] width 25 height 18
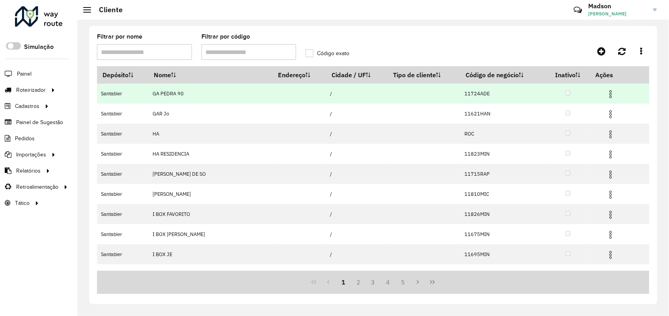
click at [606, 91] on img at bounding box center [610, 93] width 9 height 9
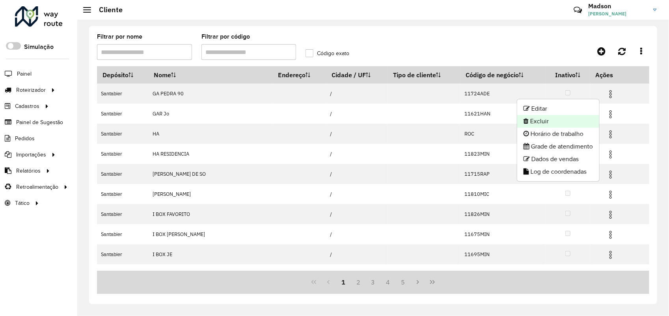
click at [553, 116] on li "Excluir" at bounding box center [558, 121] width 82 height 13
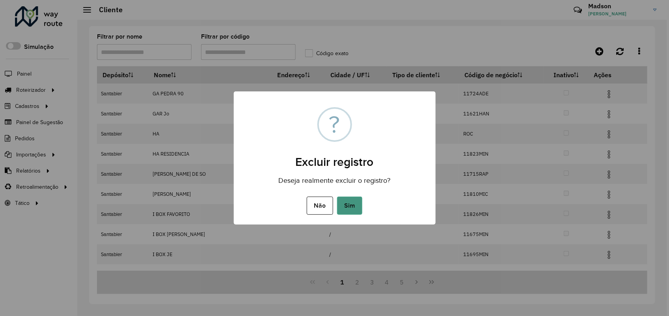
click at [354, 203] on button "Sim" at bounding box center [349, 206] width 25 height 18
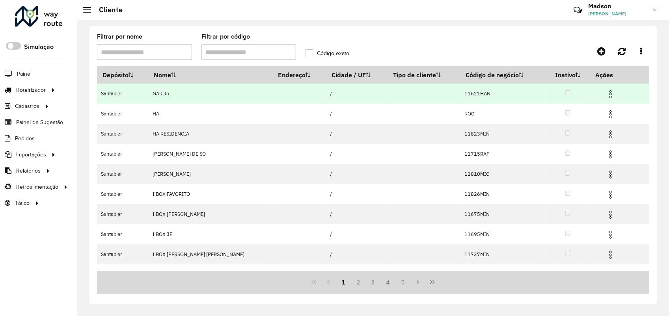
click at [606, 93] on img at bounding box center [610, 93] width 9 height 9
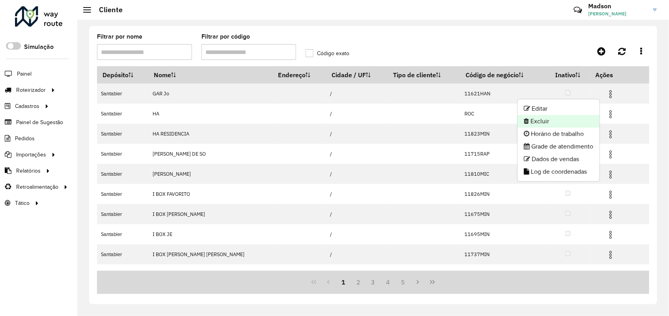
click at [558, 119] on li "Excluir" at bounding box center [559, 121] width 82 height 13
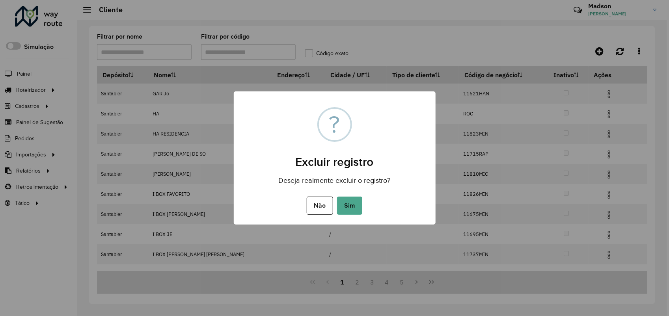
drag, startPoint x: 357, startPoint y: 200, endPoint x: 454, endPoint y: 41, distance: 187.0
click at [357, 199] on button "Sim" at bounding box center [349, 206] width 25 height 18
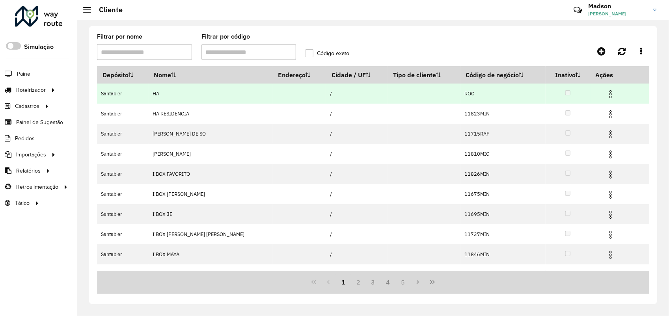
click at [606, 94] on img at bounding box center [610, 93] width 9 height 9
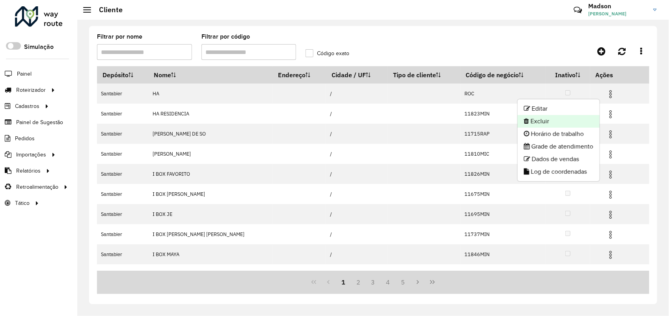
click at [553, 127] on li "Excluir" at bounding box center [559, 121] width 82 height 13
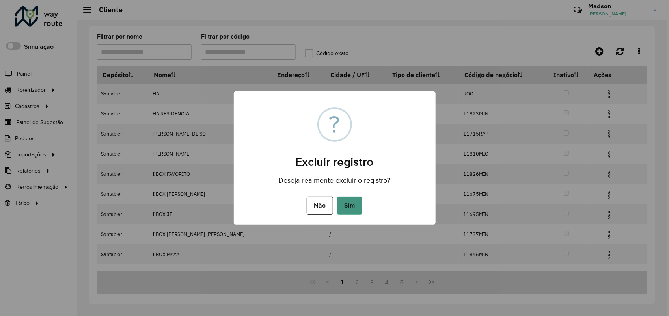
drag, startPoint x: 353, startPoint y: 202, endPoint x: 475, endPoint y: 25, distance: 215.2
click at [353, 201] on button "Sim" at bounding box center [349, 206] width 25 height 18
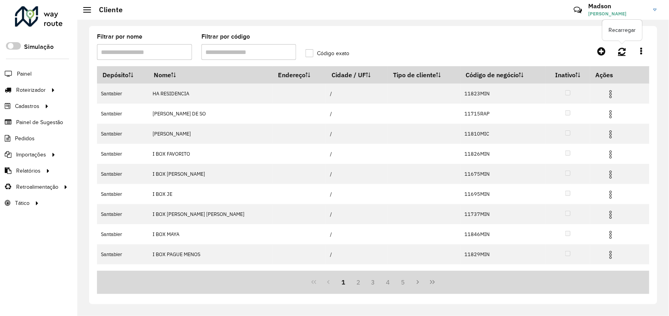
click at [626, 46] on link at bounding box center [621, 51] width 17 height 14
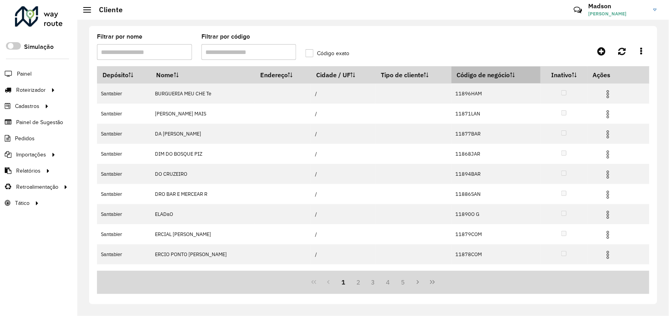
click at [482, 81] on th "Código de negócio" at bounding box center [495, 75] width 89 height 17
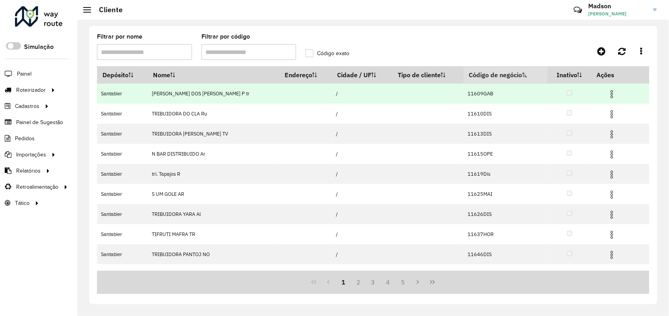
click at [607, 95] on img at bounding box center [611, 93] width 9 height 9
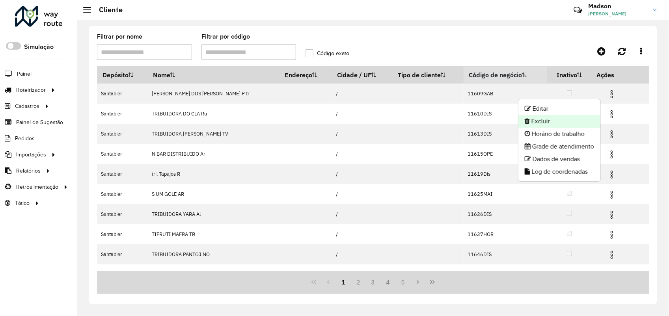
click at [553, 123] on li "Excluir" at bounding box center [559, 121] width 82 height 13
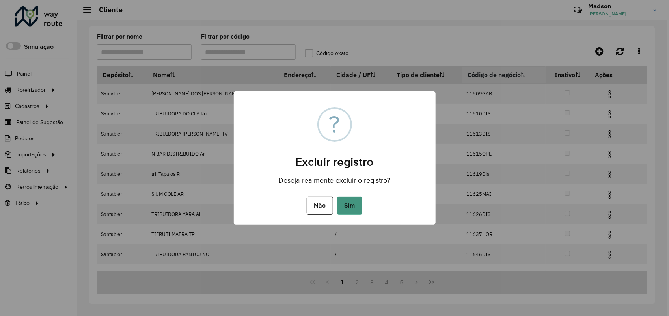
click at [357, 210] on button "Sim" at bounding box center [349, 206] width 25 height 18
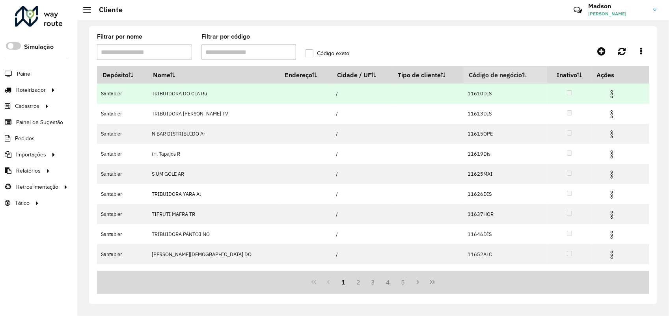
click at [609, 92] on img at bounding box center [611, 93] width 9 height 9
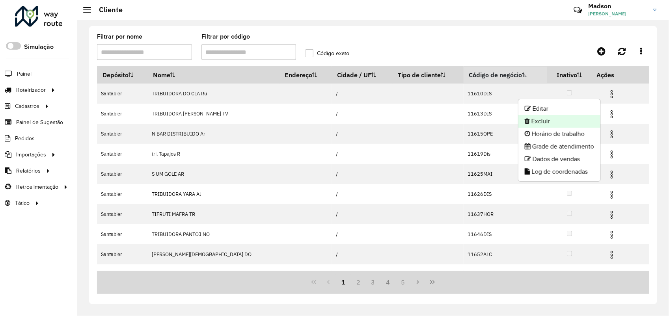
click at [541, 119] on li "Excluir" at bounding box center [559, 121] width 82 height 13
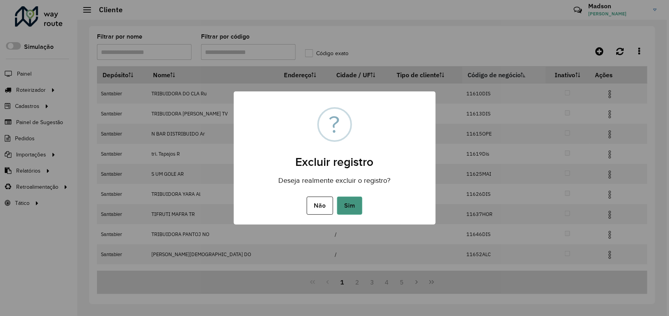
click at [344, 214] on button "Sim" at bounding box center [349, 206] width 25 height 18
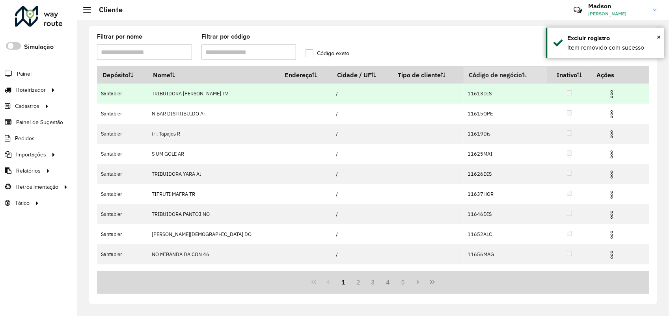
click at [607, 94] on img at bounding box center [611, 93] width 9 height 9
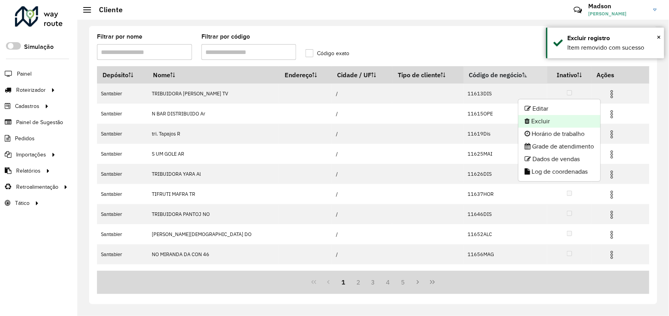
click at [537, 121] on li "Excluir" at bounding box center [559, 121] width 82 height 13
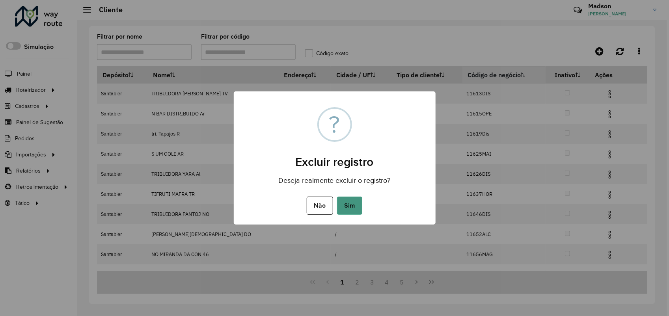
click at [349, 200] on button "Sim" at bounding box center [349, 206] width 25 height 18
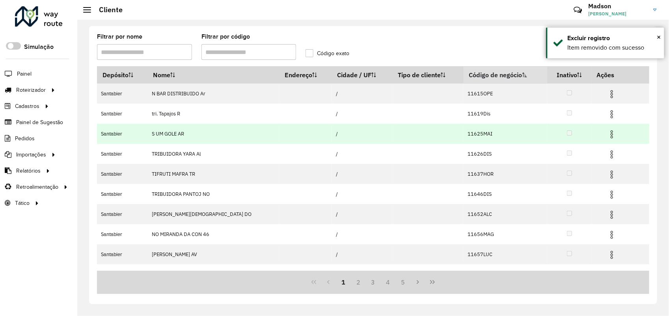
click at [607, 132] on img at bounding box center [611, 134] width 9 height 9
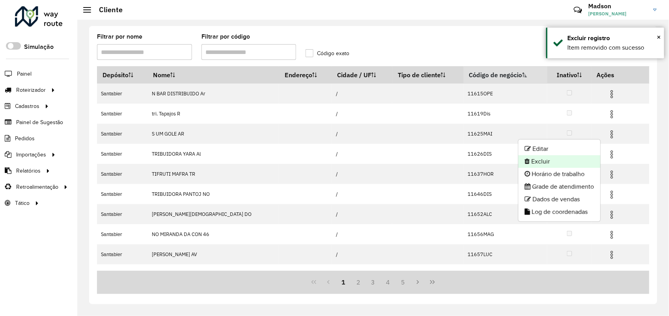
click at [531, 157] on li "Excluir" at bounding box center [559, 161] width 82 height 13
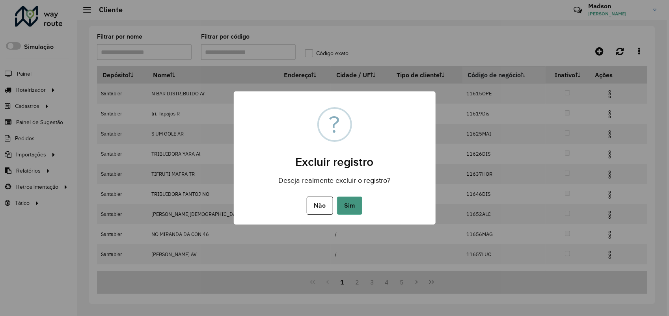
click at [344, 206] on button "Sim" at bounding box center [349, 206] width 25 height 18
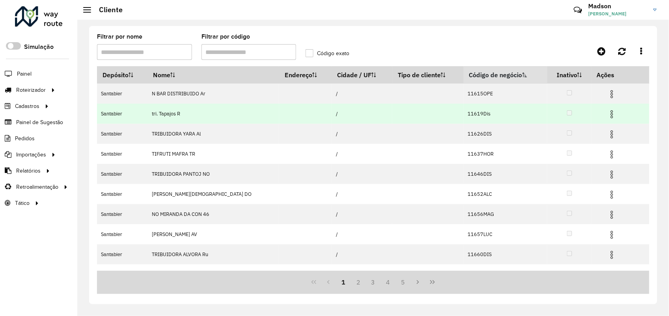
click at [607, 117] on img at bounding box center [611, 114] width 9 height 9
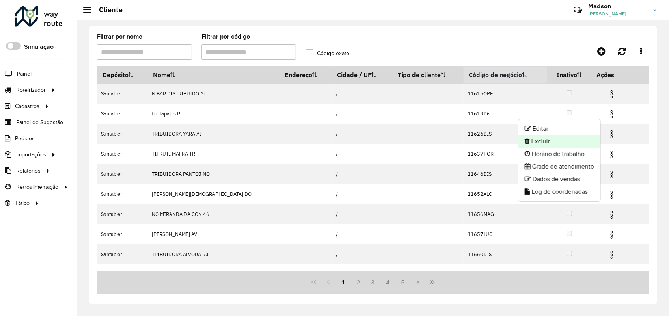
click at [540, 145] on li "Excluir" at bounding box center [559, 141] width 82 height 13
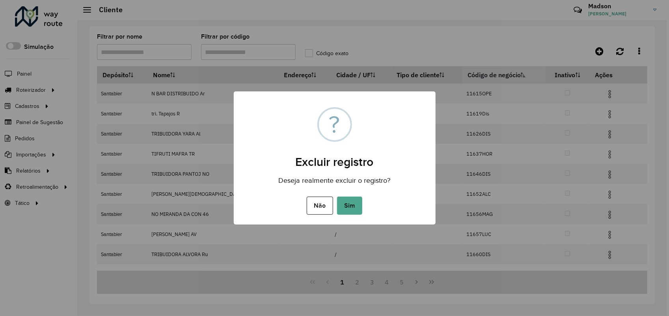
drag, startPoint x: 346, startPoint y: 209, endPoint x: 447, endPoint y: 85, distance: 160.2
click at [346, 208] on button "Sim" at bounding box center [349, 206] width 25 height 18
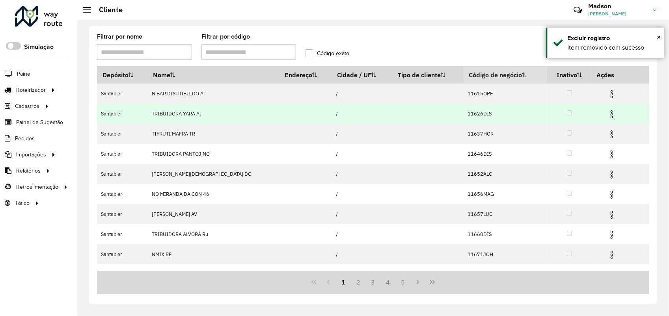
drag, startPoint x: 606, startPoint y: 115, endPoint x: 602, endPoint y: 117, distance: 4.4
click at [607, 115] on img at bounding box center [611, 114] width 9 height 9
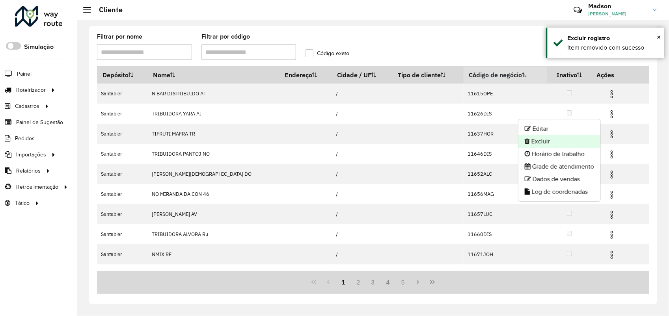
click at [535, 139] on li "Excluir" at bounding box center [559, 141] width 82 height 13
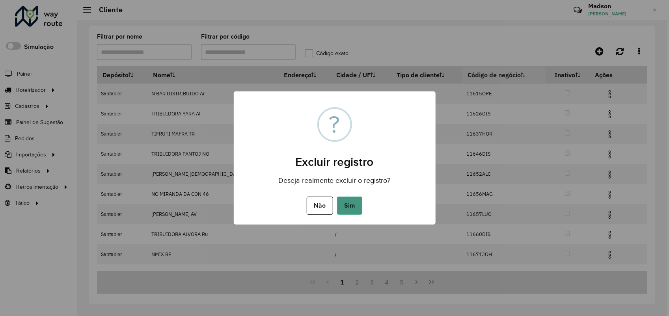
click at [344, 208] on button "Sim" at bounding box center [349, 206] width 25 height 18
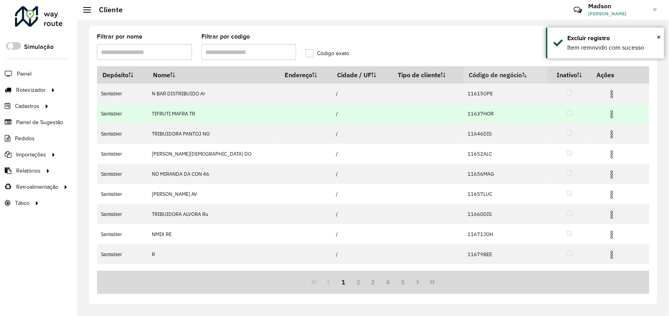
click at [607, 113] on img at bounding box center [611, 114] width 9 height 9
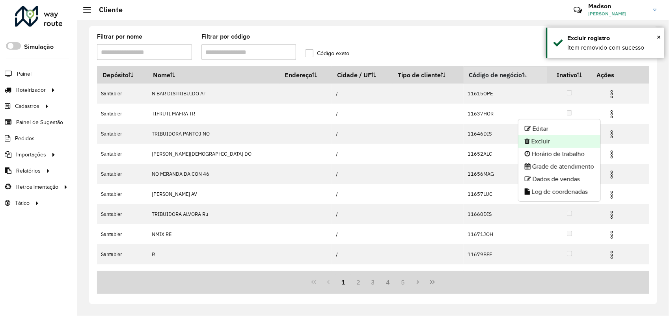
click at [533, 139] on li "Excluir" at bounding box center [559, 141] width 82 height 13
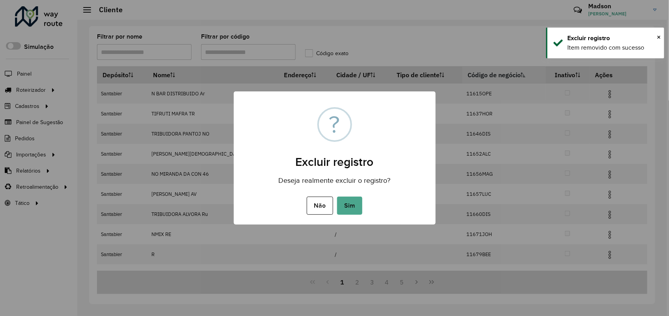
drag, startPoint x: 351, startPoint y: 206, endPoint x: 426, endPoint y: 97, distance: 132.1
click at [352, 204] on button "Sim" at bounding box center [349, 206] width 25 height 18
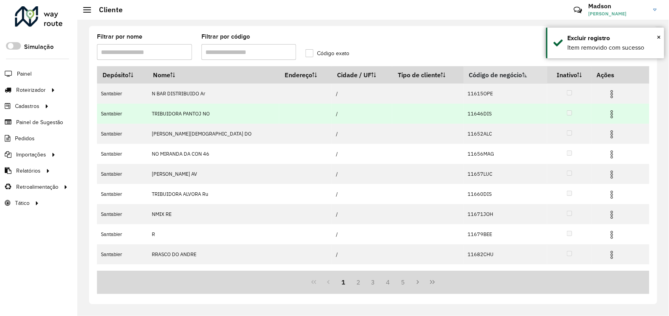
click at [611, 117] on td at bounding box center [614, 114] width 47 height 20
click at [607, 115] on img at bounding box center [611, 114] width 9 height 9
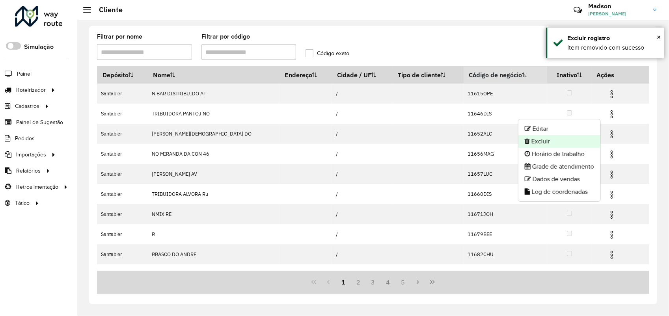
click at [542, 140] on li "Excluir" at bounding box center [559, 141] width 82 height 13
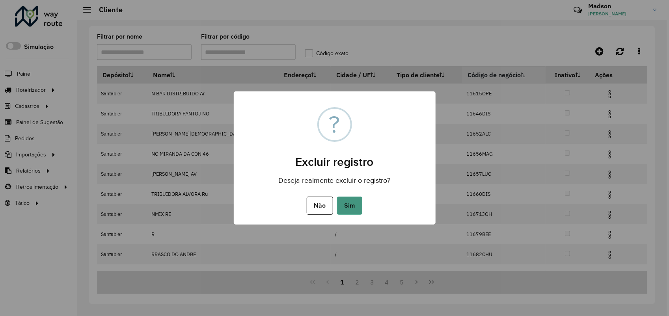
click at [349, 202] on button "Sim" at bounding box center [349, 206] width 25 height 18
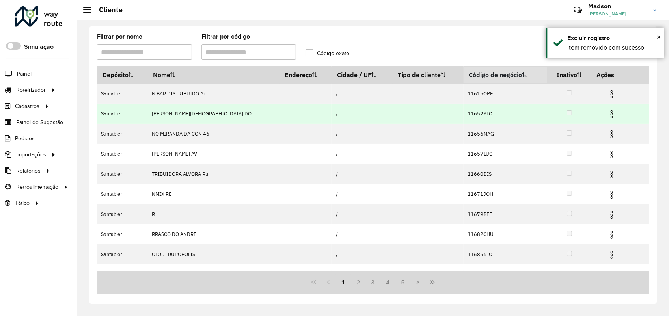
click at [609, 111] on img at bounding box center [611, 114] width 9 height 9
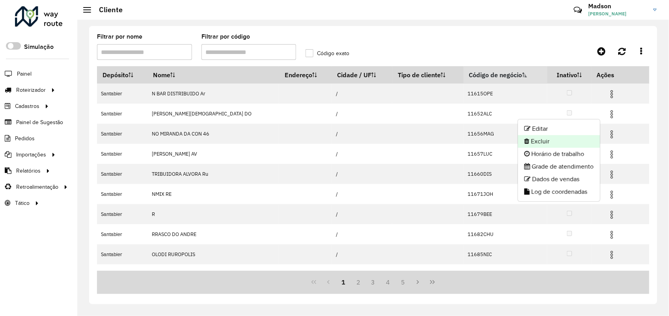
click at [550, 139] on li "Excluir" at bounding box center [559, 141] width 82 height 13
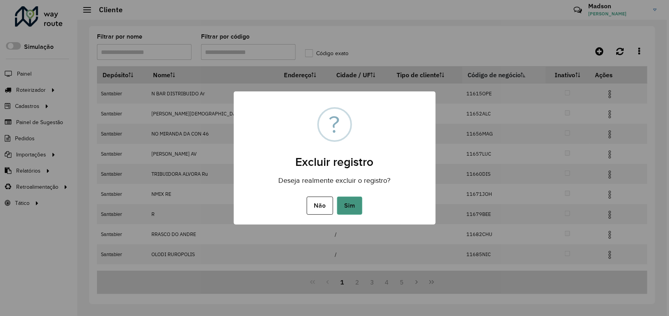
drag, startPoint x: 351, startPoint y: 202, endPoint x: 381, endPoint y: 50, distance: 155.1
click at [352, 201] on button "Sim" at bounding box center [349, 206] width 25 height 18
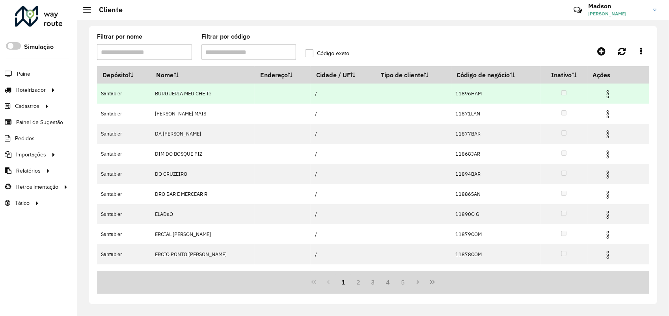
click at [604, 89] on span at bounding box center [607, 93] width 9 height 11
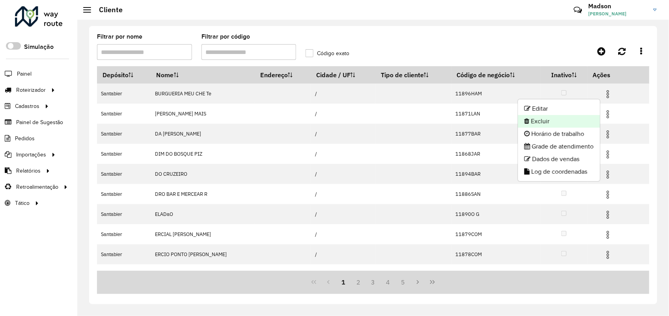
click at [557, 122] on li "Excluir" at bounding box center [559, 121] width 82 height 13
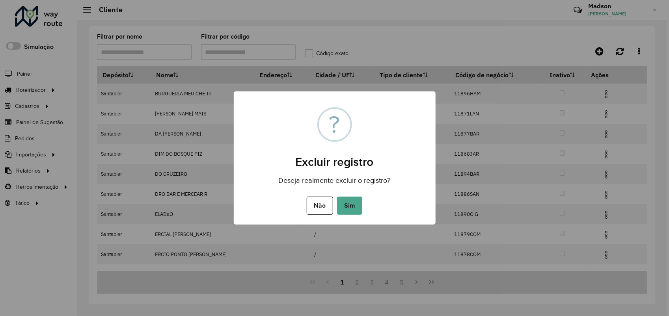
drag, startPoint x: 337, startPoint y: 206, endPoint x: 386, endPoint y: 43, distance: 170.7
click at [337, 206] on button "Sim" at bounding box center [349, 206] width 25 height 18
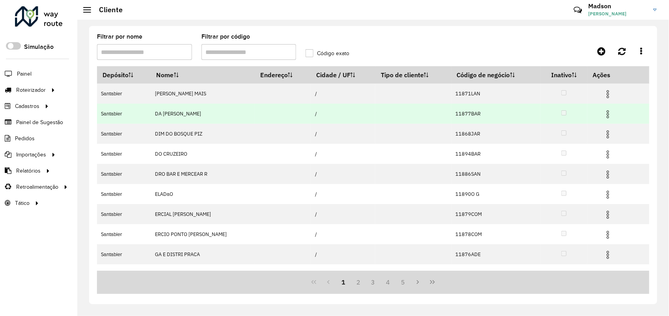
click at [605, 115] on img at bounding box center [607, 114] width 9 height 9
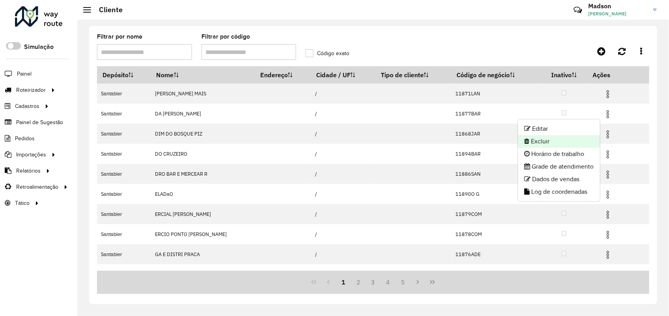
click at [532, 138] on li "Excluir" at bounding box center [559, 141] width 82 height 13
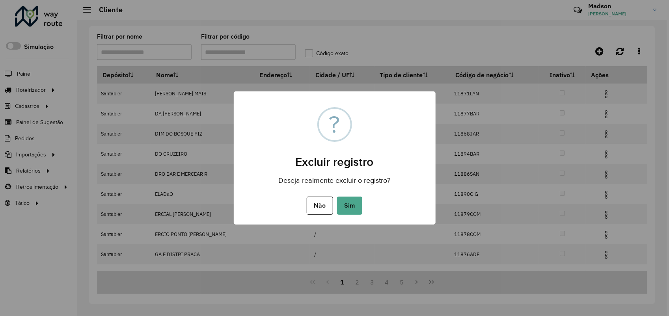
drag, startPoint x: 354, startPoint y: 201, endPoint x: 454, endPoint y: 1, distance: 223.9
click at [354, 200] on button "Sim" at bounding box center [349, 206] width 25 height 18
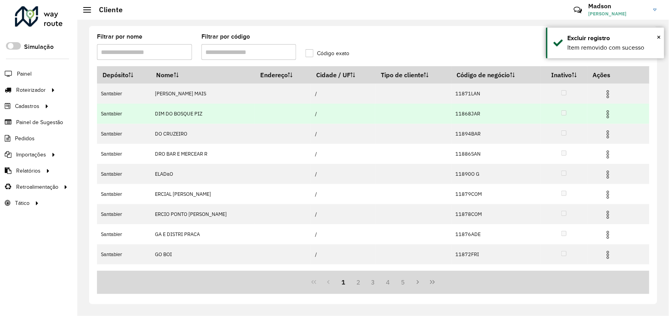
click at [605, 111] on img at bounding box center [607, 114] width 9 height 9
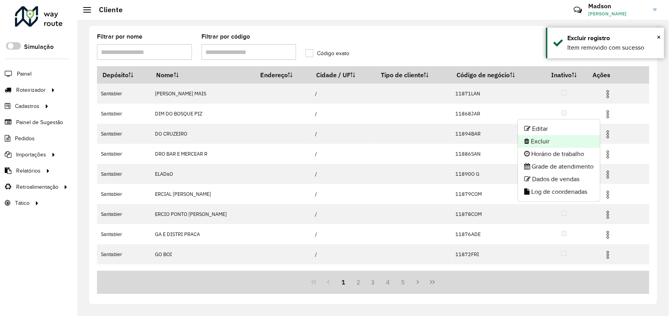
click at [543, 136] on li "Excluir" at bounding box center [559, 141] width 82 height 13
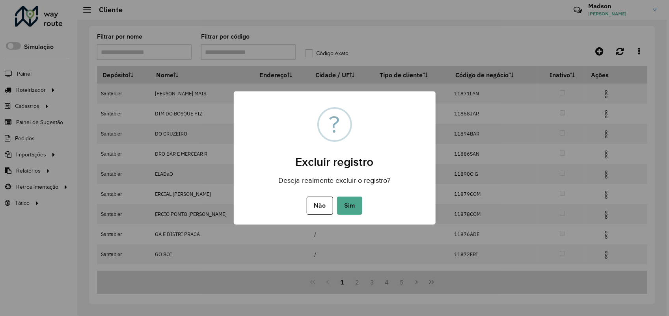
drag, startPoint x: 353, startPoint y: 206, endPoint x: 395, endPoint y: 6, distance: 204.1
click at [353, 206] on button "Sim" at bounding box center [349, 206] width 25 height 18
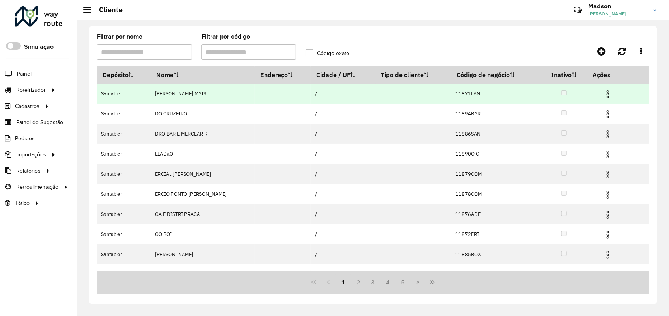
click at [606, 99] on img at bounding box center [607, 93] width 9 height 9
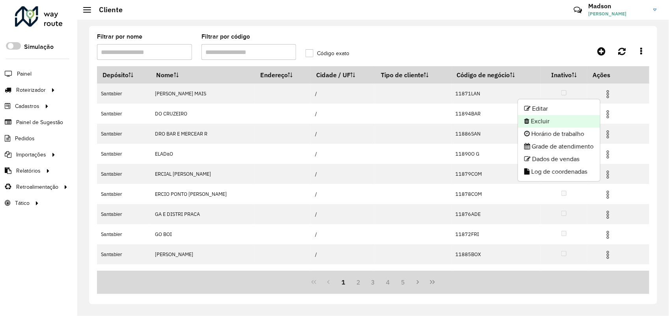
click at [551, 121] on li "Excluir" at bounding box center [559, 121] width 82 height 13
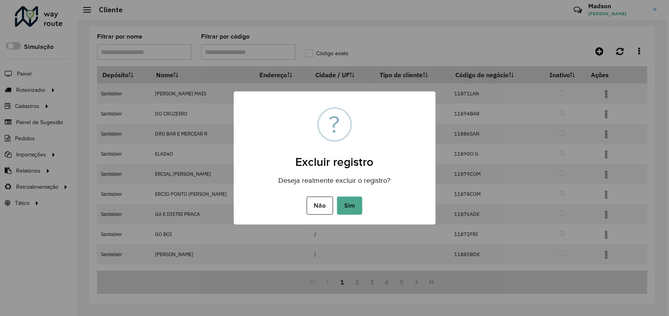
drag, startPoint x: 376, startPoint y: 204, endPoint x: 367, endPoint y: 204, distance: 8.7
click at [374, 204] on div "Não No Sim" at bounding box center [335, 206] width 202 height 22
click at [364, 204] on div "Não No Sim" at bounding box center [335, 206] width 202 height 22
click at [355, 204] on button "Sim" at bounding box center [349, 206] width 25 height 18
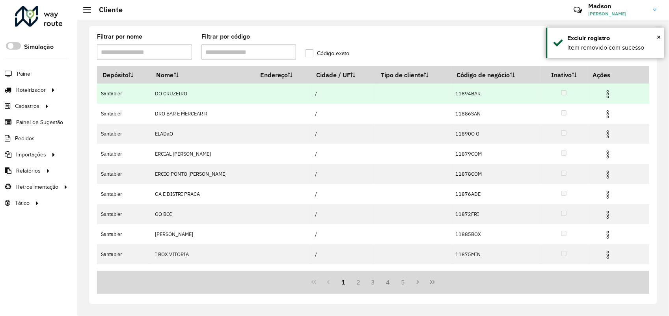
click at [607, 94] on img at bounding box center [607, 93] width 9 height 9
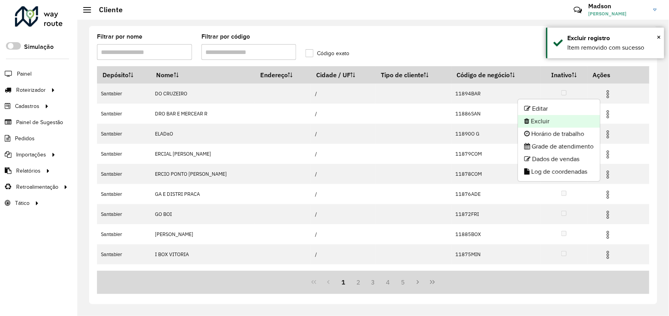
click at [566, 117] on li "Excluir" at bounding box center [559, 121] width 82 height 13
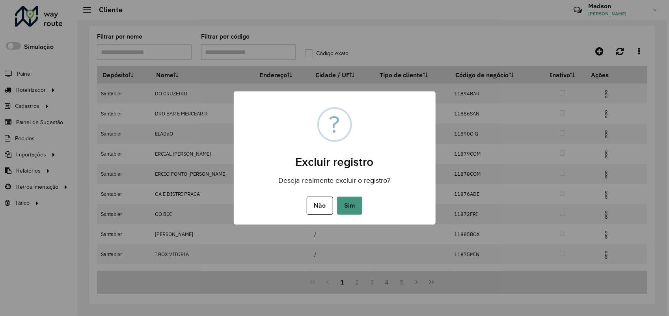
click at [352, 208] on button "Sim" at bounding box center [349, 206] width 25 height 18
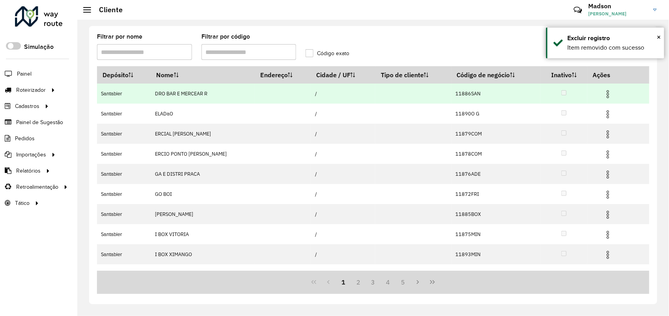
click at [607, 91] on img at bounding box center [607, 93] width 9 height 9
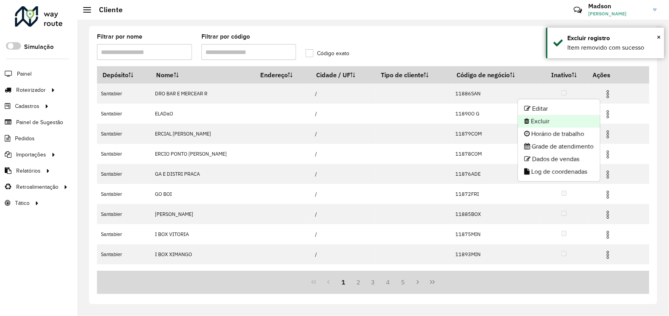
click at [535, 117] on li "Excluir" at bounding box center [559, 121] width 82 height 13
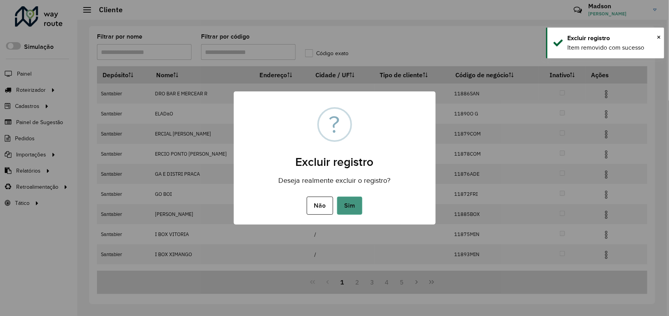
click at [361, 203] on button "Sim" at bounding box center [349, 206] width 25 height 18
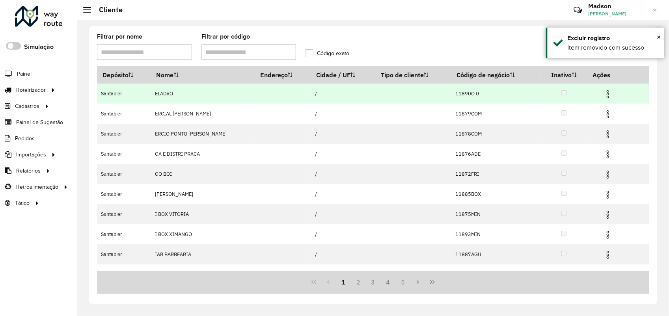
click at [606, 95] on img at bounding box center [607, 93] width 9 height 9
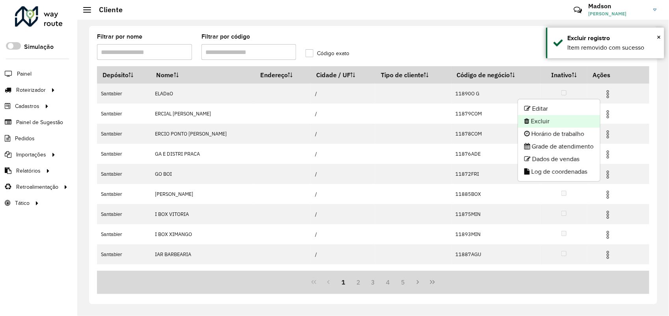
click at [540, 120] on li "Excluir" at bounding box center [559, 121] width 82 height 13
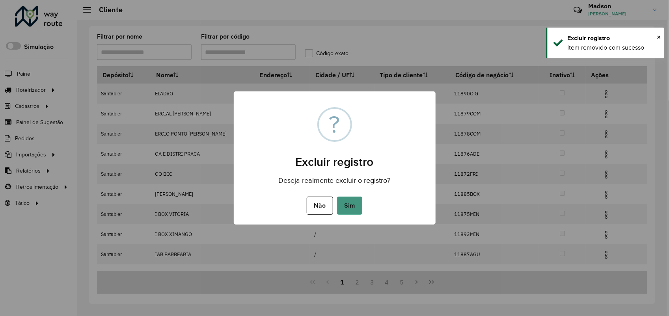
click at [345, 206] on button "Sim" at bounding box center [349, 206] width 25 height 18
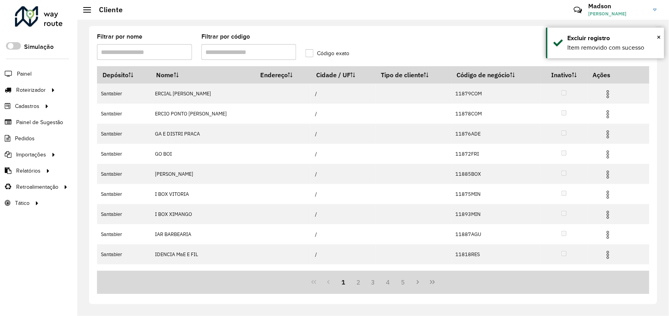
click at [509, 44] on formly-group "Filtrar por nome Filtrar por código Código exato" at bounding box center [300, 50] width 417 height 32
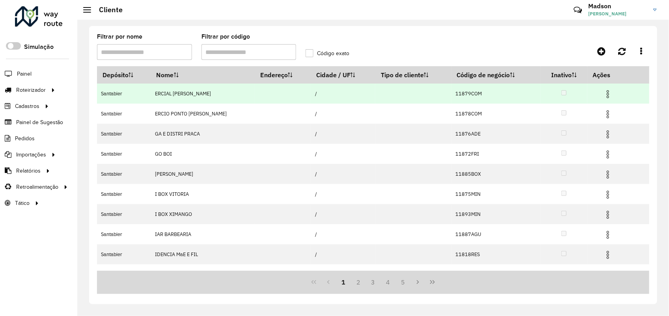
click at [603, 93] on img at bounding box center [607, 93] width 9 height 9
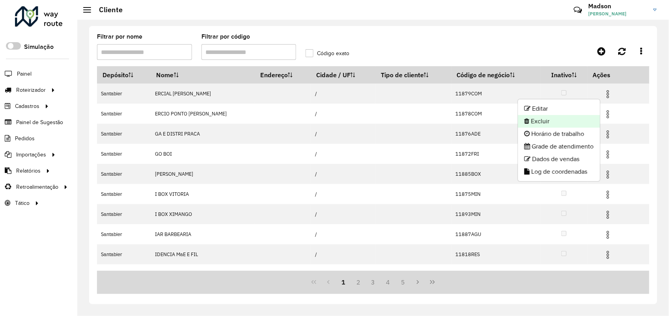
click at [540, 117] on li "Excluir" at bounding box center [559, 121] width 82 height 13
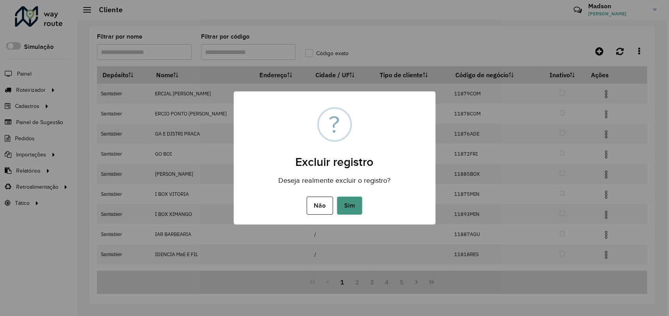
click at [343, 205] on button "Sim" at bounding box center [349, 206] width 25 height 18
